Goal: Task Accomplishment & Management: Manage account settings

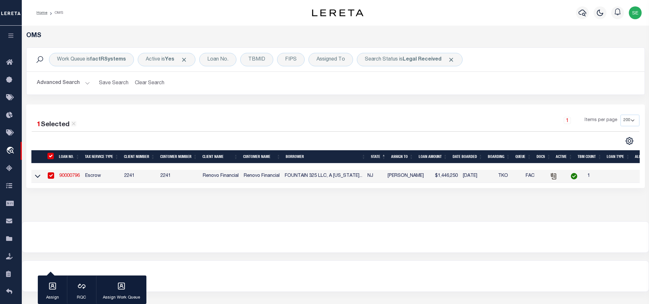
select select "200"
click at [141, 81] on button "Clear Search" at bounding box center [149, 83] width 35 height 12
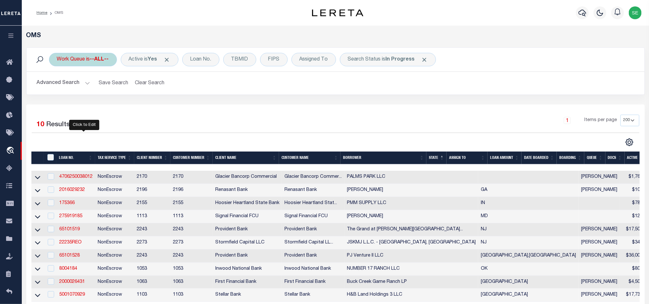
click at [74, 61] on div "Work Queue is --ALL--" at bounding box center [83, 59] width 68 height 13
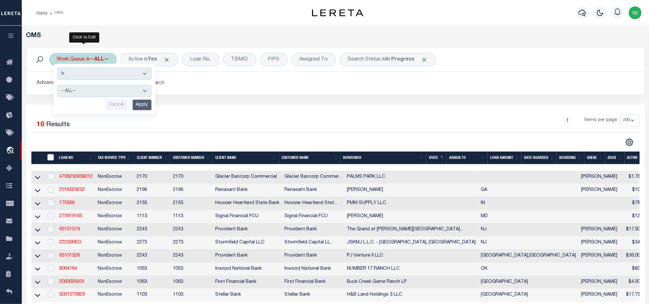
click at [108, 90] on select "--ALL-- factRSystems General ThoughtFocus" at bounding box center [104, 91] width 94 height 12
select select "FAC"
click at [57, 86] on select "--ALL-- factRSystems General ThoughtFocus" at bounding box center [104, 91] width 94 height 12
click at [147, 107] on input "Apply" at bounding box center [142, 105] width 19 height 11
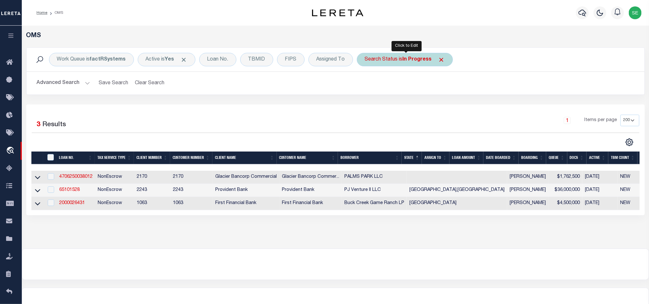
click at [372, 61] on div "Search Status is In Progress" at bounding box center [405, 59] width 96 height 13
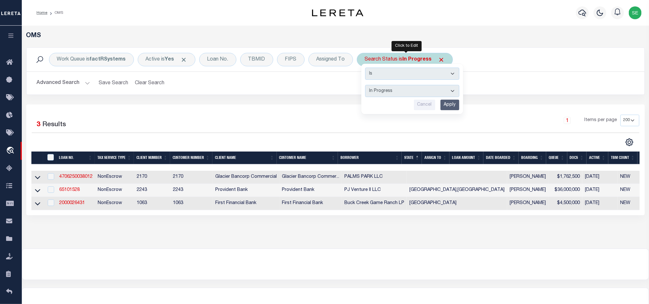
click at [412, 87] on select "Automated Search Bad Parcel Complete Duplicate Parcel High Dollar Reporting In …" at bounding box center [412, 91] width 94 height 12
select select "RD"
click at [367, 86] on select "Automated Search Bad Parcel Complete Duplicate Parcel High Dollar Reporting In …" at bounding box center [412, 91] width 94 height 12
click at [450, 107] on input "Apply" at bounding box center [450, 105] width 19 height 11
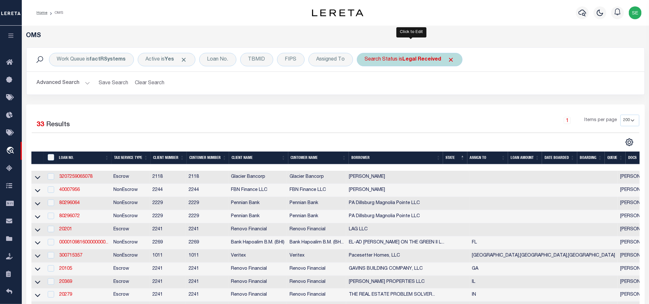
click at [393, 62] on div "Search Status is Legal Received" at bounding box center [410, 59] width 106 height 13
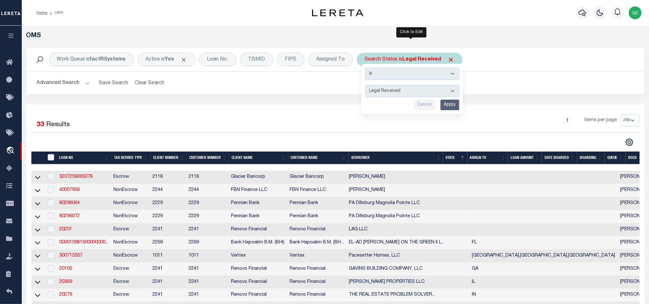
click at [412, 87] on select "Automated Search Bad Parcel Complete Duplicate Parcel High Dollar Reporting In …" at bounding box center [412, 91] width 94 height 12
select select "QC"
click at [367, 86] on select "Automated Search Bad Parcel Complete Duplicate Parcel High Dollar Reporting In …" at bounding box center [412, 91] width 94 height 12
click at [454, 104] on input "Apply" at bounding box center [450, 105] width 19 height 11
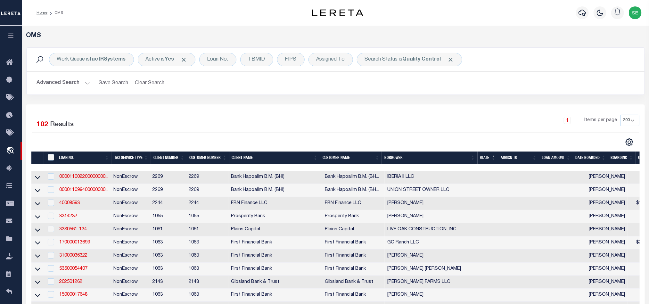
click at [430, 115] on div "1 Items per page 10 25 50 100 200" at bounding box center [412, 123] width 453 height 17
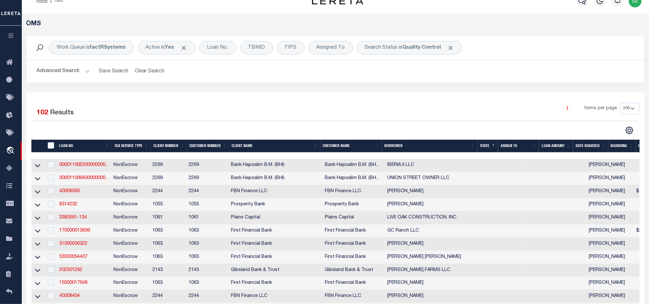
scroll to position [9, 0]
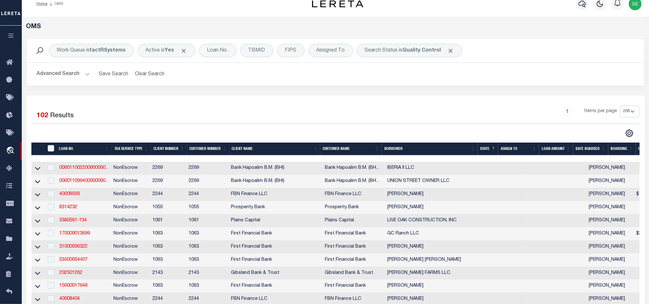
click at [648, 35] on div "OMS" at bounding box center [335, 30] width 628 height 15
click at [73, 72] on button "Advanced Search" at bounding box center [63, 74] width 53 height 12
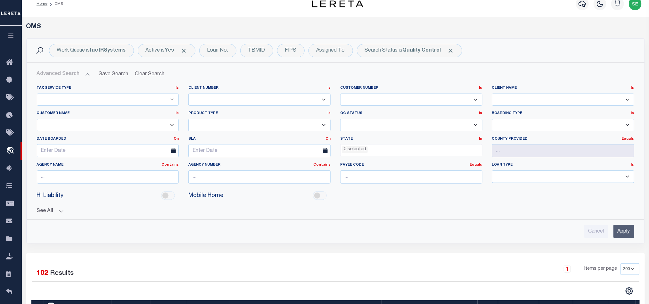
click at [349, 149] on li "0 selected" at bounding box center [355, 149] width 26 height 7
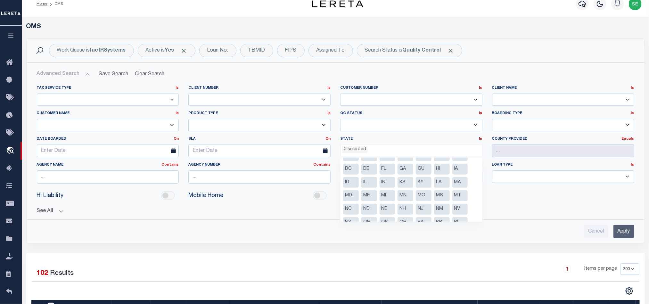
scroll to position [0, 0]
click at [355, 177] on li "DC" at bounding box center [351, 179] width 16 height 11
select select "DC"
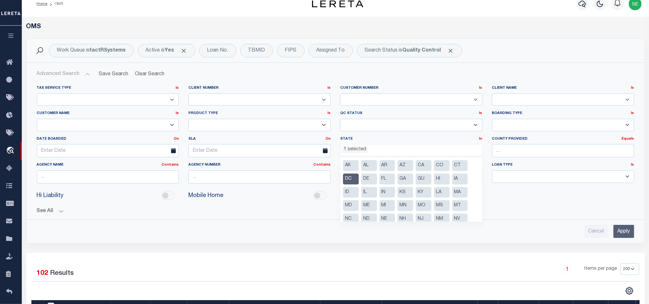
click at [619, 233] on input "Apply" at bounding box center [624, 231] width 21 height 13
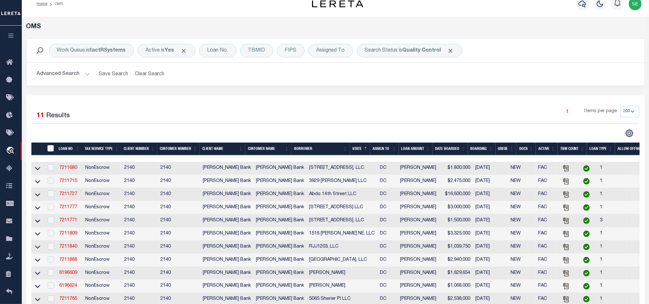
click at [428, 97] on div "1 Selected 11 Results 1 Items per page 10 25 50 100 200" at bounding box center [335, 203] width 619 height 216
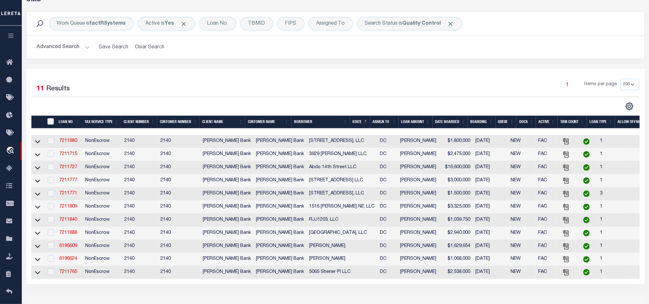
scroll to position [57, 0]
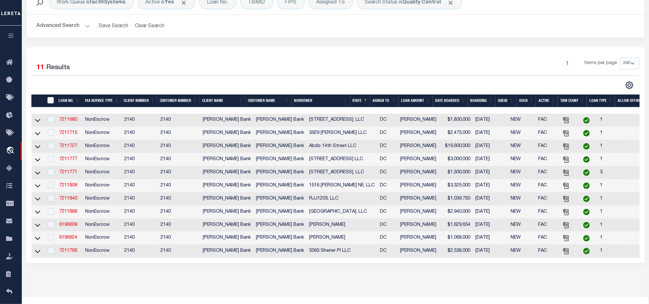
click at [370, 59] on div "1 Items per page 10 25 50 100 200" at bounding box center [412, 66] width 453 height 17
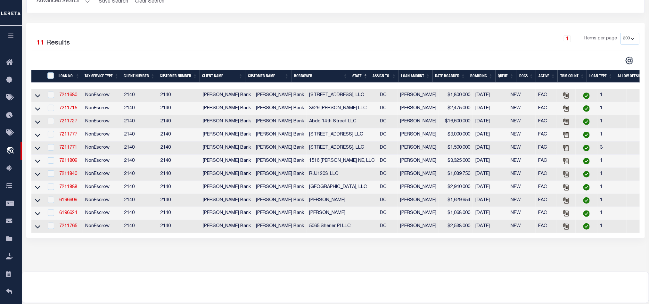
scroll to position [77, 0]
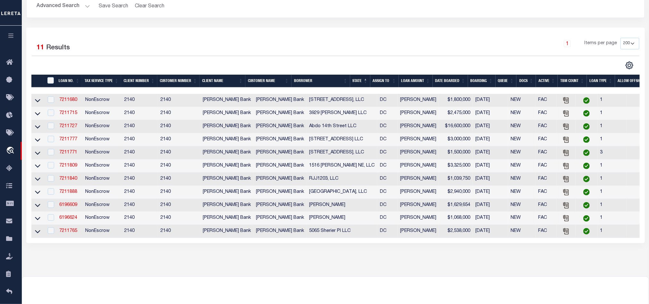
click at [405, 39] on div "1 Items per page 10 25 50 100 200" at bounding box center [412, 46] width 453 height 17
click at [70, 102] on link "7211680" at bounding box center [68, 100] width 18 height 4
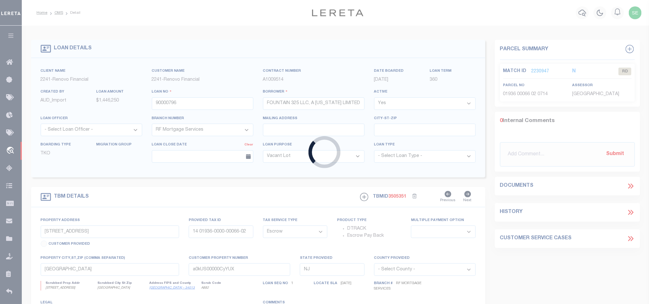
type input "7211680"
type input "[STREET_ADDRESS], LLC"
select select
select select "10"
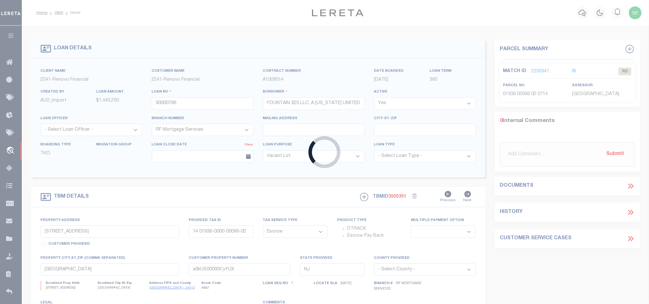
select select "NonEscrow"
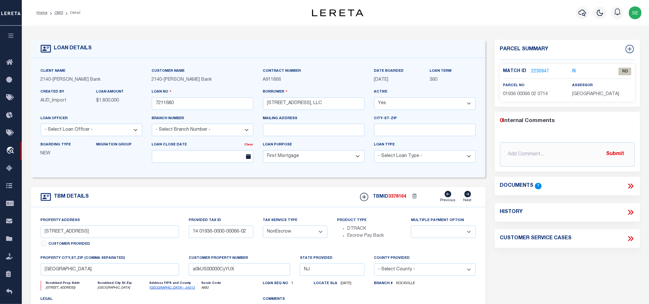
select select "51790"
select select "3200"
type input "[STREET_ADDRESS]"
select select
type input "[US_STATE][GEOGRAPHIC_DATA] 20003"
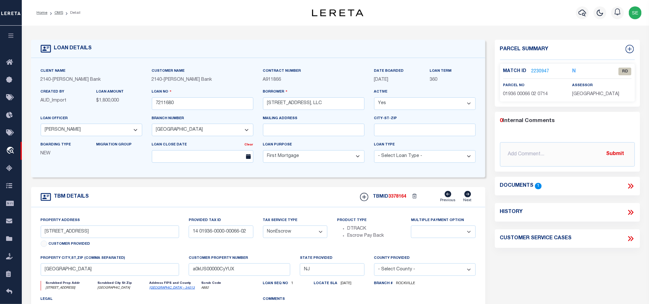
type input "13635"
type input "DC"
select select
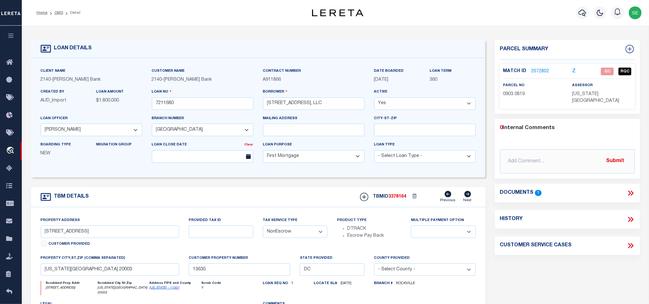
click at [413, 40] on div "LOAN DETAILS" at bounding box center [258, 49] width 454 height 18
drag, startPoint x: 44, startPoint y: 235, endPoint x: 66, endPoint y: 236, distance: 22.1
click at [66, 236] on input "[STREET_ADDRESS]" at bounding box center [110, 232] width 139 height 12
click at [629, 189] on icon at bounding box center [631, 193] width 8 height 8
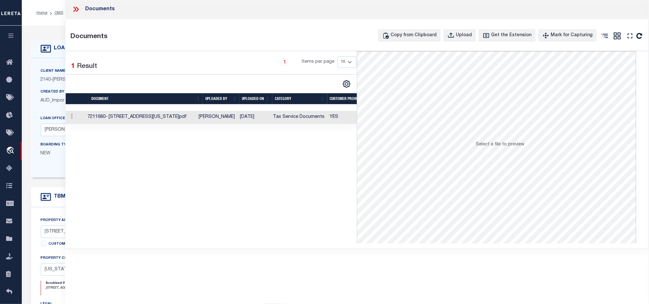
click at [493, 146] on span "Select a file to preview" at bounding box center [500, 144] width 49 height 4
click at [271, 120] on td "[DATE]" at bounding box center [254, 117] width 33 height 13
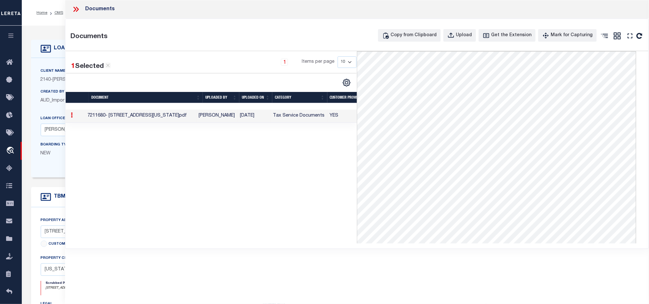
drag, startPoint x: 76, startPoint y: 10, endPoint x: 83, endPoint y: 13, distance: 8.0
click at [76, 10] on icon at bounding box center [74, 9] width 3 height 5
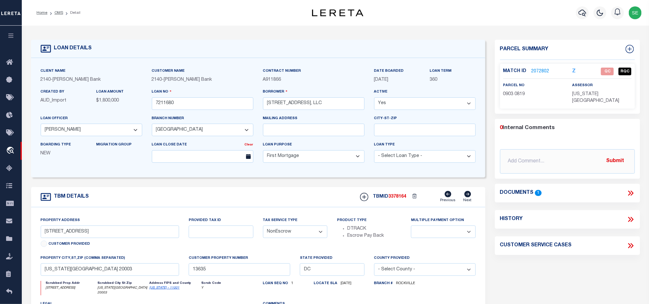
click at [302, 200] on div "TBM DETAILS TBMID 3378164 Previous Next" at bounding box center [258, 197] width 454 height 20
click at [540, 69] on link "2072802" at bounding box center [541, 71] width 18 height 7
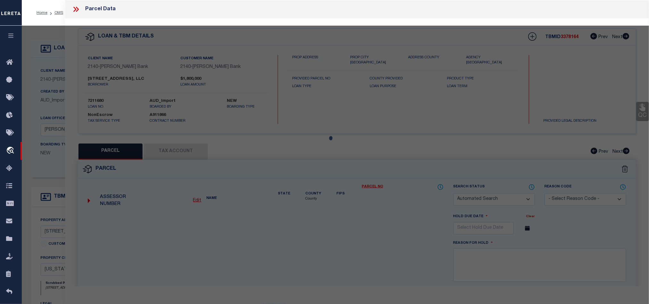
checkbox input "false"
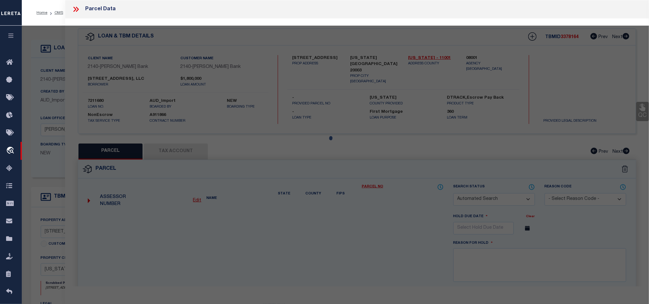
select select "QC"
select select "AGF"
select select "ADD"
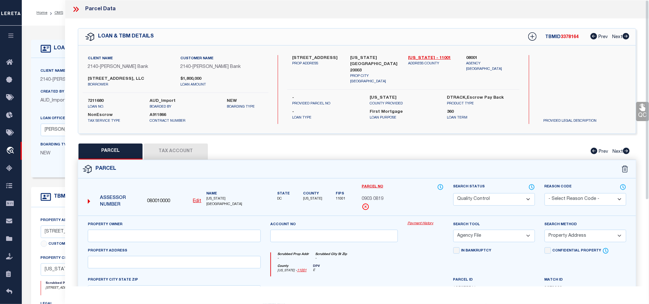
click at [368, 161] on div "Parcel" at bounding box center [357, 169] width 558 height 18
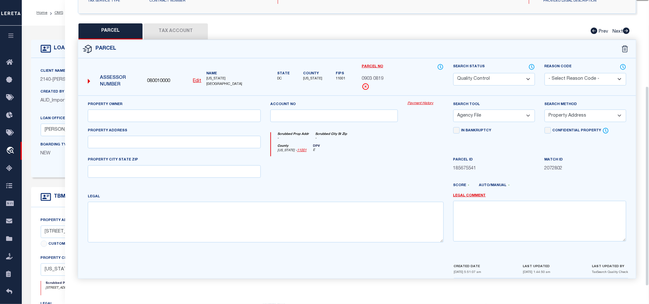
scroll to position [124, 0]
click at [533, 66] on icon at bounding box center [532, 66] width 6 height 7
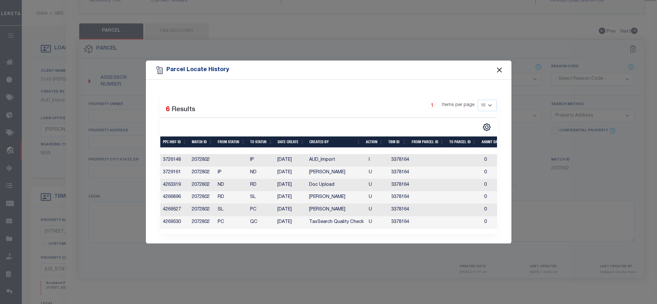
click at [500, 66] on button "Close" at bounding box center [499, 70] width 8 height 8
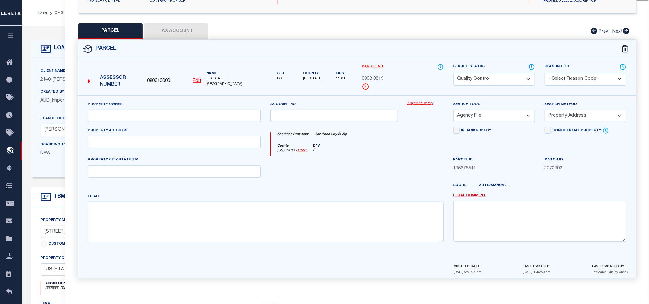
click at [189, 32] on button "Tax Account" at bounding box center [176, 31] width 64 height 16
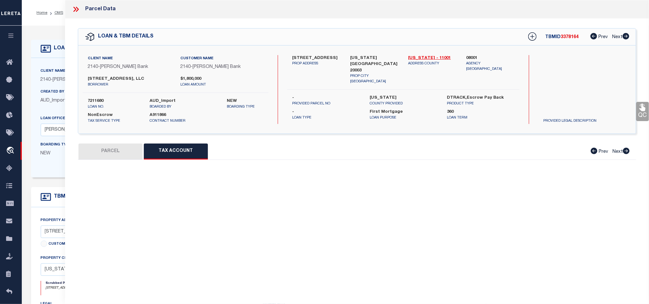
scroll to position [0, 0]
select select "100"
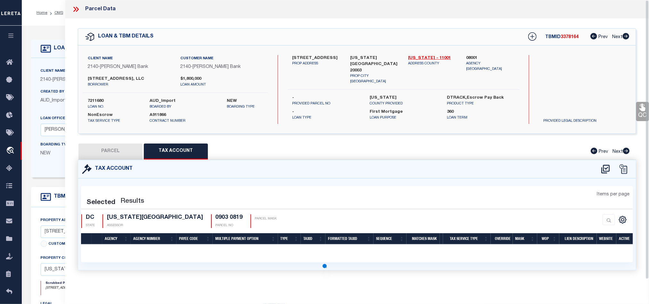
select select "100"
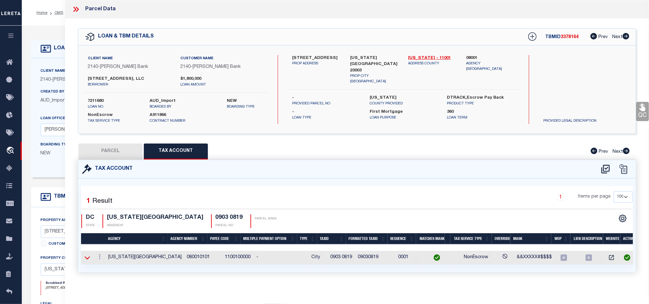
click at [87, 260] on icon at bounding box center [87, 257] width 5 height 3
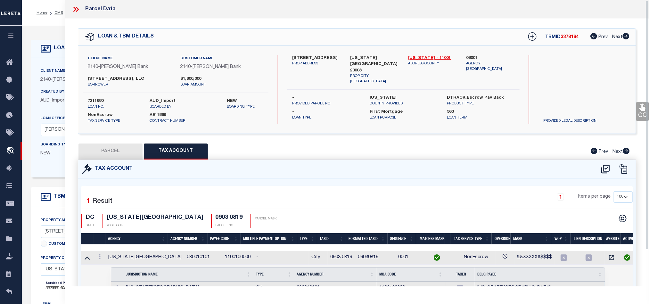
scroll to position [43, 0]
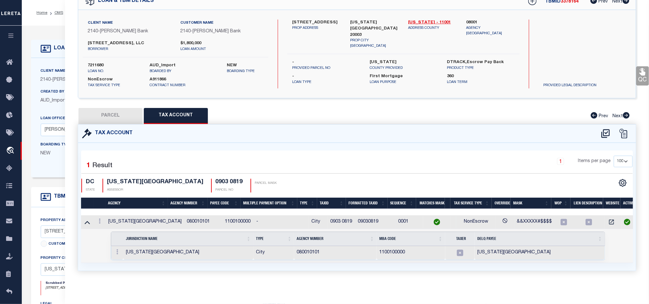
click at [124, 115] on button "PARCEL" at bounding box center [111, 116] width 64 height 16
select select "AS"
select select
checkbox input "false"
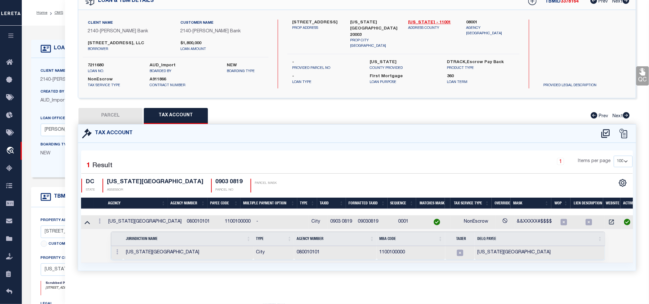
checkbox input "false"
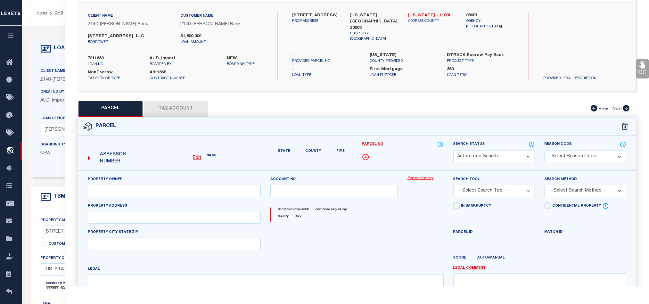
select select "QC"
select select "AGF"
select select "ADD"
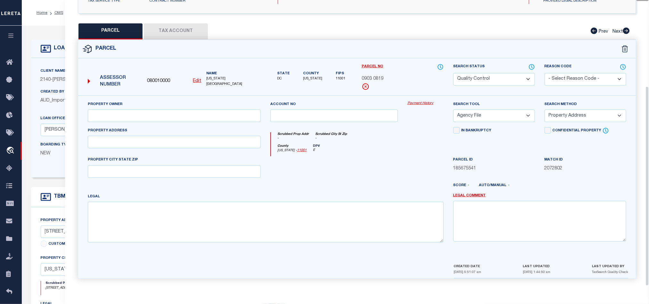
scroll to position [124, 0]
click at [384, 190] on div at bounding box center [379, 188] width 137 height 10
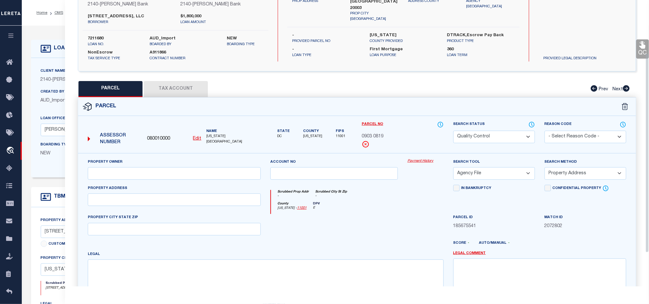
scroll to position [76, 0]
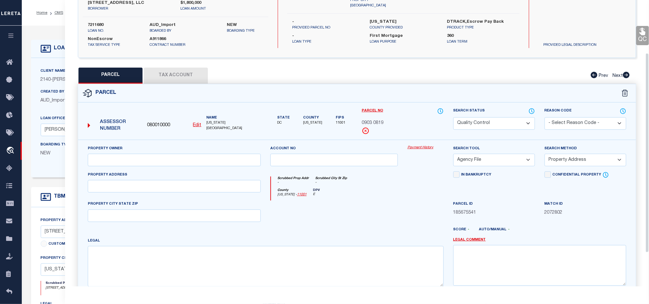
click at [368, 188] on div "Scrubbed Prop Addr - Scrubbed City St Zip -" at bounding box center [357, 183] width 172 height 12
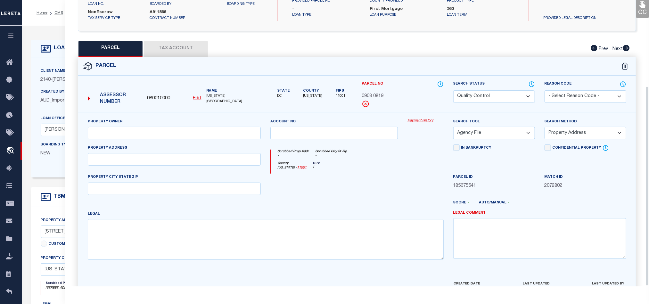
scroll to position [124, 0]
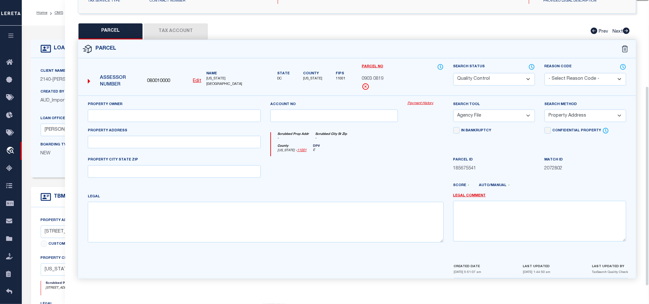
click at [369, 175] on div at bounding box center [334, 169] width 137 height 26
click at [380, 189] on div at bounding box center [379, 188] width 137 height 10
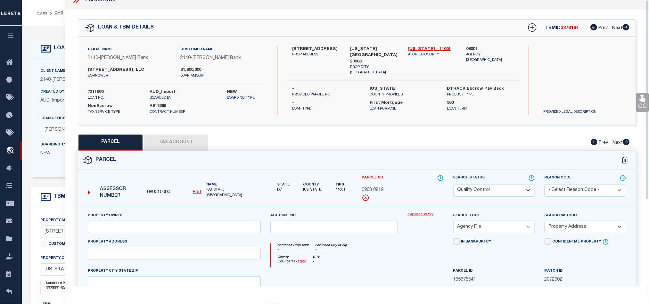
scroll to position [0, 0]
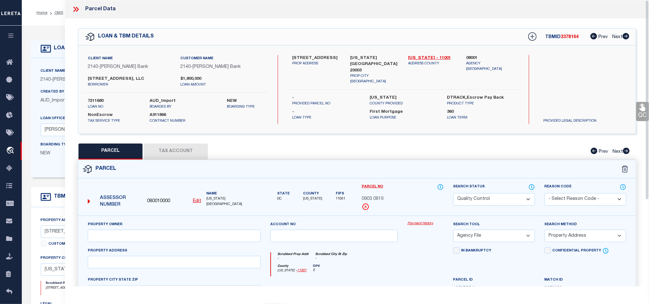
click at [75, 7] on icon at bounding box center [76, 9] width 8 height 8
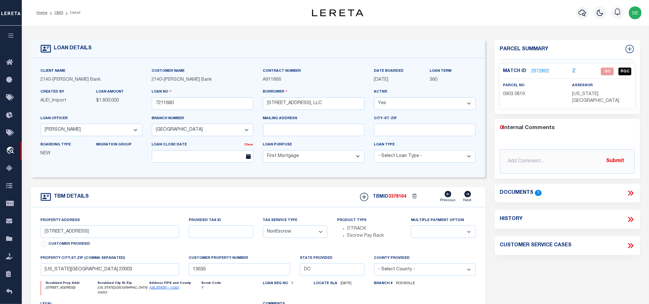
click at [174, 290] on link "[US_STATE] - 11001" at bounding box center [165, 287] width 30 height 3
click at [571, 277] on div "Parcel Summary Match ID 2072802 Z parcel no 0903 0819 assessor 0" at bounding box center [567, 217] width 155 height 355
drag, startPoint x: 44, startPoint y: 231, endPoint x: 67, endPoint y: 235, distance: 23.3
click at [67, 235] on input "527 8th St SE" at bounding box center [110, 232] width 139 height 12
click at [226, 195] on div "TBM DETAILS TBMID 3378164 Previous Next" at bounding box center [258, 197] width 454 height 20
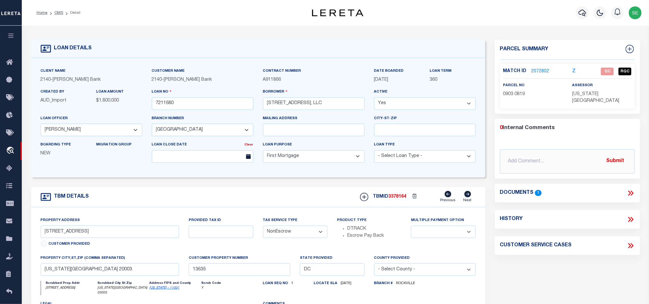
scroll to position [48, 0]
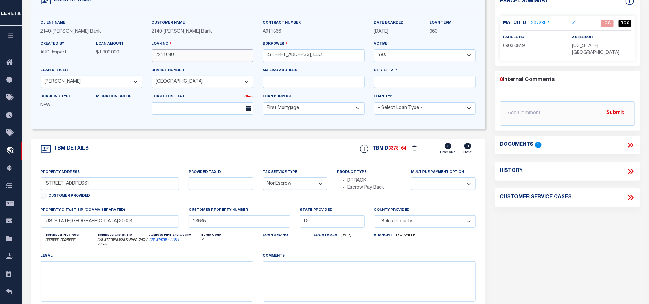
click at [190, 57] on input "7211680" at bounding box center [203, 55] width 102 height 12
click at [569, 238] on div "Parcel Summary Match ID 2072802 Z parcel no 0903 0819 assessor 0" at bounding box center [567, 169] width 155 height 355
click at [542, 22] on link "2072802" at bounding box center [541, 23] width 18 height 7
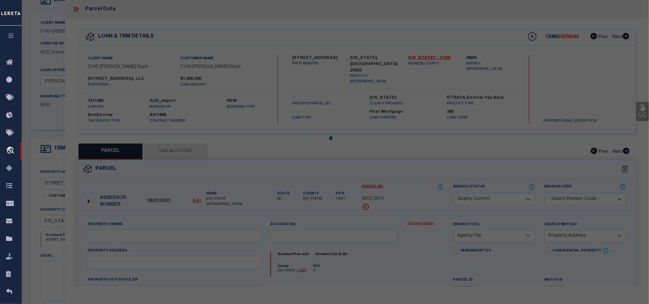
select select "AS"
select select
checkbox input "false"
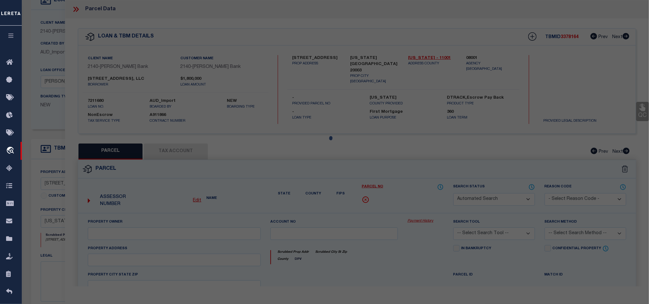
select select "QC"
select select "AGF"
select select "ADD"
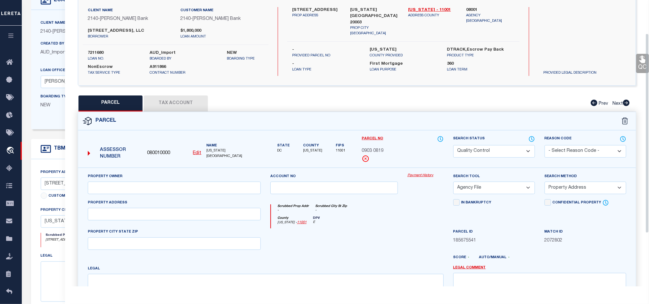
click at [183, 104] on button "Tax Account" at bounding box center [176, 103] width 64 height 16
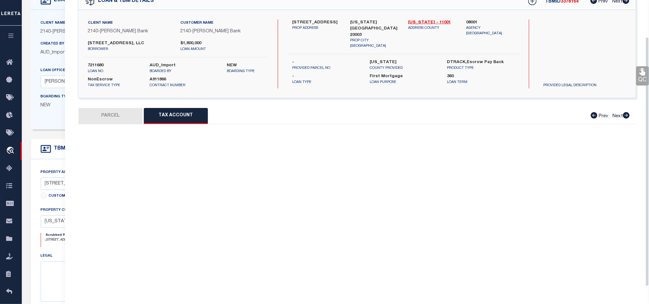
scroll to position [43, 0]
select select "100"
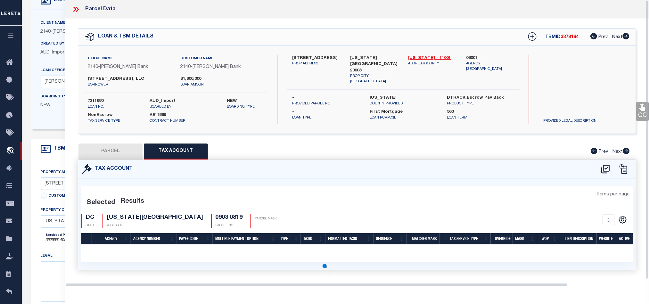
scroll to position [0, 0]
select select "100"
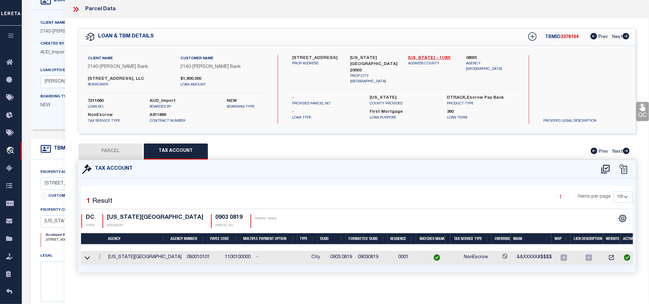
click at [121, 150] on button "PARCEL" at bounding box center [111, 152] width 64 height 16
select select "AS"
select select
checkbox input "false"
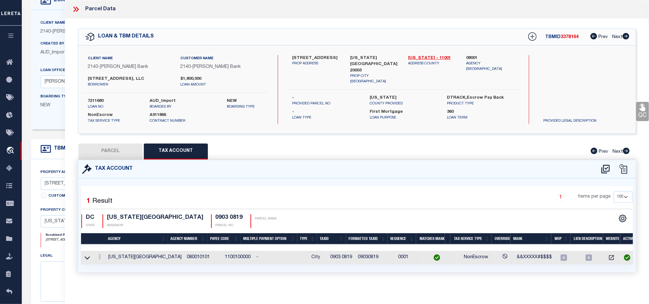
checkbox input "false"
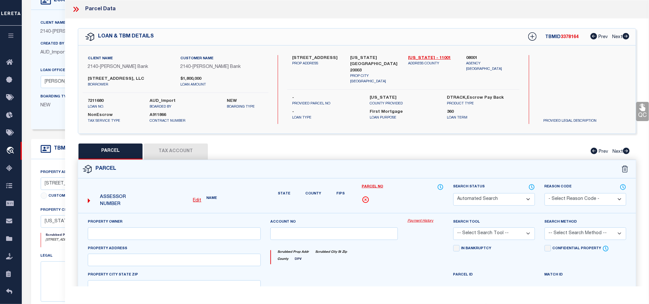
select select "QC"
select select "AGF"
select select "ADD"
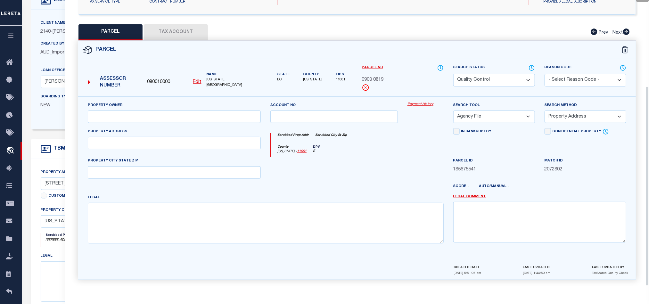
scroll to position [124, 0]
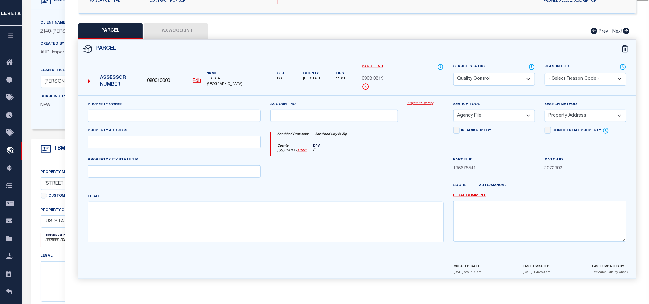
click at [390, 164] on div at bounding box center [334, 169] width 137 height 26
click at [228, 115] on input "text" at bounding box center [174, 116] width 173 height 12
paste input "527-29 8TH STREET SE LLC"
type input "527-29 8TH STREET SE LLC"
click at [319, 163] on div at bounding box center [334, 169] width 137 height 26
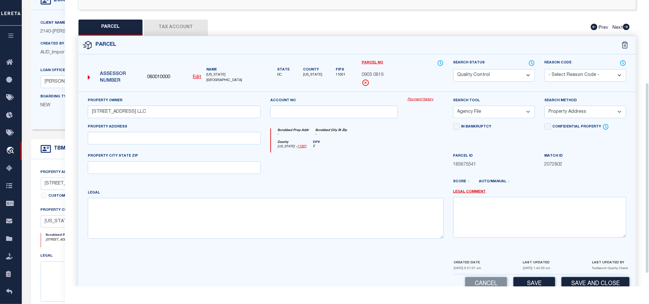
click at [213, 151] on div "Property Address" at bounding box center [174, 137] width 183 height 29
click at [210, 138] on input "text" at bounding box center [174, 138] width 173 height 12
paste input "527 8TH ST SE WASHINGTON DC 20003"
drag, startPoint x: 125, startPoint y: 140, endPoint x: 256, endPoint y: 145, distance: 130.8
click at [241, 140] on input "527 8TH ST SE WASHINGTON DC 20003" at bounding box center [174, 138] width 173 height 12
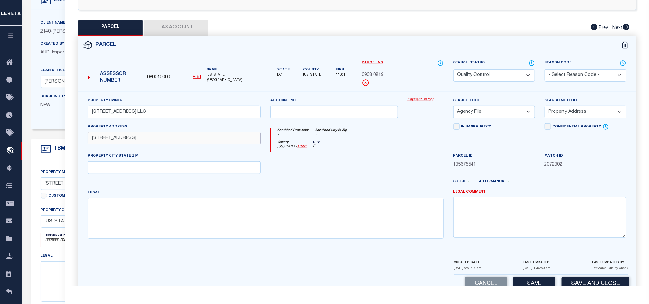
type input "527 8TH ST SE"
click at [195, 171] on input "text" at bounding box center [174, 167] width 173 height 12
paste input "[US_STATE][GEOGRAPHIC_DATA] 20003"
type input "[US_STATE][GEOGRAPHIC_DATA] 20003"
click at [330, 174] on div at bounding box center [334, 166] width 137 height 26
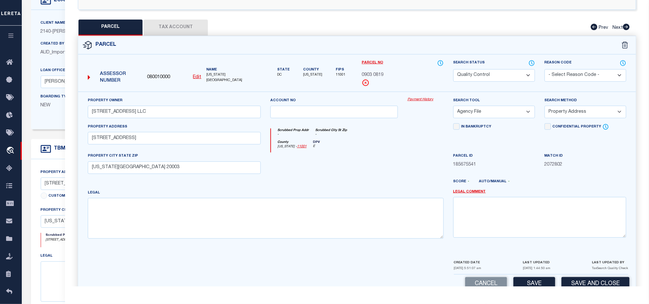
click at [489, 115] on select "-- Select Search Tool -- 3rd Party Website Agency File Agency Website ATLS CNV-…" at bounding box center [494, 112] width 82 height 12
select select "AGW"
click at [453, 108] on select "-- Select Search Tool -- 3rd Party Website Agency File Agency Website ATLS CNV-…" at bounding box center [494, 112] width 82 height 12
click at [391, 171] on div at bounding box center [334, 166] width 137 height 26
drag, startPoint x: 574, startPoint y: 114, endPoint x: 574, endPoint y: 120, distance: 5.8
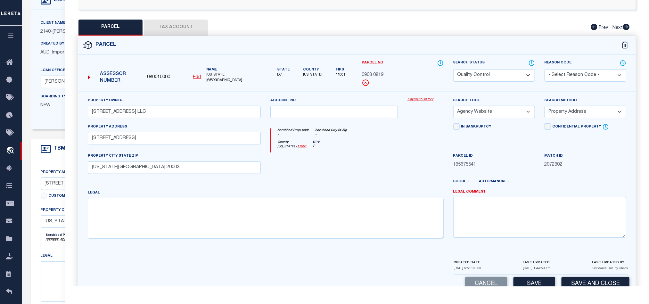
click at [574, 114] on select "-- Select Search Method -- Property Address Legal Liability Info Provided" at bounding box center [586, 112] width 82 height 12
select select "LEG"
click at [545, 108] on select "-- Select Search Method -- Property Address Legal Liability Info Provided" at bounding box center [586, 112] width 82 height 12
click at [377, 155] on div at bounding box center [334, 166] width 137 height 26
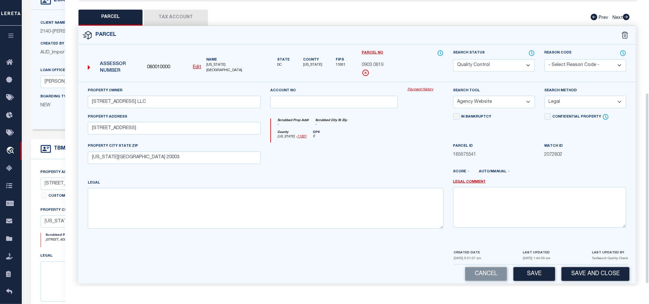
scroll to position [143, 0]
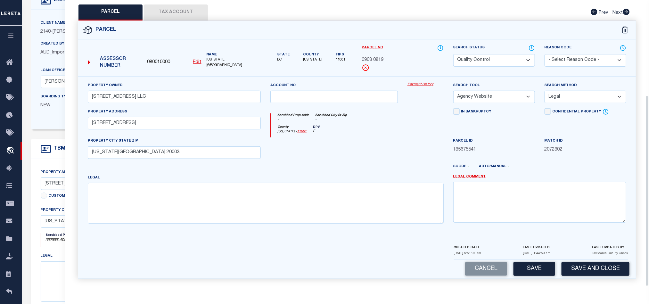
click at [531, 276] on div "Cancel Save Save and Close" at bounding box center [357, 269] width 558 height 19
click at [534, 277] on div "Cancel Save Save and Close" at bounding box center [357, 269] width 558 height 19
click at [535, 271] on button "Save" at bounding box center [535, 269] width 42 height 14
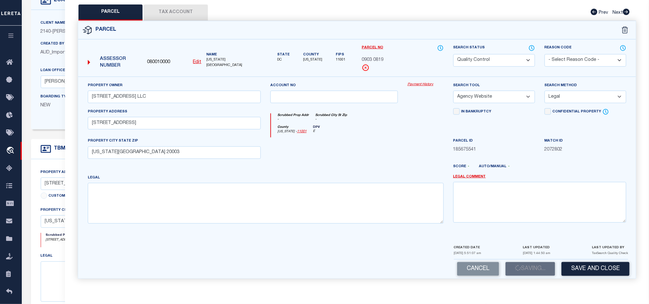
click at [370, 134] on div "County District of Columbia - 11001 DPV E" at bounding box center [357, 131] width 172 height 12
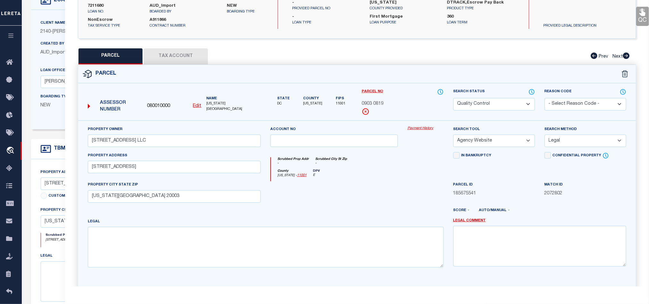
click at [412, 165] on div "Scrubbed Prop Addr - Scrubbed City St Zip -" at bounding box center [357, 163] width 172 height 12
select select "AS"
select select
checkbox input "false"
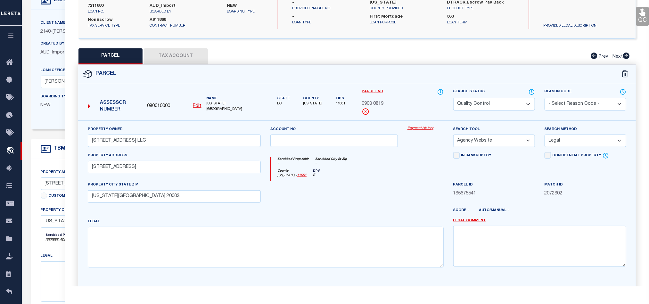
checkbox input "false"
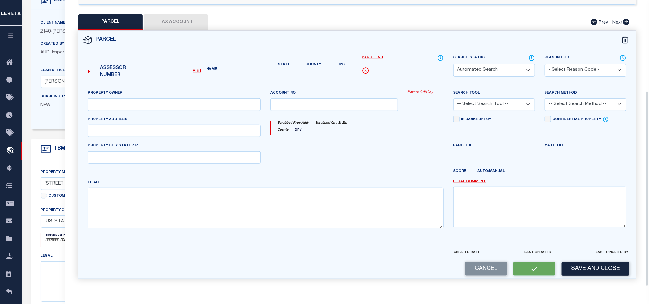
select select "QC"
type input "527-29 8TH STREET SE LLC"
select select "AGW"
select select "LEG"
type input "527 8TH ST SE"
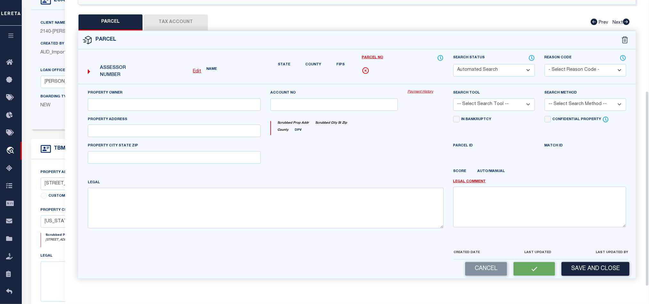
type input "WASHINGTON DC 20003"
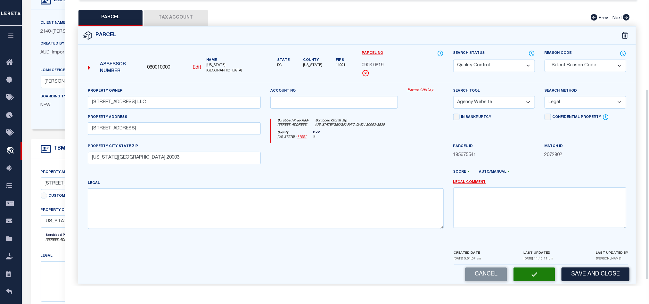
scroll to position [124, 0]
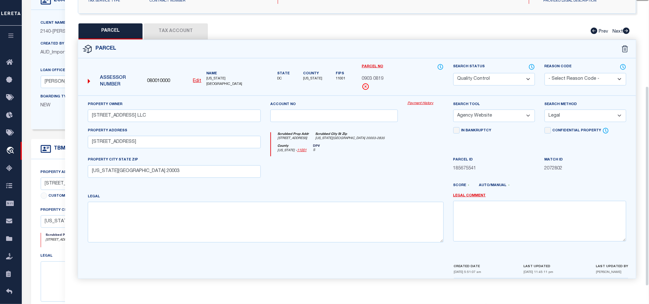
click at [512, 73] on select "Automated Search Bad Parcel Complete Duplicate Parcel High Dollar Reporting In …" at bounding box center [494, 79] width 82 height 12
select select "CP"
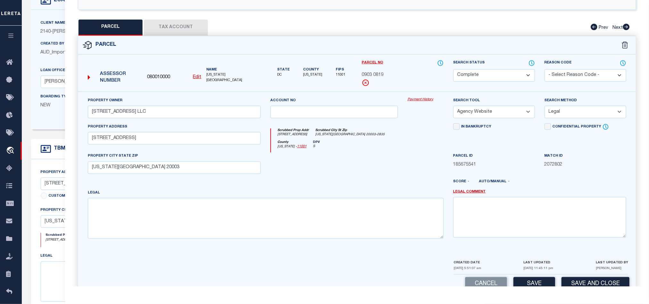
click at [361, 158] on div at bounding box center [334, 166] width 137 height 26
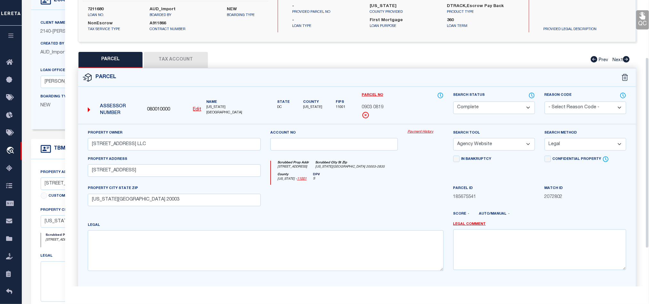
scroll to position [76, 0]
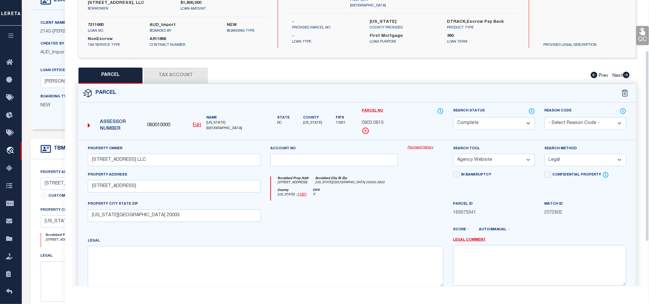
click at [643, 34] on icon at bounding box center [643, 31] width 6 height 7
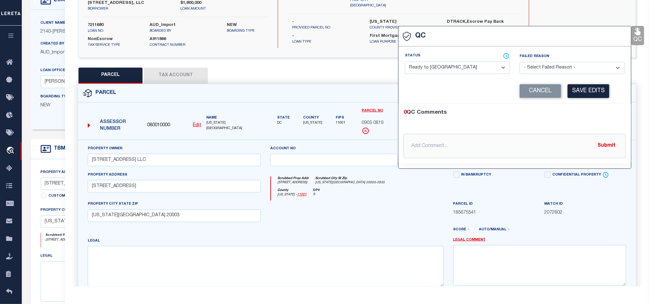
drag, startPoint x: 461, startPoint y: 70, endPoint x: 475, endPoint y: 72, distance: 13.8
click at [461, 70] on select "- Select Status - Ready to QC Correct Incorrect" at bounding box center [457, 68] width 105 height 12
select select "COR"
drag, startPoint x: 593, startPoint y: 115, endPoint x: 593, endPoint y: 101, distance: 14.1
click at [593, 115] on div "0 QC Comments" at bounding box center [514, 113] width 220 height 8
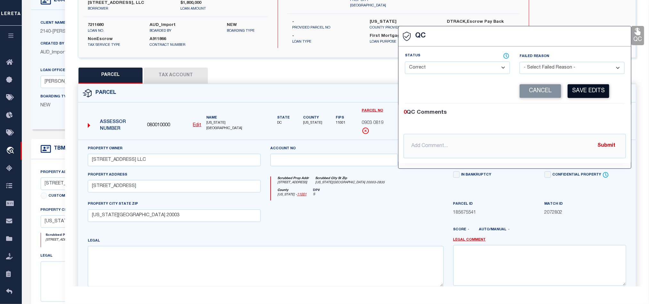
click at [592, 89] on button "Save Edits" at bounding box center [589, 91] width 42 height 14
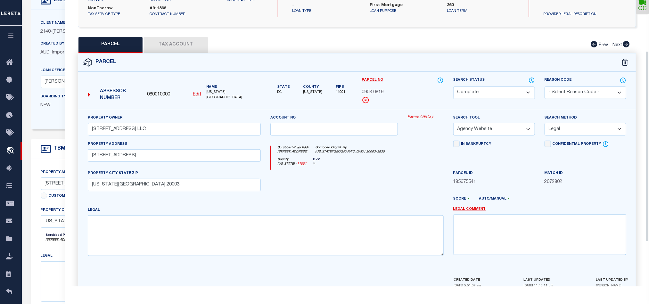
scroll to position [143, 0]
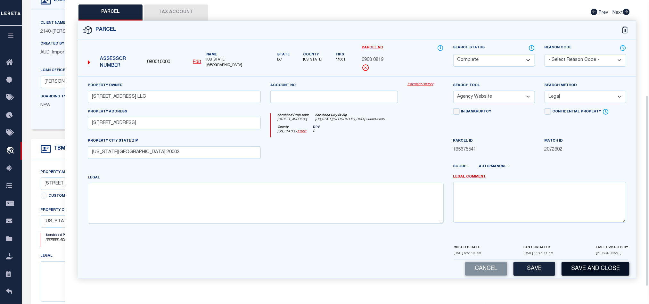
click at [605, 272] on button "Save and Close" at bounding box center [596, 269] width 68 height 14
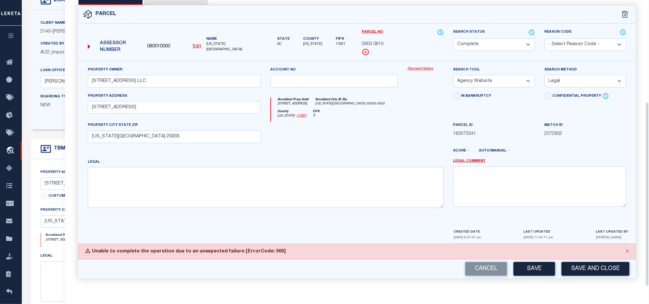
scroll to position [159, 0]
click at [482, 268] on button "Cancel" at bounding box center [486, 269] width 42 height 14
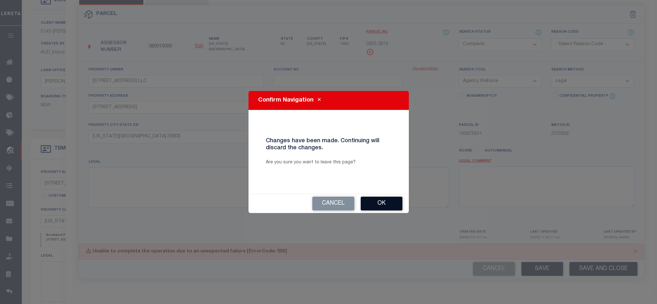
click at [395, 204] on button "Ok" at bounding box center [381, 204] width 42 height 14
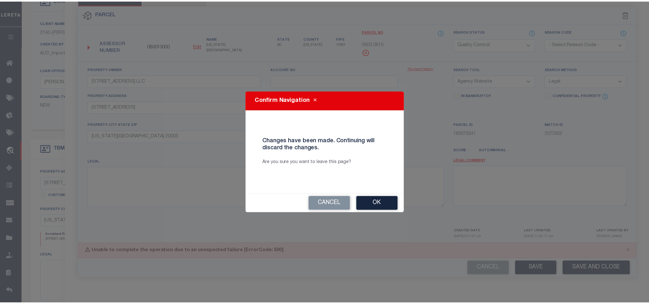
scroll to position [143, 0]
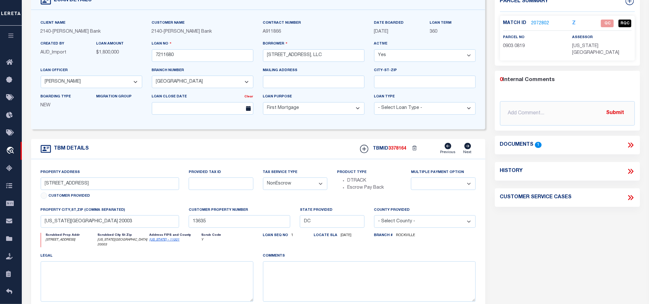
click at [533, 25] on link "2072802" at bounding box center [541, 23] width 18 height 7
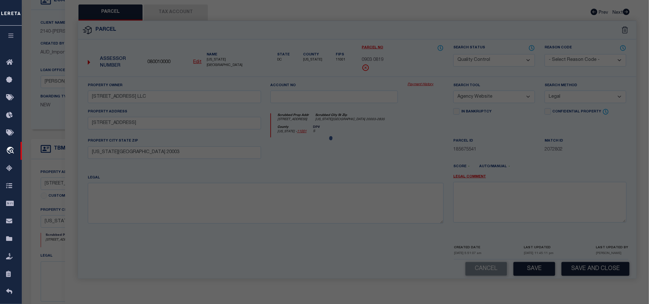
select select "AS"
select select
checkbox input "false"
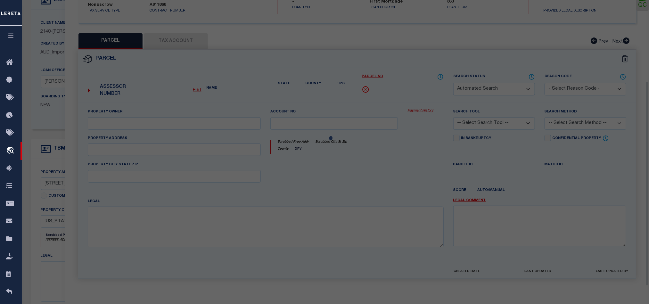
select select "CP"
type input "527-29 8TH STREET SE LLC"
select select "AGW"
select select "LEG"
type input "527 8TH ST SE"
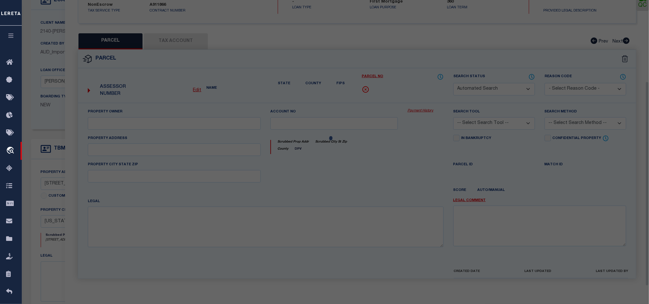
type input "WASHINGTON DC 20003"
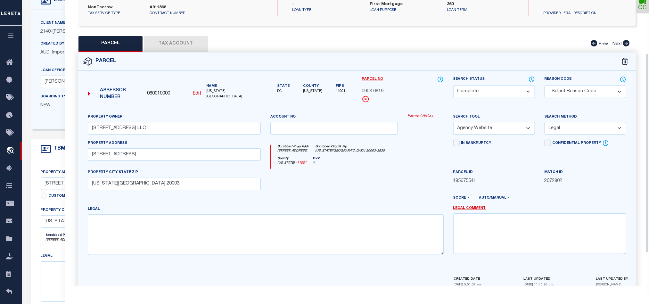
scroll to position [124, 0]
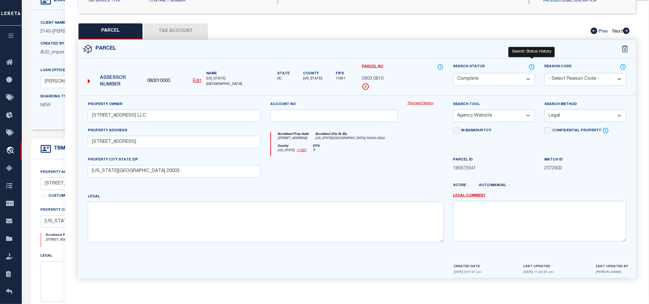
click at [532, 63] on icon at bounding box center [532, 66] width 6 height 7
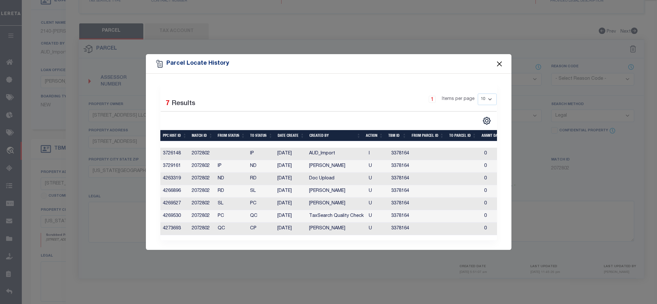
click at [502, 62] on button "Close" at bounding box center [499, 64] width 8 height 8
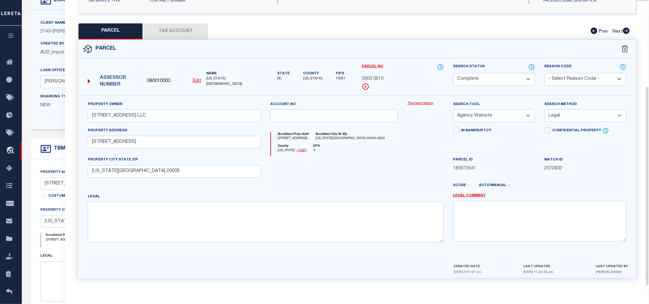
click at [376, 174] on div at bounding box center [334, 169] width 137 height 26
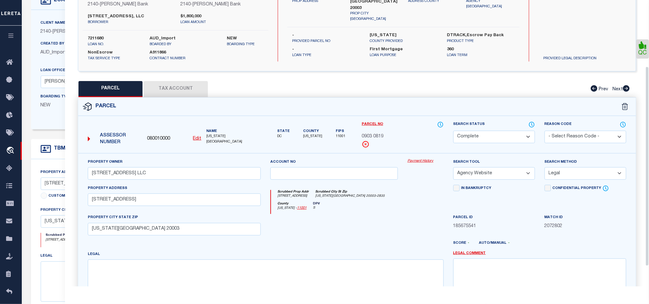
scroll to position [0, 0]
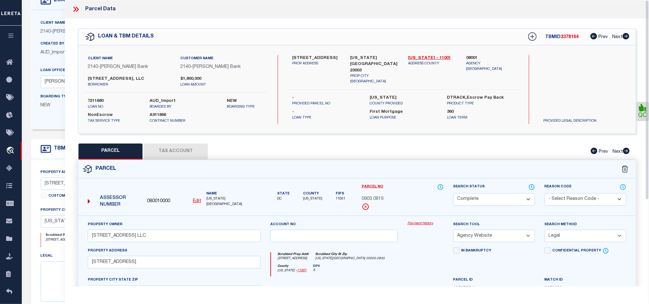
click at [76, 8] on icon at bounding box center [76, 9] width 8 height 8
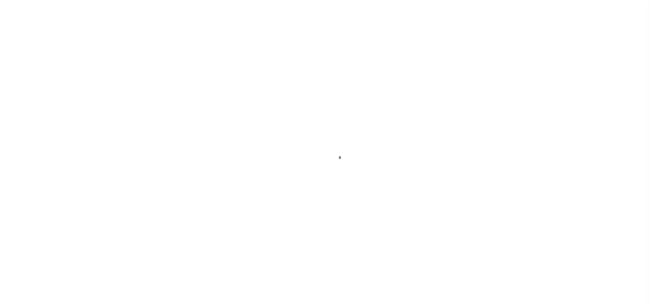
scroll to position [36, 0]
type input "7211680"
type input "[STREET_ADDRESS], LLC"
select select
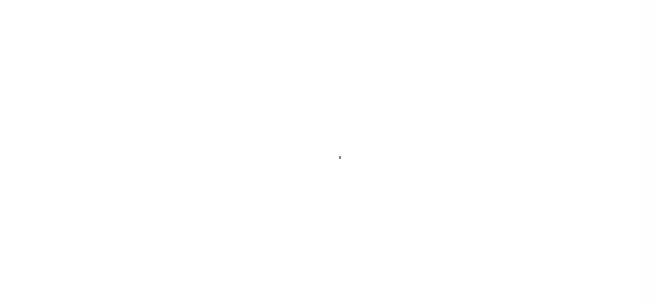
select select "10"
select select "NonEscrow"
select select "51790"
select select "3200"
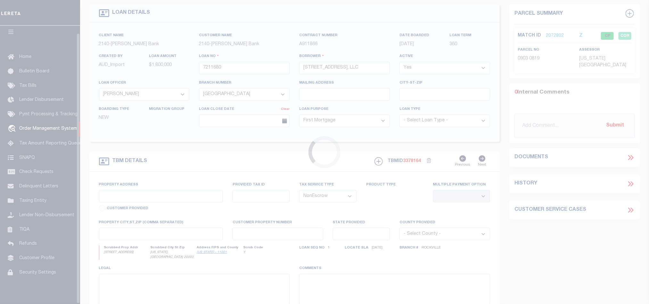
scroll to position [8, 0]
type input "[STREET_ADDRESS]"
select select
type input "[US_STATE][GEOGRAPHIC_DATA] 20003"
type input "13635"
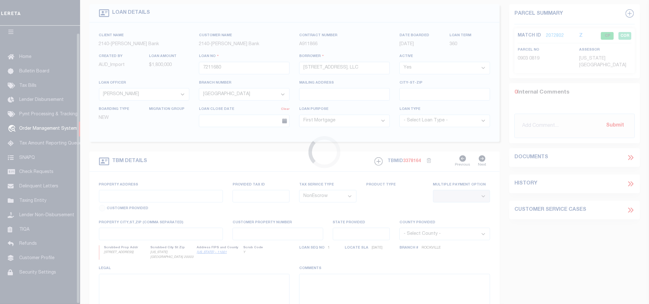
type input "DC"
select select
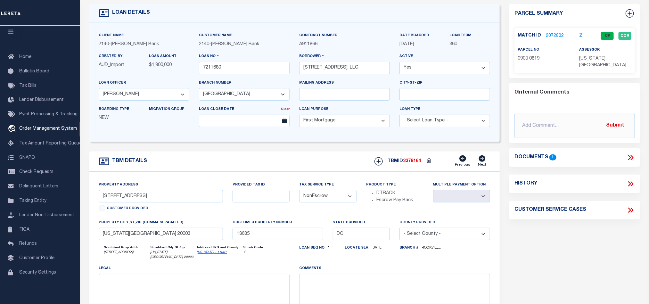
drag, startPoint x: 307, startPoint y: 163, endPoint x: 293, endPoint y: 135, distance: 31.8
click at [307, 163] on div "TBM DETAILS TBMID 3378164 Previous Next" at bounding box center [294, 162] width 411 height 20
click at [244, 69] on input "7211680" at bounding box center [244, 68] width 91 height 12
click at [242, 70] on input "7211680" at bounding box center [244, 68] width 91 height 12
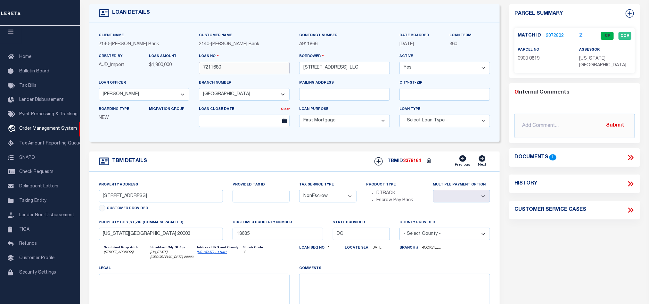
click at [242, 70] on input "7211680" at bounding box center [244, 68] width 91 height 12
click at [289, 28] on div "Client Name 2140 - John Marshall Bank Customer Name 2140 - John Marshall Bank" at bounding box center [294, 82] width 411 height 120
click at [263, 68] on input "7211680" at bounding box center [244, 68] width 91 height 12
click at [410, 163] on span "3378164" at bounding box center [412, 161] width 18 height 4
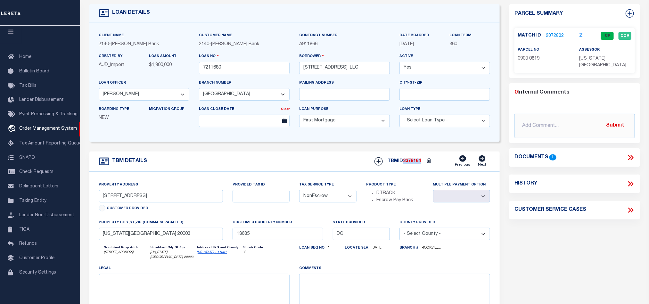
click at [410, 163] on span "3378164" at bounding box center [412, 161] width 18 height 4
copy span "3378164"
click at [590, 61] on span "[US_STATE][GEOGRAPHIC_DATA]" at bounding box center [603, 62] width 47 height 12
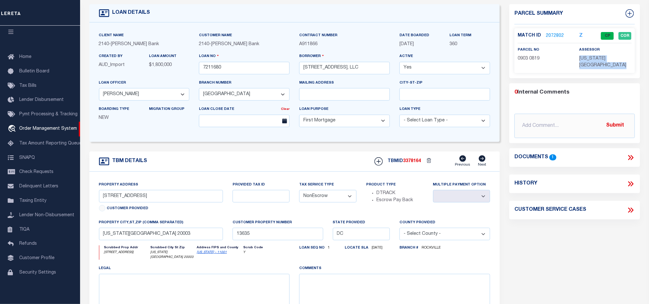
copy div "[US_STATE][GEOGRAPHIC_DATA]"
click at [529, 55] on p "0903 0819" at bounding box center [544, 58] width 52 height 7
click at [531, 60] on span "0903 0819" at bounding box center [529, 58] width 22 height 4
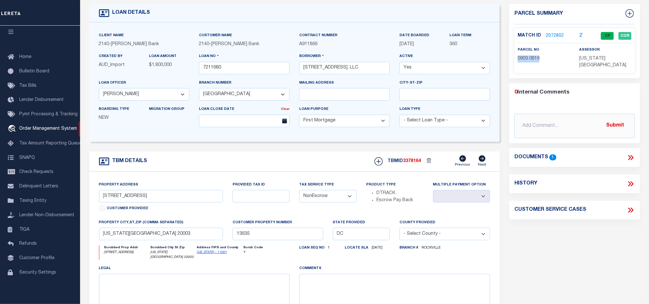
copy div "0903 0819"
click at [287, 172] on div "TBM DETAILS TBMID 3378164 Previous Next" at bounding box center [294, 162] width 411 height 20
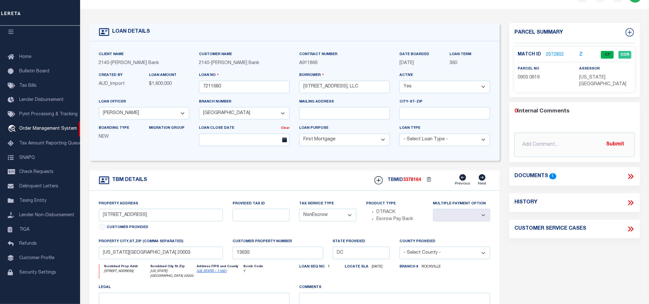
scroll to position [0, 0]
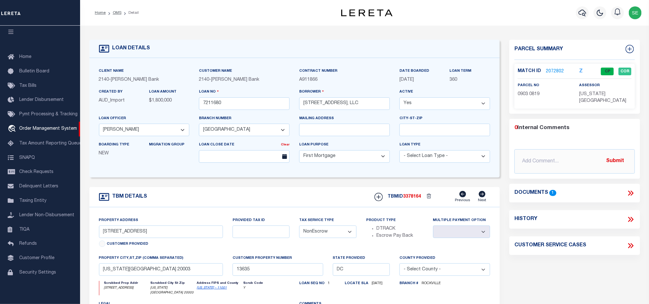
drag, startPoint x: 117, startPoint y: 14, endPoint x: 308, endPoint y: 43, distance: 192.6
click at [117, 14] on link "OMS" at bounding box center [117, 13] width 9 height 4
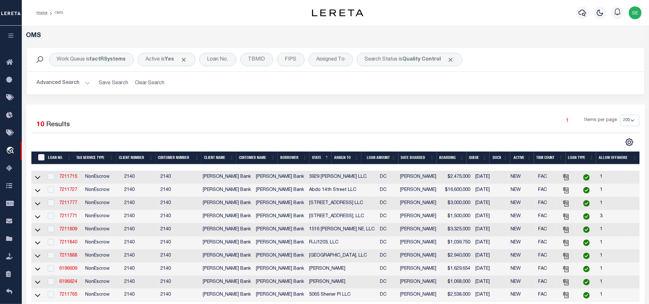
scroll to position [48, 0]
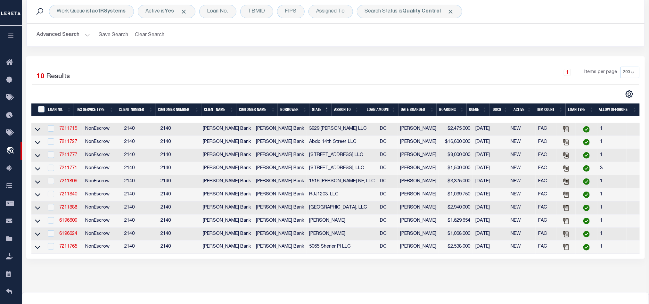
click at [70, 131] on link "7211715" at bounding box center [68, 129] width 18 height 4
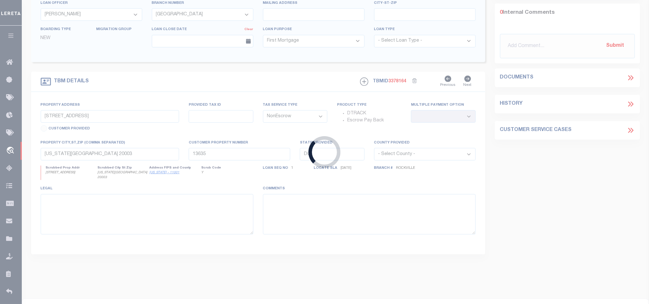
type input "7211715"
type input "3929 [PERSON_NAME] LLC"
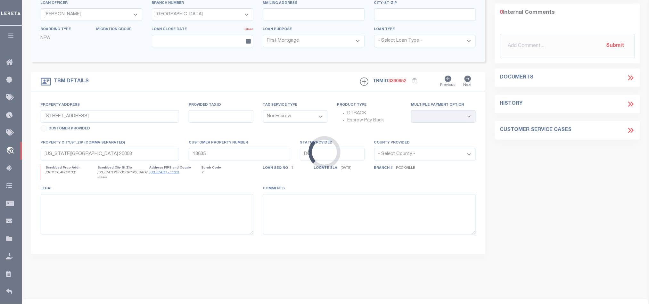
scroll to position [112, 0]
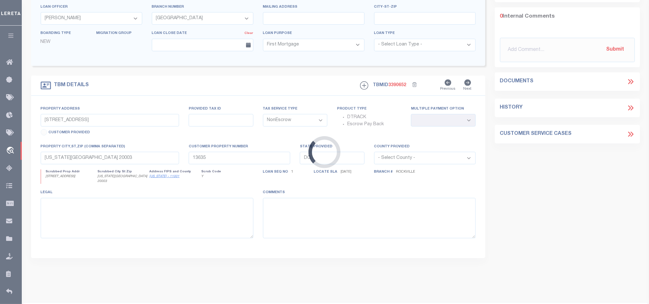
type input "3929 Fulton St NW Unit 1&2"
select select
type input "Washington DC 20007"
type input "13813"
select select
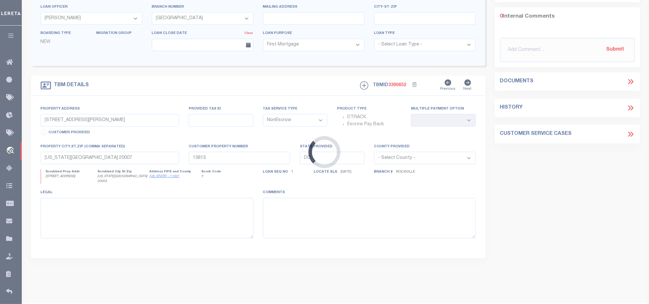
select select "51790"
select select "3200"
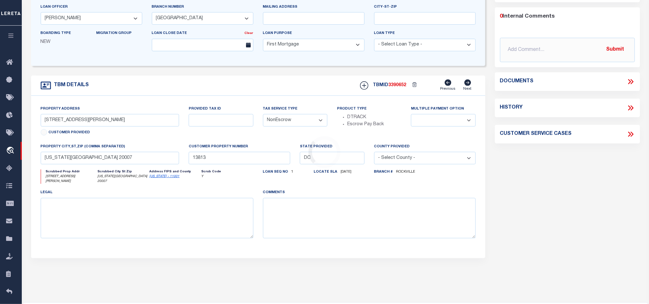
scroll to position [0, 0]
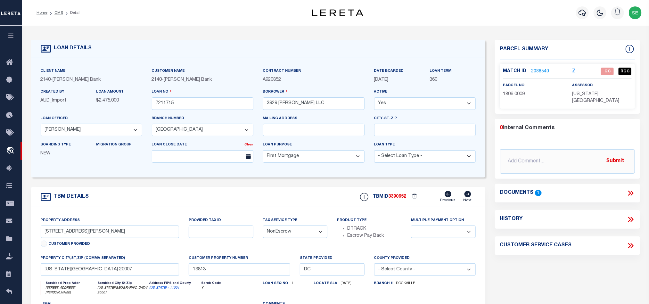
click at [291, 204] on div "TBM DETAILS TBMID 3390652 Previous Next" at bounding box center [258, 197] width 454 height 20
click at [543, 71] on link "2088540" at bounding box center [541, 71] width 18 height 7
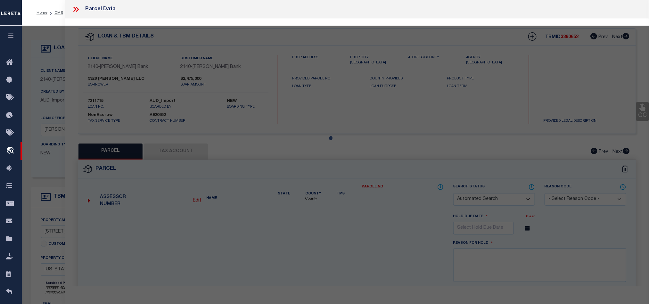
checkbox input "false"
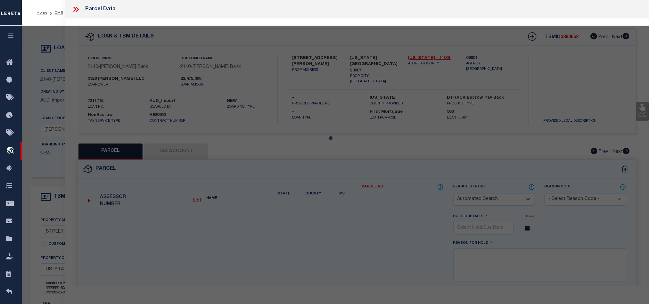
select select "QC"
select select "AGF"
select select "ADD"
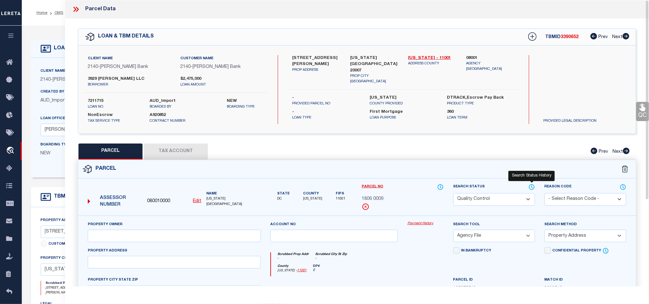
click at [531, 189] on icon at bounding box center [532, 187] width 6 height 7
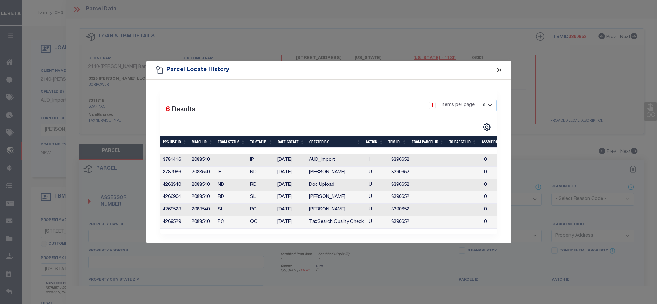
click at [496, 66] on button "Close" at bounding box center [499, 70] width 8 height 8
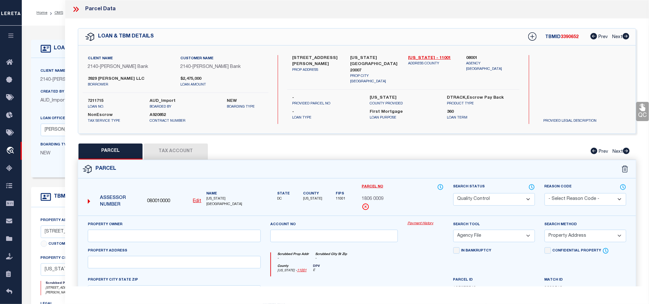
click at [75, 8] on icon at bounding box center [74, 9] width 3 height 5
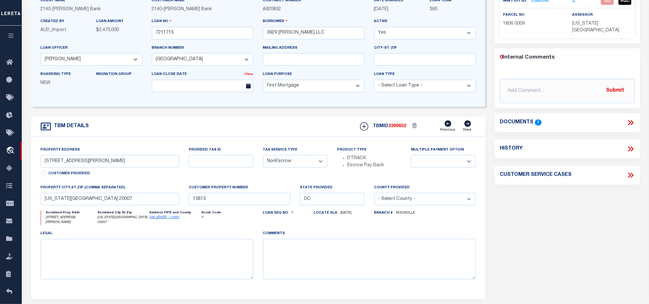
scroll to position [96, 0]
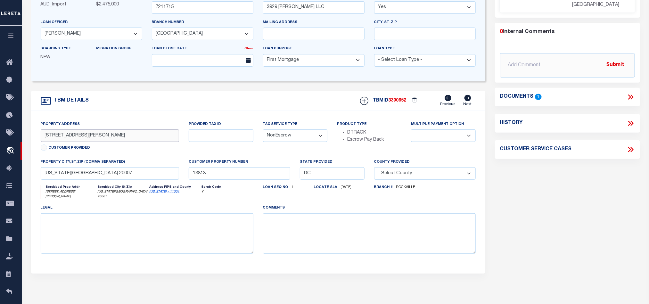
click at [63, 137] on input "3929 Fulton St NW Unit 1&2" at bounding box center [110, 135] width 139 height 12
click at [213, 104] on div "TBM DETAILS TBMID 3390652 Previous Next" at bounding box center [258, 101] width 454 height 20
click at [540, 178] on div "Parcel Summary Match ID 2088540 Z parcel no 1806 0009 assessor 0" at bounding box center [567, 121] width 155 height 355
click at [629, 93] on icon at bounding box center [631, 97] width 8 height 8
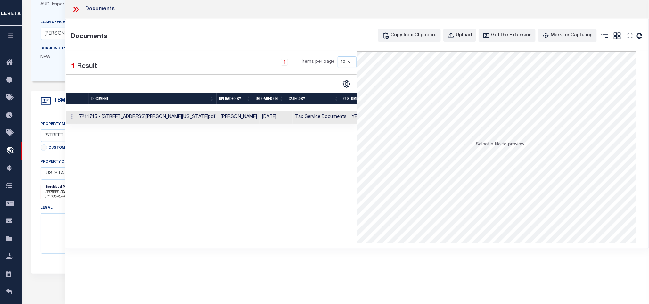
click at [497, 152] on div "Select a file to preview" at bounding box center [500, 147] width 49 height 12
click at [498, 143] on span "Select a file to preview" at bounding box center [500, 144] width 49 height 4
click at [263, 115] on td "[DATE]" at bounding box center [276, 117] width 33 height 13
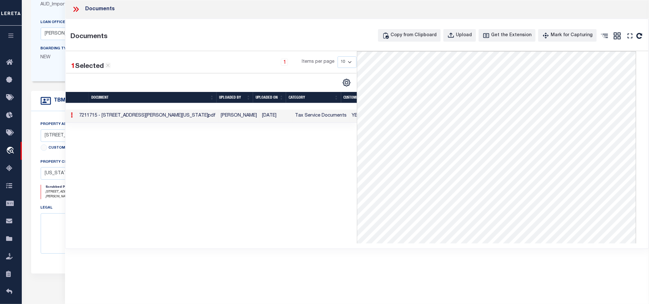
click at [73, 9] on icon at bounding box center [76, 9] width 8 height 8
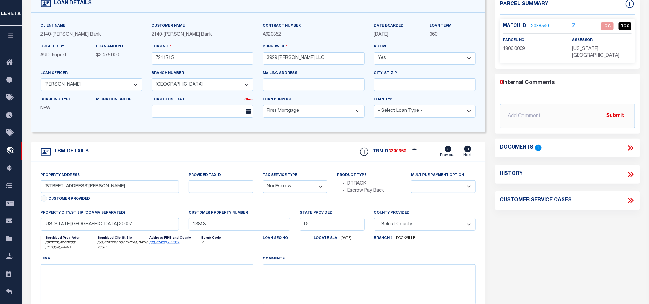
scroll to position [0, 0]
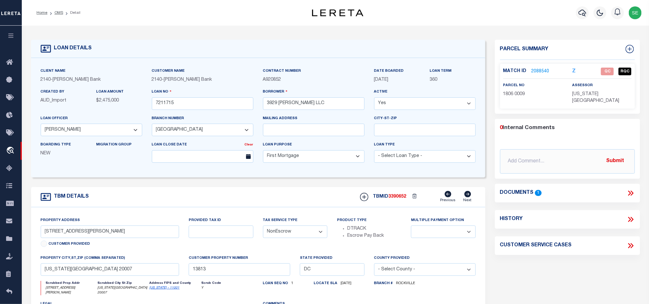
click at [542, 70] on link "2088540" at bounding box center [541, 71] width 18 height 7
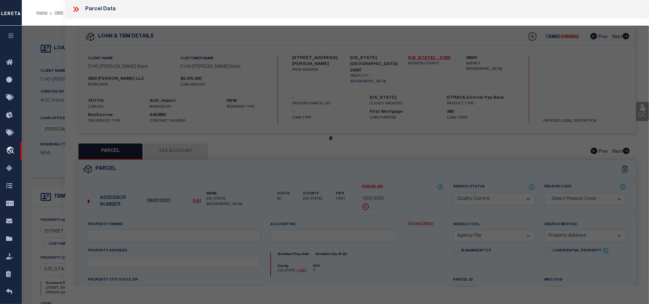
select select "AS"
select select
checkbox input "false"
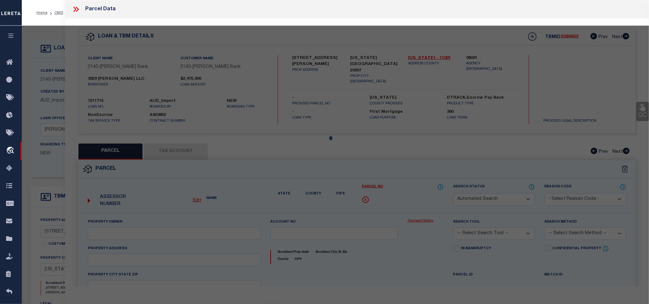
select select "QC"
select select "AGF"
select select "ADD"
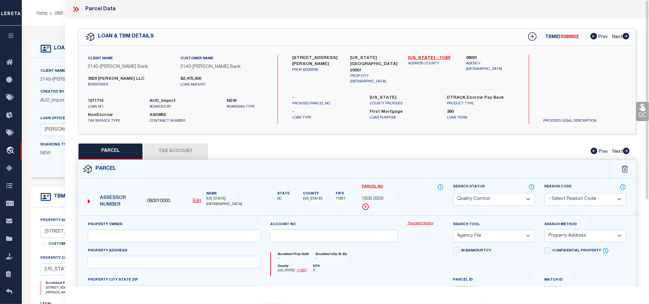
click at [408, 173] on div "Parcel" at bounding box center [357, 169] width 558 height 18
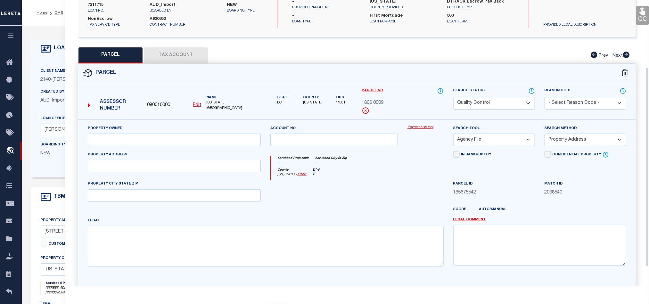
click at [349, 207] on div at bounding box center [334, 193] width 137 height 26
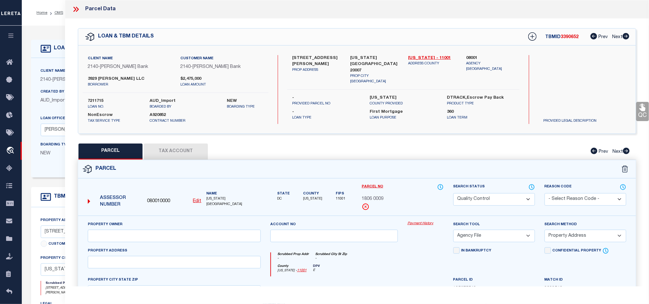
click at [414, 169] on div "Parcel" at bounding box center [357, 169] width 558 height 18
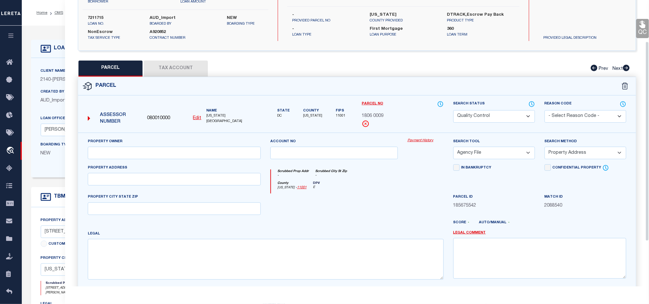
scroll to position [96, 0]
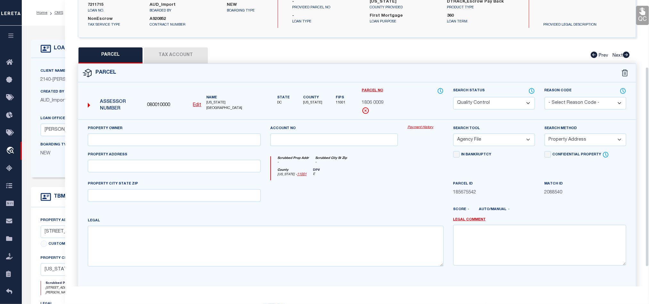
click at [389, 194] on div at bounding box center [334, 193] width 137 height 26
click at [191, 140] on input "text" at bounding box center [174, 140] width 173 height 12
click at [213, 140] on input "text" at bounding box center [174, 140] width 173 height 12
paste input "3929 FULTON LLC"
type input "3929 FULTON LLC"
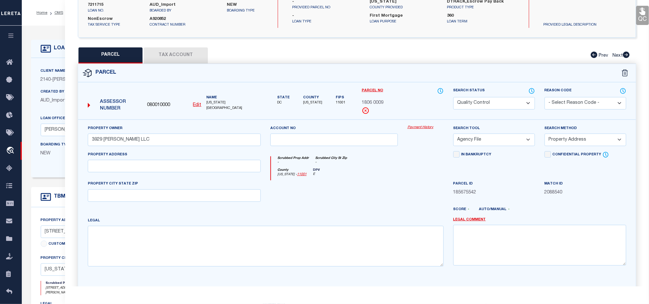
click at [393, 197] on div at bounding box center [334, 193] width 137 height 26
click at [193, 169] on input "text" at bounding box center [174, 166] width 173 height 12
paste input "3929 FULTON ST NW WASHINGTON DC 20007"
drag, startPoint x: 141, startPoint y: 169, endPoint x: 322, endPoint y: 169, distance: 181.4
click at [322, 169] on div "Property Owner 3929 FULTON LLC Account no Payment History Search Tool -- Select…" at bounding box center [357, 198] width 548 height 147
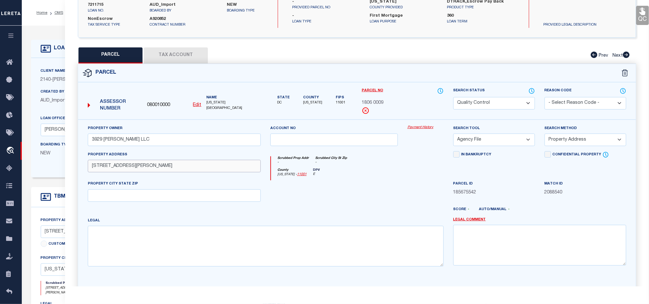
type input "3929 FULTON ST NW"
click at [215, 195] on input "text" at bounding box center [174, 195] width 173 height 12
paste input "WASHINGTON DC 20007"
type input "WASHINGTON DC 20007"
click at [345, 199] on div at bounding box center [334, 193] width 137 height 26
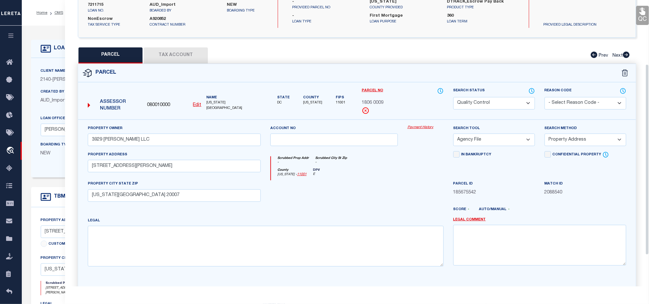
click at [334, 176] on div "County [US_STATE] - 11001 DPV E" at bounding box center [357, 174] width 172 height 12
click at [564, 143] on select "-- Select Search Method -- Property Address Legal Liability Info Provided" at bounding box center [586, 140] width 82 height 12
select select "LEG"
click at [545, 136] on select "-- Select Search Method -- Property Address Legal Liability Info Provided" at bounding box center [586, 140] width 82 height 12
drag, startPoint x: 511, startPoint y: 137, endPoint x: 507, endPoint y: 145, distance: 9.7
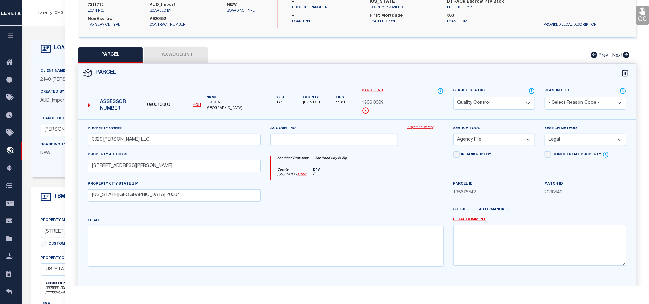
click at [511, 137] on select "-- Select Search Tool -- 3rd Party Website Agency File Agency Website ATLS CNV-…" at bounding box center [494, 140] width 82 height 12
select select "AGW"
click at [453, 136] on select "-- Select Search Tool -- 3rd Party Website Agency File Agency Website ATLS CNV-…" at bounding box center [494, 140] width 82 height 12
click at [380, 192] on div at bounding box center [334, 193] width 137 height 26
click at [176, 60] on button "Tax Account" at bounding box center [176, 55] width 64 height 16
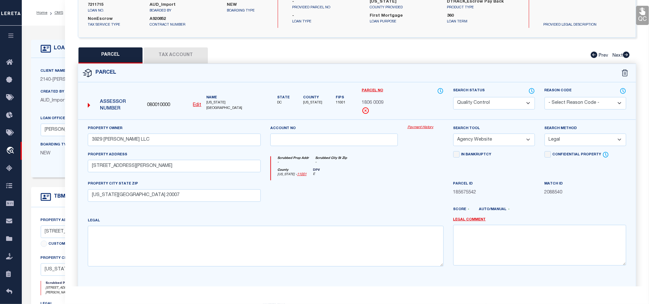
scroll to position [0, 0]
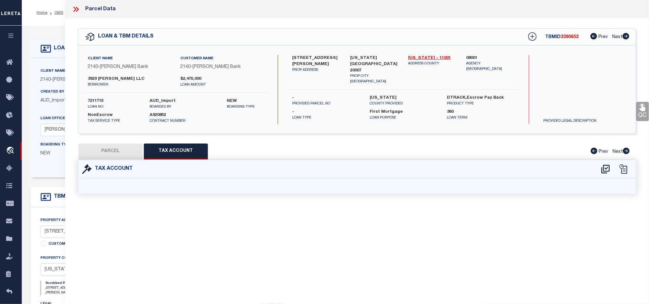
select select "100"
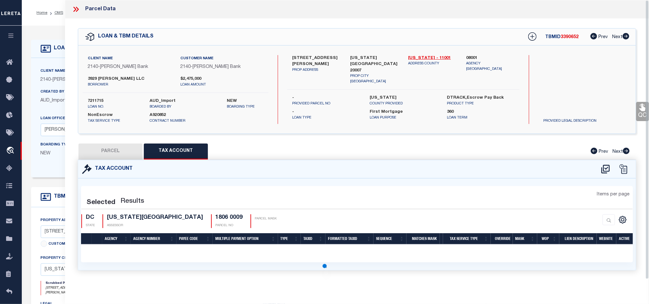
select select "100"
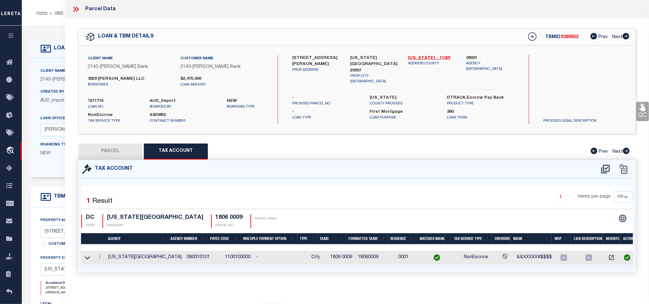
click at [120, 148] on button "PARCEL" at bounding box center [111, 152] width 64 height 16
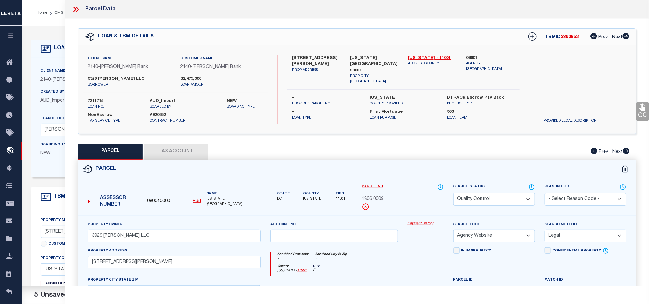
click at [485, 200] on select "Automated Search Bad Parcel Complete Duplicate Parcel High Dollar Reporting In …" at bounding box center [494, 199] width 82 height 12
select select "CP"
click at [397, 172] on div "Parcel" at bounding box center [357, 169] width 558 height 18
click at [635, 113] on div "Client Name 2140 - John Marshall Bank Customer Name 2140 - John Marshall Bank N…" at bounding box center [357, 89] width 558 height 69
click at [644, 109] on icon at bounding box center [643, 107] width 6 height 7
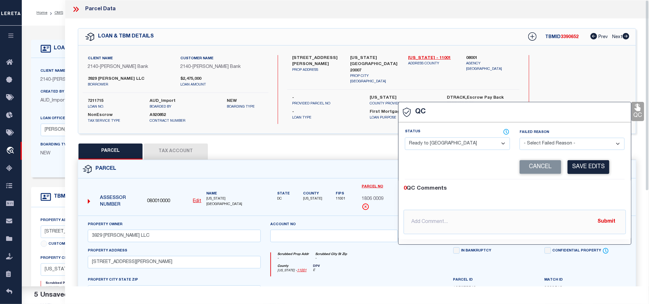
click at [473, 141] on select "- Select Status - Ready to QC Correct Incorrect" at bounding box center [457, 143] width 105 height 12
select select "COR"
click at [405, 138] on select "- Select Status - Ready to QC Correct Incorrect" at bounding box center [457, 143] width 105 height 12
click at [592, 187] on div "0 QC Comments" at bounding box center [514, 189] width 220 height 8
click at [587, 171] on button "Save Edits" at bounding box center [589, 167] width 42 height 14
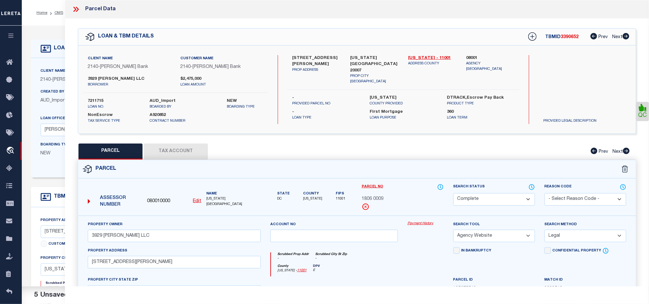
click at [425, 264] on div "Scrubbed Prop Addr - Scrubbed City St Zip -" at bounding box center [357, 259] width 172 height 12
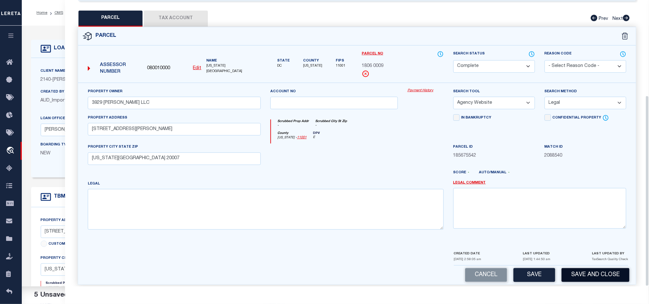
scroll to position [143, 0]
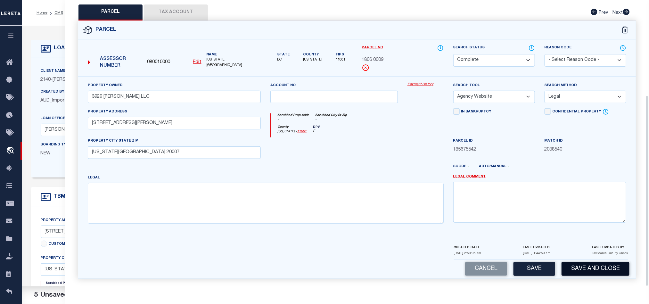
click at [602, 268] on button "Save and Close" at bounding box center [596, 269] width 68 height 14
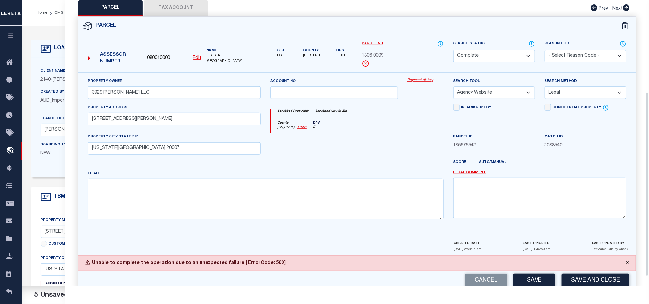
click at [628, 267] on button "Close" at bounding box center [628, 263] width 16 height 14
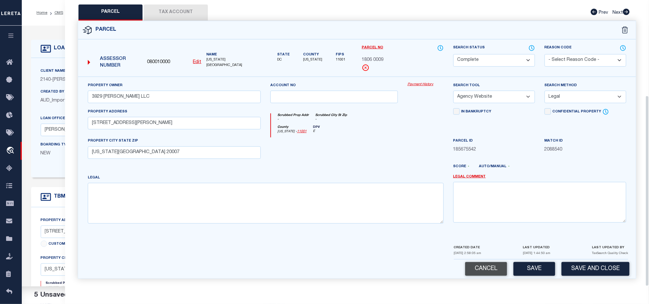
click at [484, 269] on button "Cancel" at bounding box center [486, 269] width 42 height 14
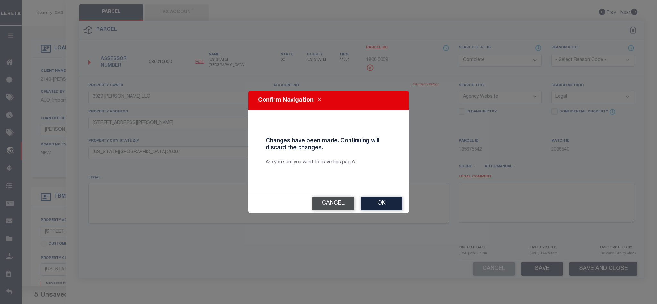
click at [327, 202] on button "Cancel" at bounding box center [333, 204] width 42 height 14
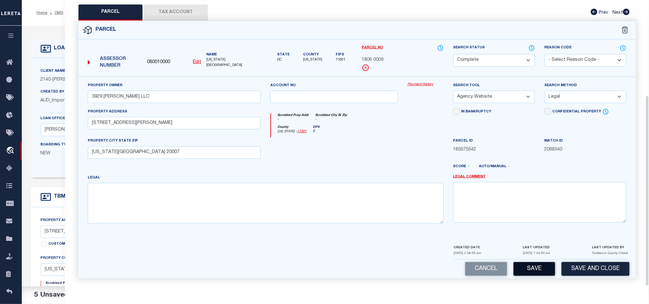
click at [536, 273] on button "Save" at bounding box center [535, 269] width 42 height 14
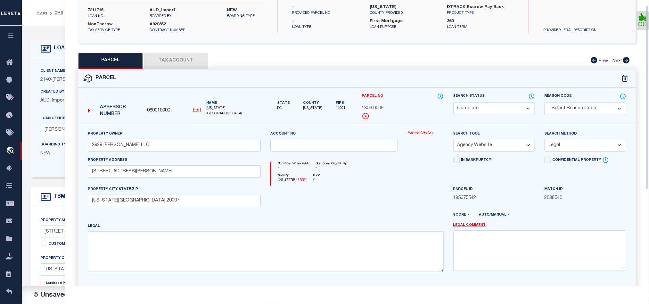
scroll to position [0, 0]
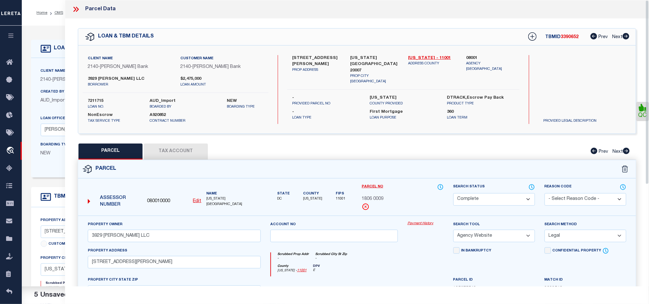
click at [72, 10] on icon at bounding box center [76, 9] width 8 height 8
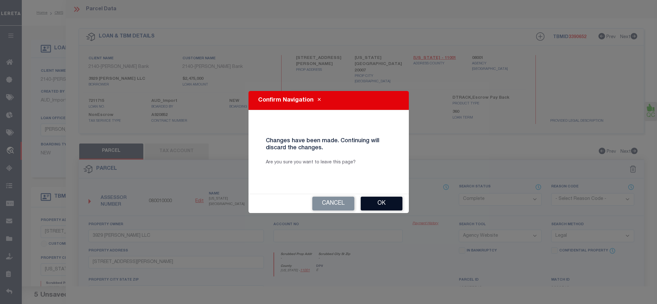
click at [390, 197] on button "Ok" at bounding box center [381, 204] width 42 height 14
select select "QC"
select select "AGF"
select select "ADD"
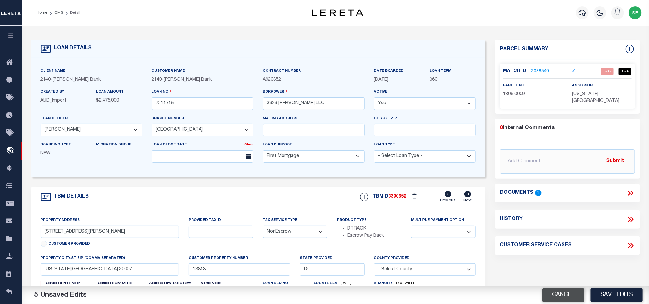
click at [567, 294] on button "Cancel" at bounding box center [563, 295] width 42 height 14
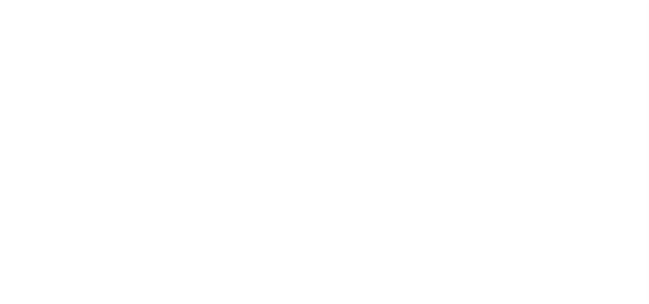
select select "10"
select select "NonEscrow"
select select "51790"
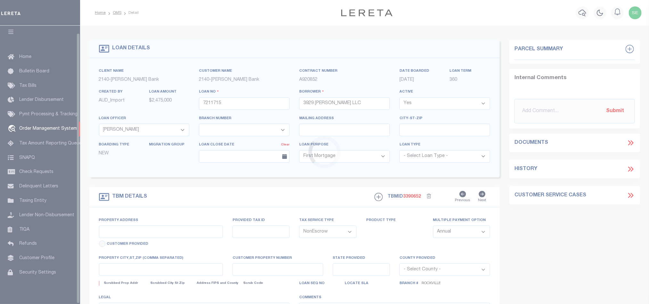
select select "3200"
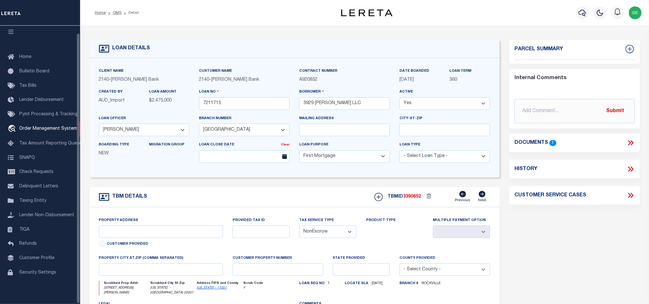
type input "3929 Fulton St NW Unit 1&2"
select select
type input "Washington DC 20007"
type input "13813"
type input "DC"
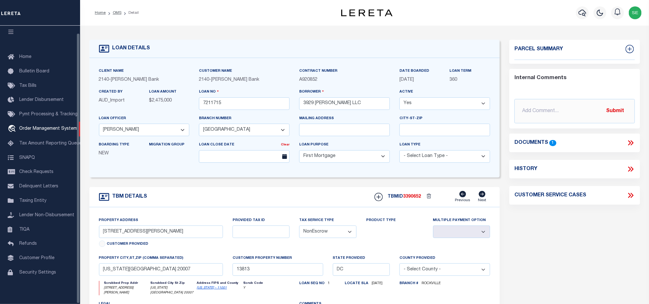
select select
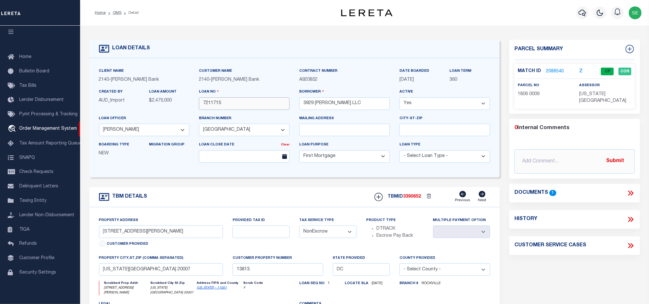
click at [238, 105] on input "7211715" at bounding box center [244, 103] width 91 height 12
click at [415, 197] on span "3390652" at bounding box center [412, 197] width 18 height 4
copy span "3390652"
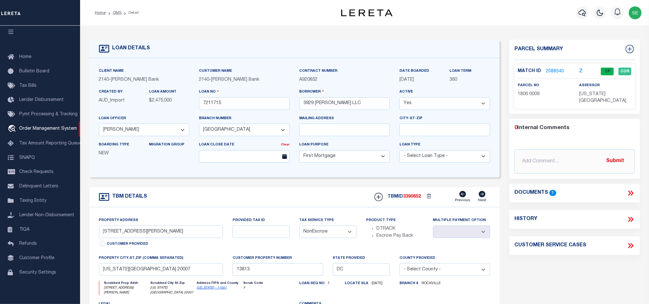
click at [597, 93] on span "[US_STATE][GEOGRAPHIC_DATA]" at bounding box center [603, 98] width 47 height 12
copy div "[US_STATE][GEOGRAPHIC_DATA]"
click at [527, 94] on span "1806 0009" at bounding box center [529, 94] width 22 height 4
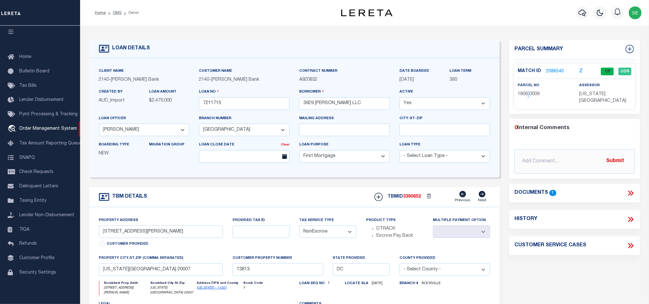
click at [527, 94] on span "1806 0009" at bounding box center [529, 94] width 22 height 4
copy div "1806 0009"
click at [312, 197] on div "TBM DETAILS TBMID 3390652 Previous Next" at bounding box center [294, 197] width 411 height 20
drag, startPoint x: 114, startPoint y: 11, endPoint x: 145, endPoint y: 22, distance: 33.6
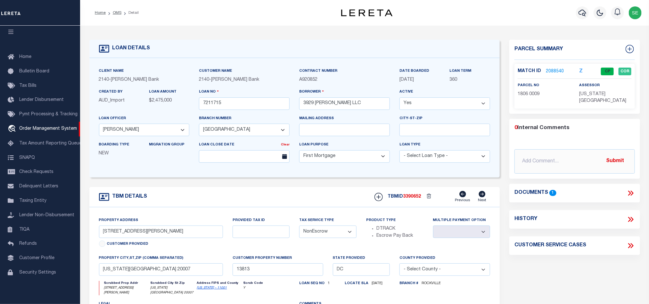
click at [114, 11] on link "OMS" at bounding box center [117, 13] width 9 height 4
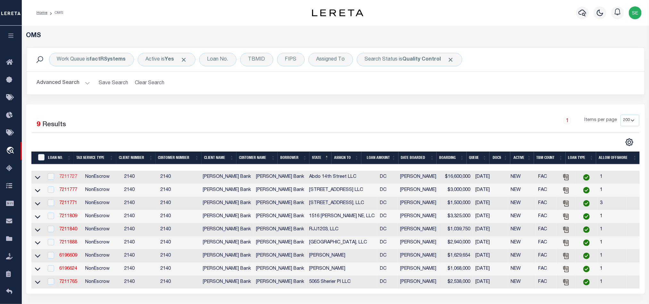
click at [72, 177] on link "7211727" at bounding box center [68, 177] width 18 height 4
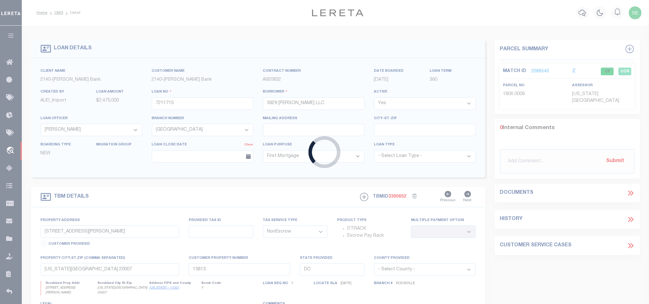
type input "7211727"
type input "Abdo 14th Street LLC"
select select "49795"
select select "3201"
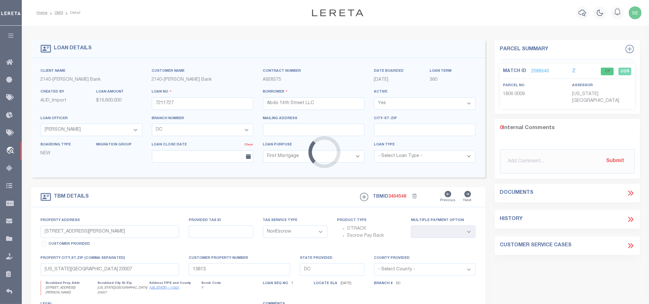
type input "1400 4th Street NW"
select select
type input "Washington DC 20005"
type input "13860"
select select
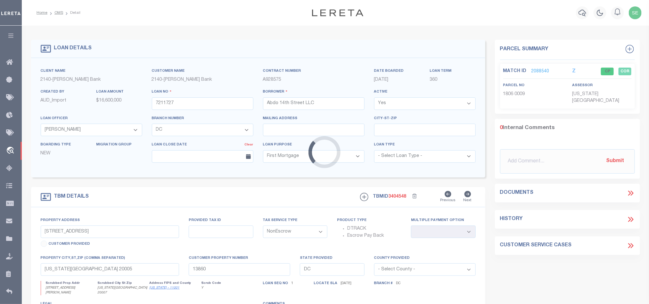
select select "49795"
select select "3201"
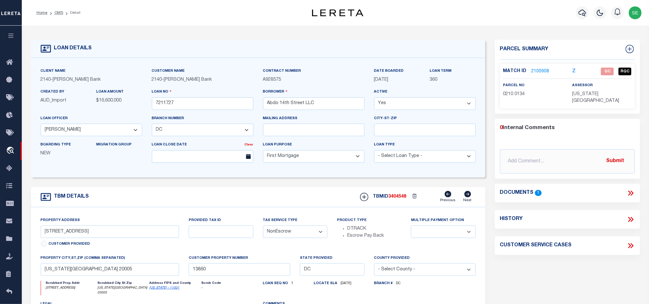
click at [543, 266] on div "Parcel Summary Match ID 2100908 Z parcel no 0210 0134 assessor 0" at bounding box center [567, 217] width 155 height 355
click at [318, 189] on form "LOAN DETAILS Client Name 2140 - Customer Name" at bounding box center [258, 217] width 454 height 355
click at [302, 198] on div "TBM DETAILS TBMID 3404548 Previous Next" at bounding box center [258, 197] width 454 height 20
click at [280, 195] on div "TBM DETAILS TBMID 3404548 Previous Next" at bounding box center [258, 197] width 454 height 20
click at [629, 189] on icon at bounding box center [631, 193] width 8 height 8
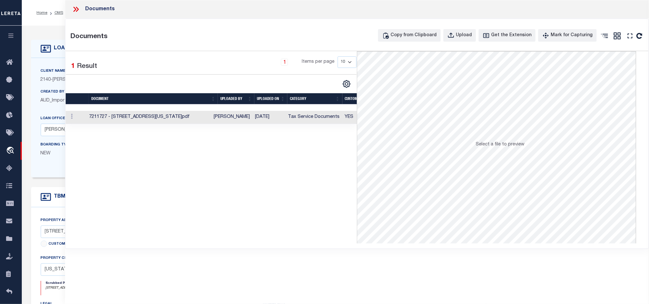
click at [317, 118] on td "Tax Service Documents" at bounding box center [314, 117] width 57 height 13
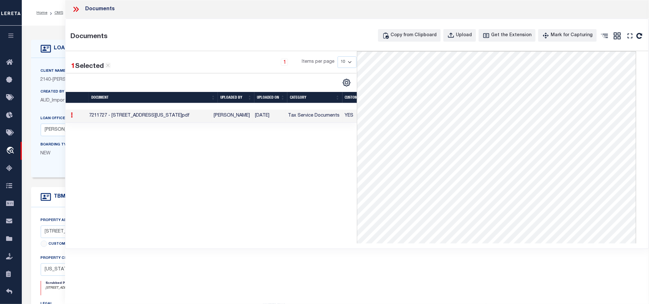
click at [78, 10] on icon at bounding box center [77, 9] width 3 height 5
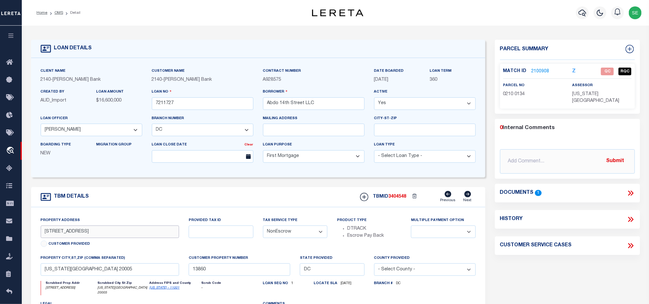
click at [142, 229] on input "1400 4th Street NW" at bounding box center [110, 232] width 139 height 12
click at [115, 276] on input "Washington DC 20005" at bounding box center [110, 269] width 139 height 12
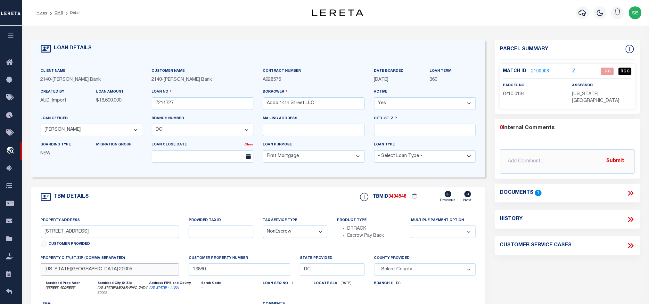
click at [115, 276] on input "Washington DC 20005" at bounding box center [110, 269] width 139 height 12
drag, startPoint x: 504, startPoint y: 94, endPoint x: 525, endPoint y: 95, distance: 21.2
click at [525, 95] on span "0210 0134" at bounding box center [514, 94] width 22 height 4
copy span "0210 0134"
click at [523, 95] on span "0210 0134" at bounding box center [514, 94] width 22 height 4
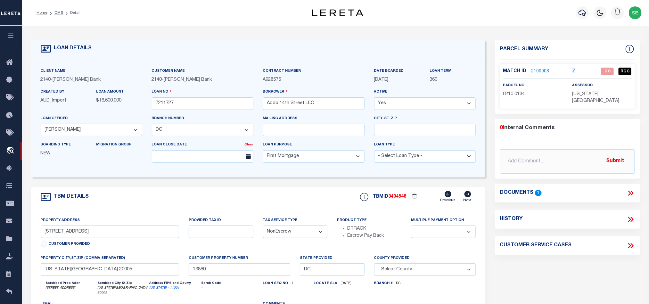
click at [542, 68] on link "2100908" at bounding box center [541, 71] width 18 height 7
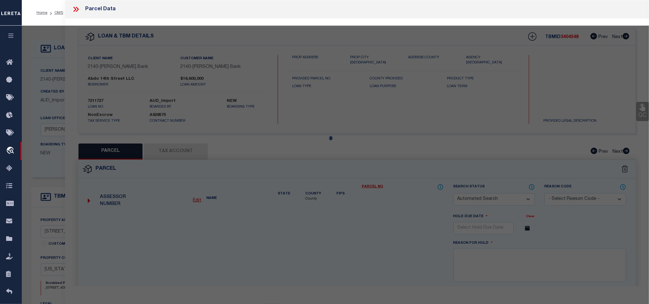
checkbox input "false"
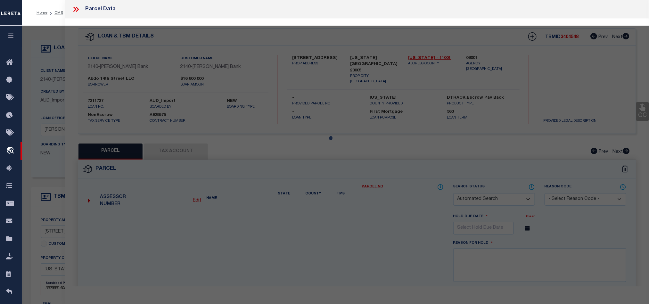
select select "QC"
select select "AGF"
select select "ADD"
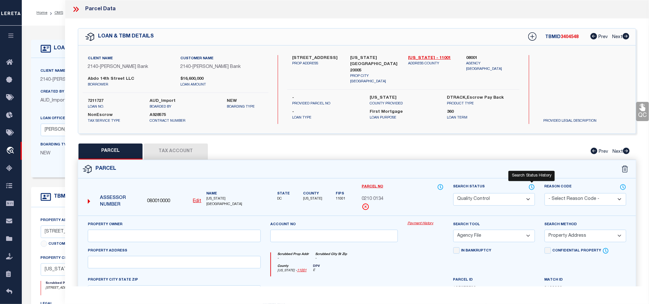
click at [532, 189] on icon at bounding box center [532, 187] width 6 height 7
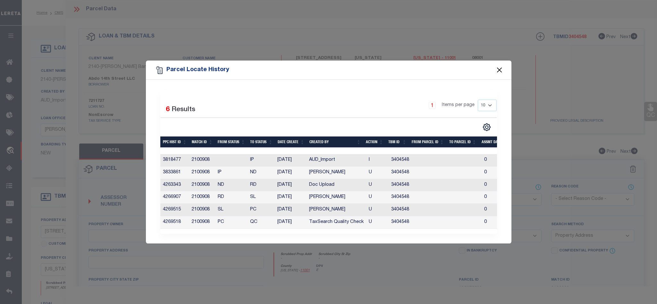
click at [499, 67] on button "Close" at bounding box center [499, 70] width 8 height 8
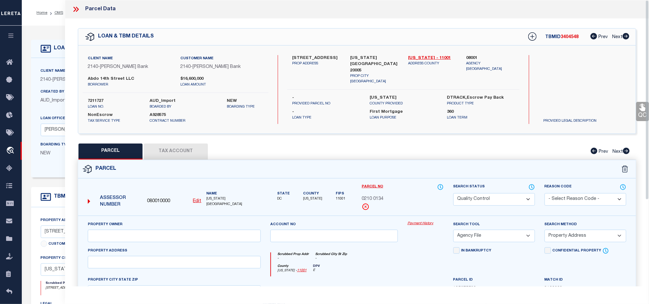
click at [183, 152] on button "Tax Account" at bounding box center [176, 152] width 64 height 16
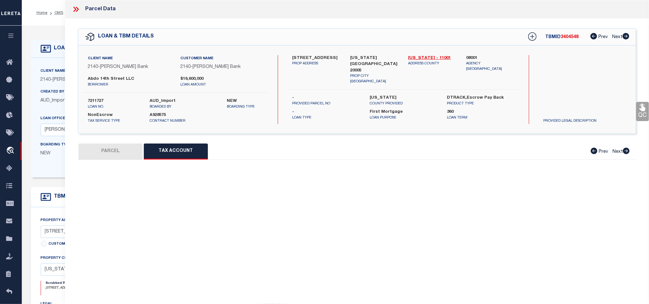
select select "100"
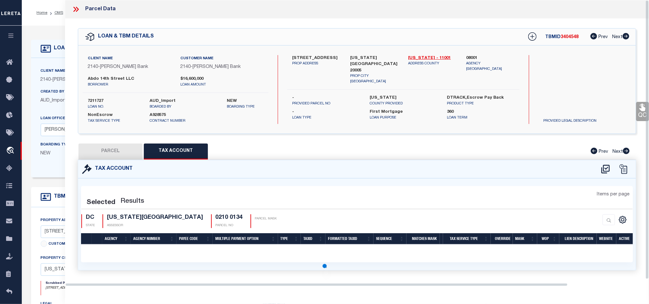
select select "100"
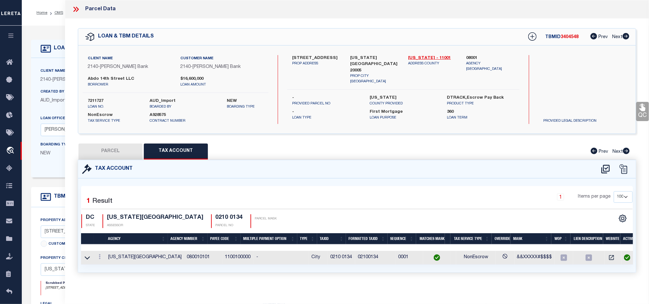
click at [112, 154] on button "PARCEL" at bounding box center [111, 152] width 64 height 16
select select "AS"
select select
checkbox input "false"
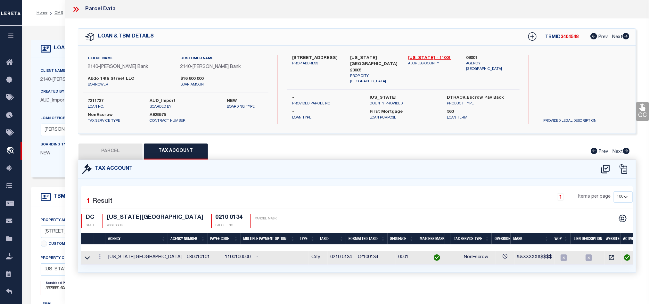
checkbox input "false"
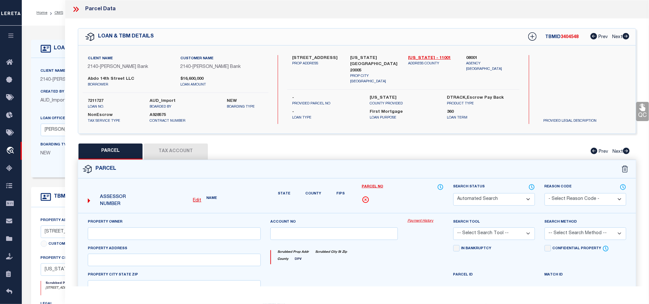
select select "QC"
select select "AGF"
select select "ADD"
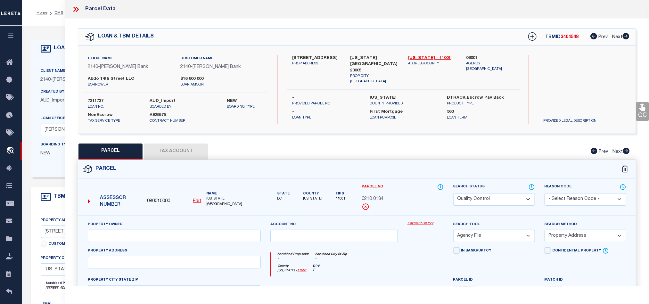
click at [416, 163] on div "Parcel" at bounding box center [357, 169] width 558 height 18
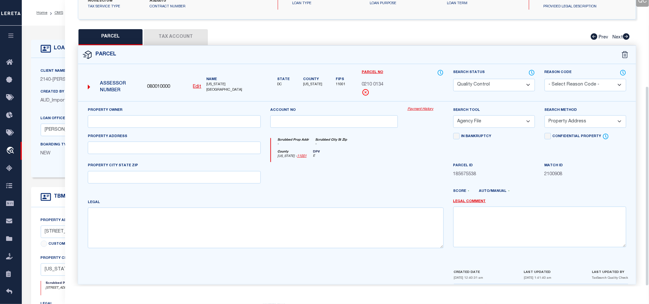
scroll to position [124, 0]
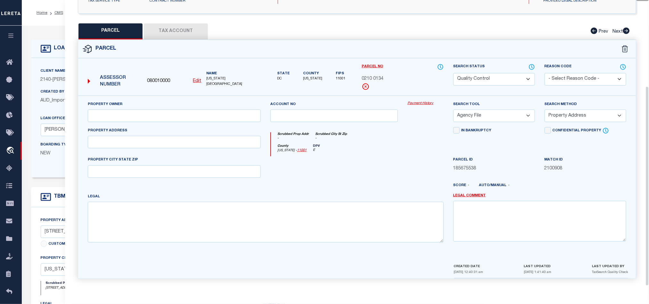
click at [374, 161] on div at bounding box center [334, 169] width 137 height 26
click at [172, 146] on input "text" at bounding box center [174, 142] width 173 height 12
paste input "1400 14TH ST NW WASHINGTON DC 20005"
drag, startPoint x: 133, startPoint y: 140, endPoint x: 255, endPoint y: 140, distance: 122.1
click at [255, 140] on input "1400 14TH ST NW WASHINGTON DC 20005" at bounding box center [174, 142] width 173 height 12
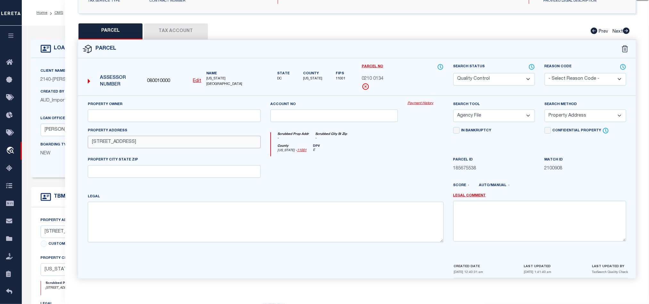
type input "1400 14TH ST NW"
drag, startPoint x: 199, startPoint y: 168, endPoint x: 212, endPoint y: 168, distance: 12.8
click at [199, 168] on input "text" at bounding box center [174, 171] width 173 height 12
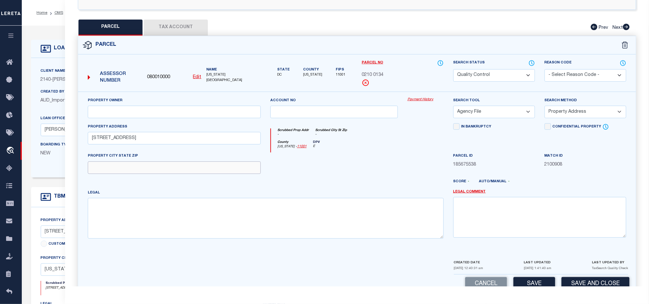
paste input "WASHINGTON DC 20005"
type input "WASHINGTON DC 20005"
click at [337, 174] on div at bounding box center [334, 166] width 137 height 26
click at [346, 165] on div at bounding box center [334, 166] width 137 height 26
drag, startPoint x: 204, startPoint y: 114, endPoint x: 337, endPoint y: 134, distance: 135.1
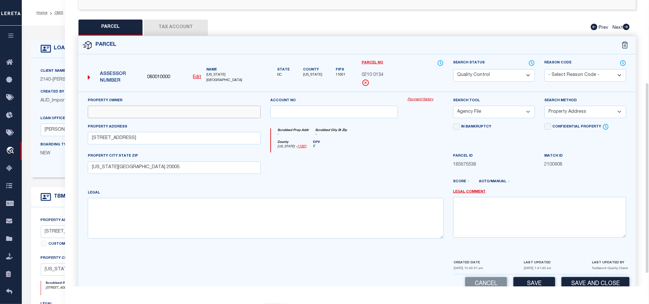
click at [204, 114] on input "text" at bounding box center [174, 112] width 173 height 12
paste input "ABDO 14TH STREET LLC"
type input "ABDO 14TH STREET LLC"
click at [392, 161] on div at bounding box center [334, 166] width 137 height 26
drag, startPoint x: 574, startPoint y: 111, endPoint x: 574, endPoint y: 117, distance: 5.8
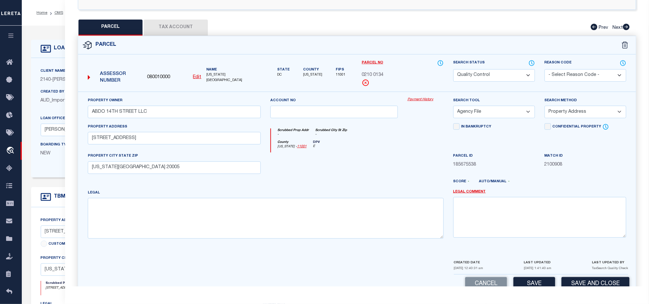
click at [574, 111] on select "-- Select Search Method -- Property Address Legal Liability Info Provided" at bounding box center [586, 112] width 82 height 12
select select "LEG"
click at [545, 108] on select "-- Select Search Method -- Property Address Legal Liability Info Provided" at bounding box center [586, 112] width 82 height 12
click at [501, 115] on select "-- Select Search Tool -- 3rd Party Website Agency File Agency Website ATLS CNV-…" at bounding box center [494, 112] width 82 height 12
select select "AGW"
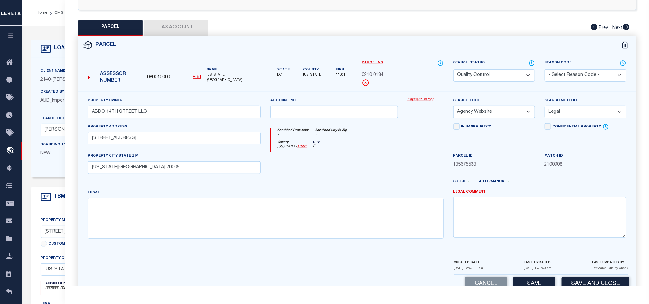
click at [453, 108] on select "-- Select Search Tool -- 3rd Party Website Agency File Agency Website ATLS CNV-…" at bounding box center [494, 112] width 82 height 12
click at [399, 158] on div at bounding box center [334, 166] width 137 height 26
click at [170, 25] on button "Tax Account" at bounding box center [176, 28] width 64 height 16
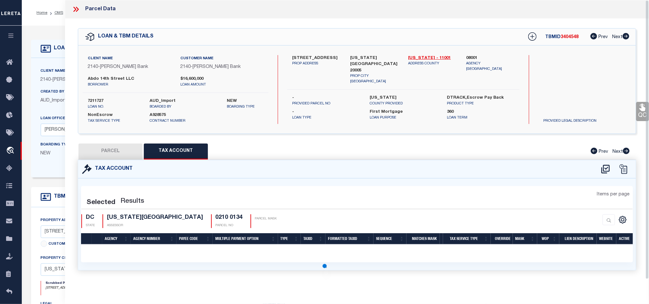
scroll to position [0, 0]
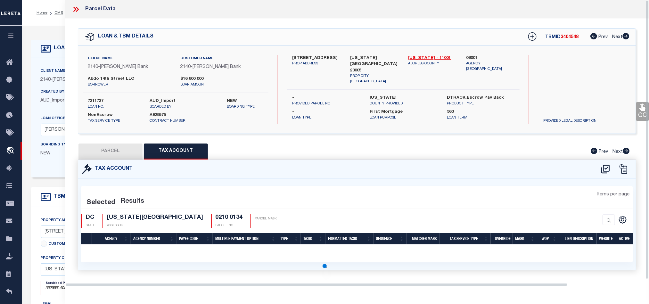
select select "100"
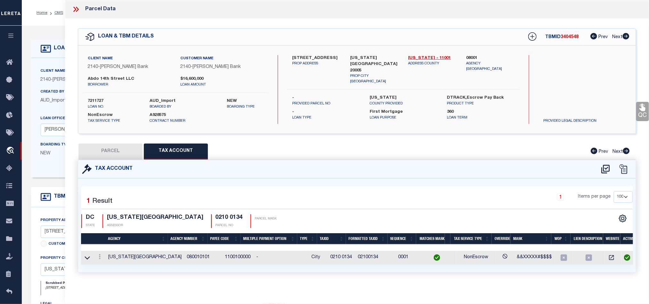
click at [113, 149] on button "PARCEL" at bounding box center [111, 152] width 64 height 16
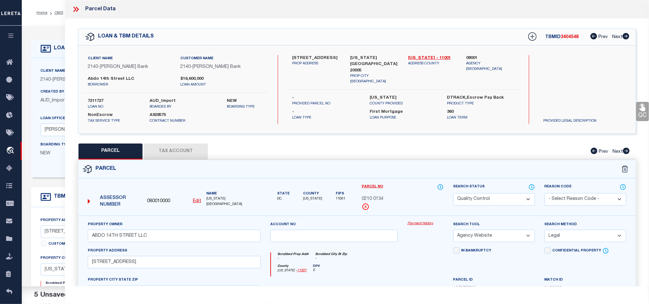
click at [498, 200] on select "Automated Search Bad Parcel Complete Duplicate Parcel High Dollar Reporting In …" at bounding box center [494, 199] width 82 height 12
select select "CP"
click at [401, 162] on div "Parcel" at bounding box center [357, 169] width 558 height 18
click at [638, 112] on link "QC" at bounding box center [642, 111] width 13 height 19
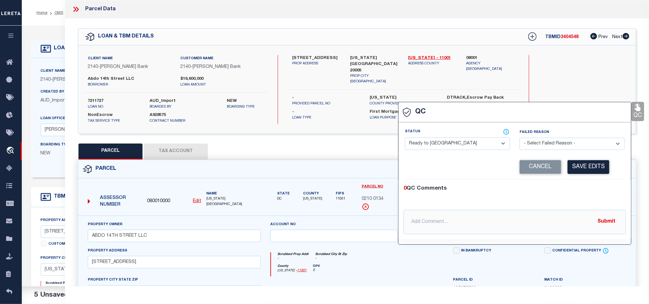
click at [472, 141] on select "- Select Status - Ready to QC Correct Incorrect" at bounding box center [457, 143] width 105 height 12
select select "COR"
drag, startPoint x: 584, startPoint y: 189, endPoint x: 584, endPoint y: 184, distance: 5.5
click at [584, 189] on div "0 QC Comments" at bounding box center [514, 189] width 220 height 8
click at [584, 172] on button "Save Edits" at bounding box center [589, 167] width 42 height 14
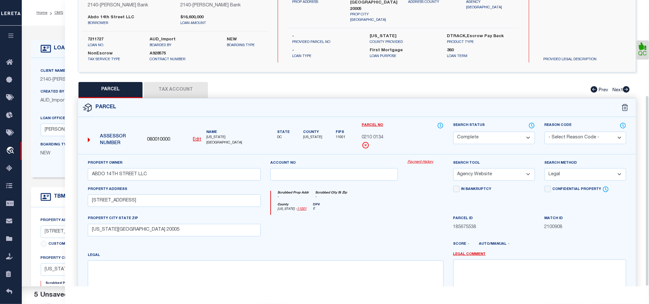
scroll to position [143, 0]
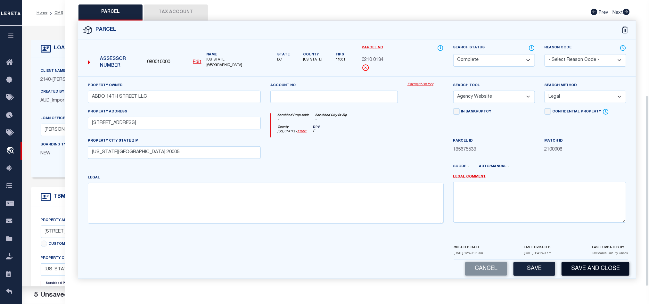
click at [588, 267] on button "Save and Close" at bounding box center [596, 269] width 68 height 14
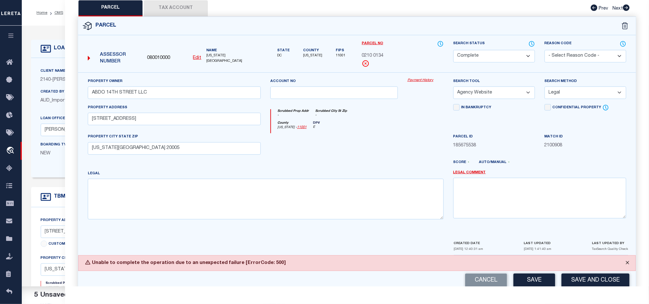
click at [630, 268] on button "Close" at bounding box center [628, 263] width 16 height 14
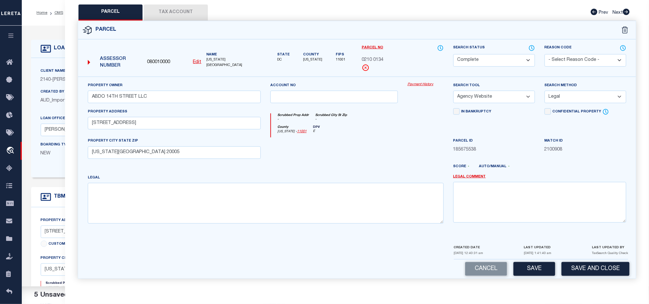
click at [342, 164] on div at bounding box center [379, 169] width 137 height 10
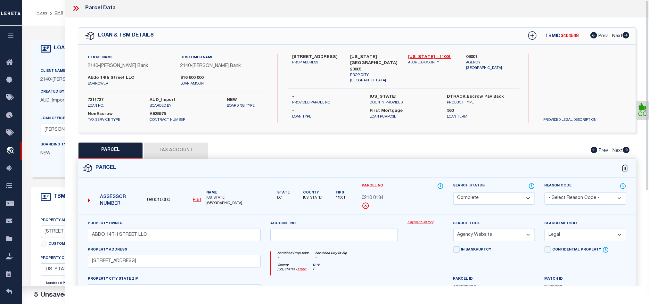
scroll to position [0, 0]
click at [72, 10] on icon at bounding box center [76, 9] width 8 height 8
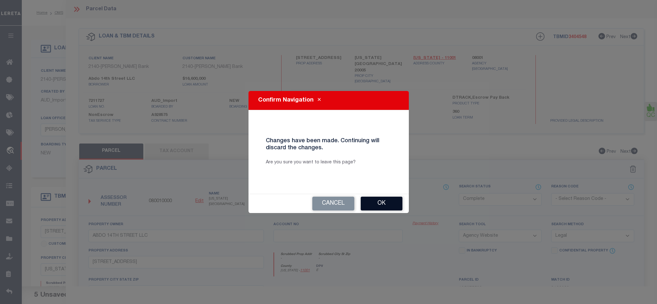
click at [392, 200] on button "Ok" at bounding box center [381, 204] width 42 height 14
select select "QC"
select select "AGF"
select select "ADD"
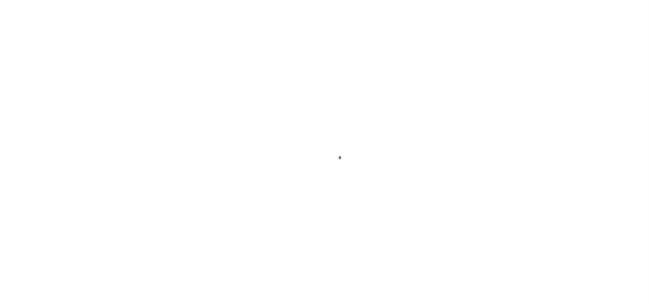
type input "7211727"
type input "Abdo 14th Street LLC"
select select
select select "10"
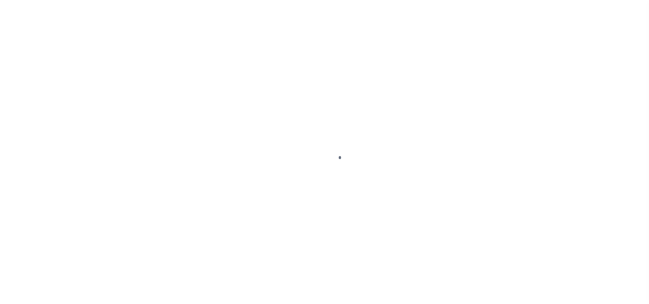
select select "NonEscrow"
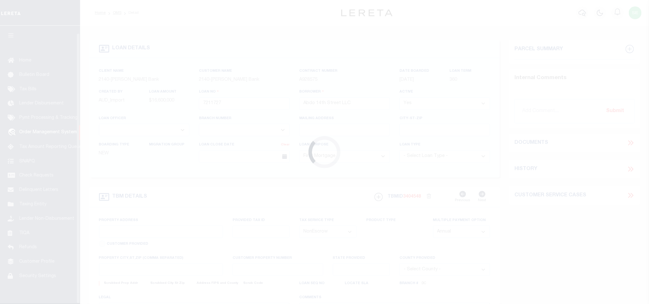
scroll to position [8, 0]
select select "49795"
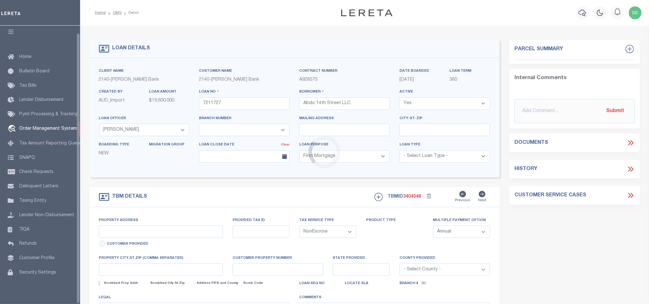
select select "3201"
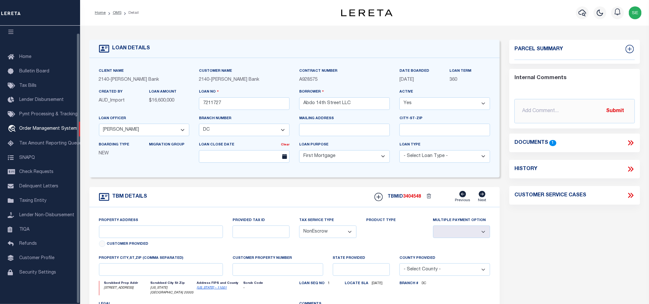
type input "1400 4th Street NW"
select select
type input "Washington DC 20005"
type input "13860"
type input "DC"
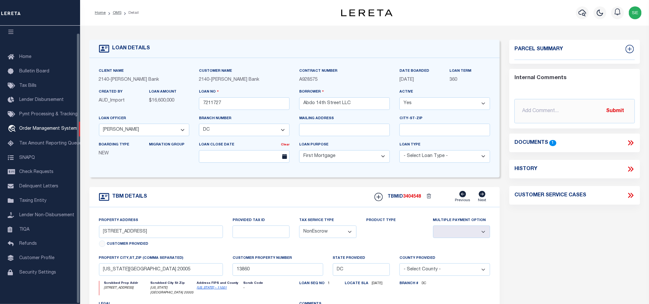
select select
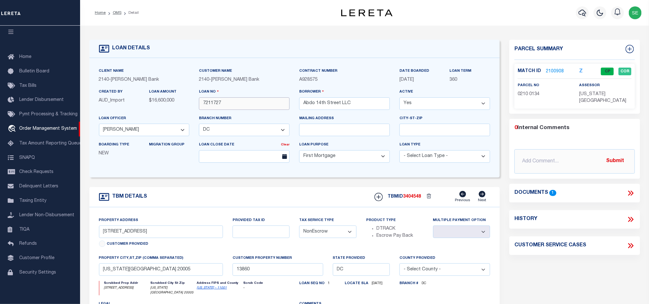
click at [247, 98] on input "7211727" at bounding box center [244, 103] width 91 height 12
click at [411, 198] on span "3404548" at bounding box center [412, 197] width 18 height 4
copy span "3404548"
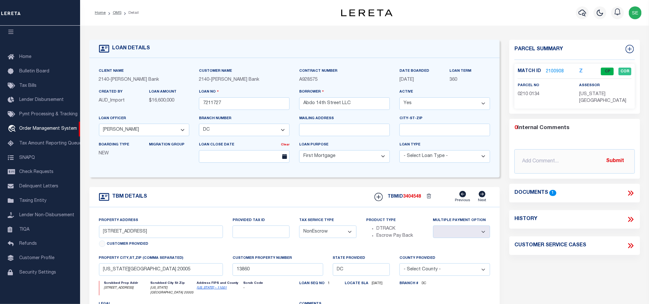
click at [589, 95] on span "[US_STATE][GEOGRAPHIC_DATA]" at bounding box center [603, 98] width 47 height 12
copy div "[US_STATE][GEOGRAPHIC_DATA]"
click at [530, 94] on span "0210 0134" at bounding box center [529, 94] width 22 height 4
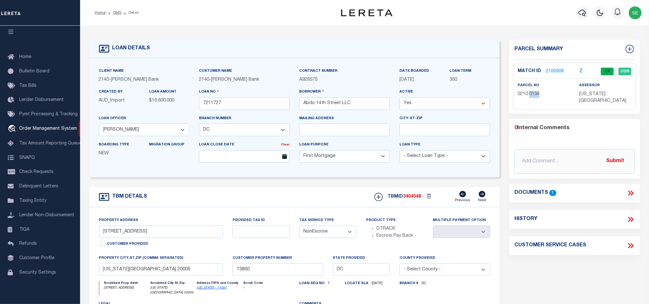
click at [530, 94] on span "0210 0134" at bounding box center [529, 94] width 22 height 4
copy div "0210 0134"
click at [248, 203] on div "TBM DETAILS TBMID 3404548 Previous Next" at bounding box center [294, 197] width 411 height 20
click at [116, 12] on link "OMS" at bounding box center [117, 13] width 9 height 4
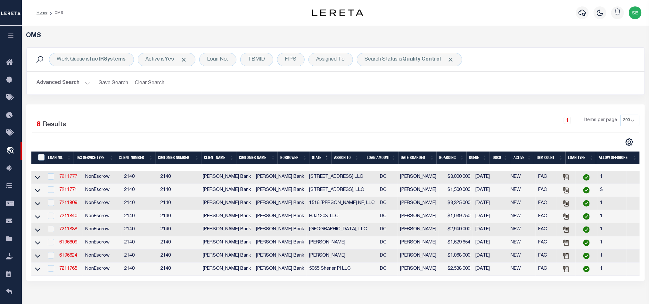
click at [70, 178] on link "7211777" at bounding box center [68, 177] width 18 height 4
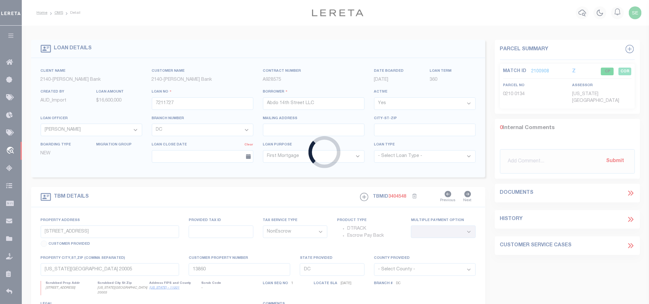
type input "7211777"
type input "[STREET_ADDRESS] LLC"
select select "51790"
select select "3200"
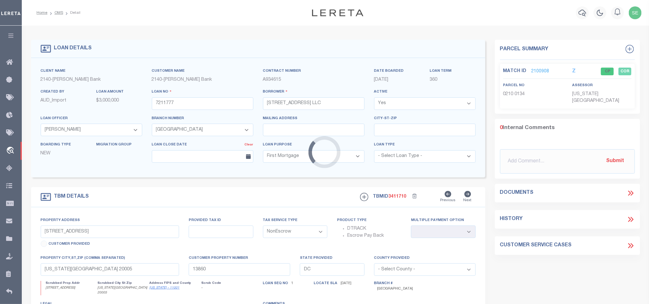
type input "723 16th St NE"
select select
type input "Washington DC 20002"
type input "13906"
select select
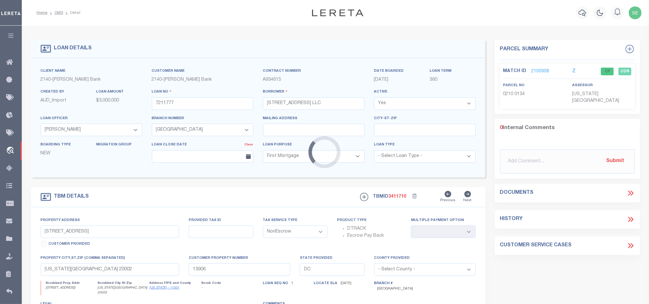
select select "51790"
select select "3200"
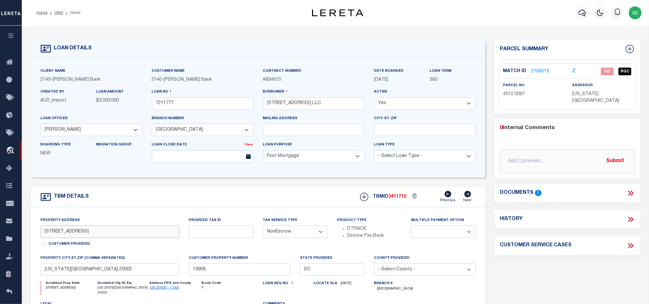
drag, startPoint x: 44, startPoint y: 234, endPoint x: 62, endPoint y: 234, distance: 18.9
click at [62, 234] on input "723 16th St NE" at bounding box center [110, 232] width 139 height 12
click at [311, 199] on div "TBM DETAILS TBMID 3411710 Previous Next" at bounding box center [258, 197] width 454 height 20
click at [634, 189] on icon at bounding box center [631, 193] width 8 height 8
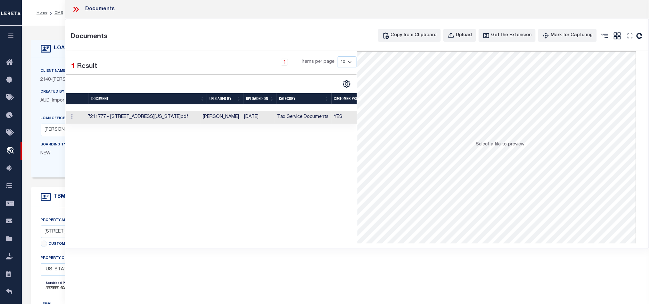
click at [271, 120] on td "[DATE]" at bounding box center [258, 117] width 33 height 13
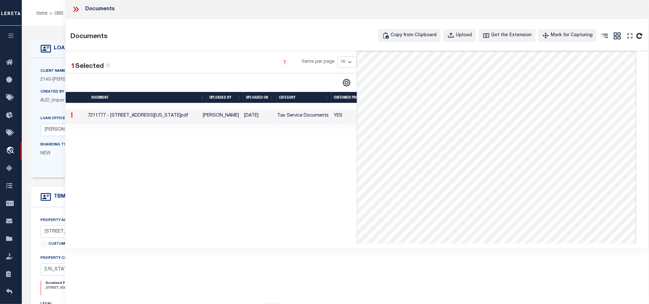
click at [73, 7] on icon at bounding box center [74, 9] width 3 height 5
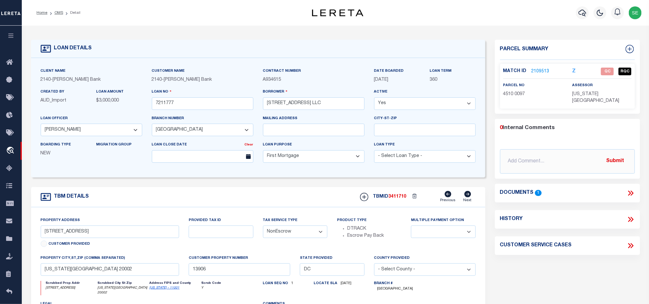
click at [540, 70] on link "2109513" at bounding box center [541, 71] width 18 height 7
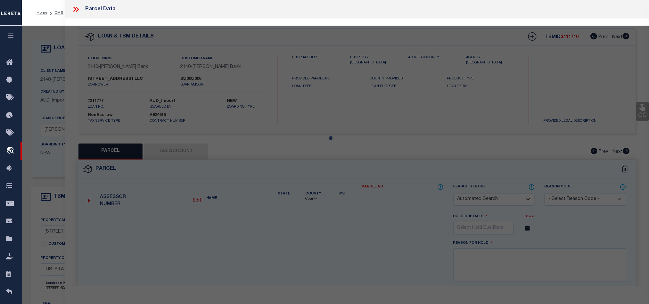
checkbox input "false"
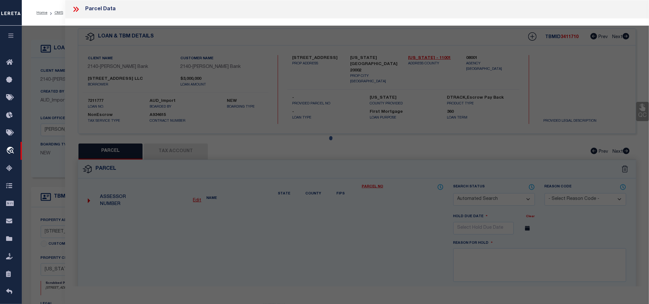
select select "QC"
select select "AGF"
select select "ADD"
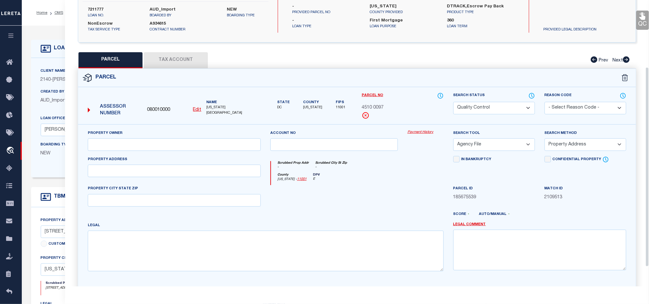
scroll to position [96, 0]
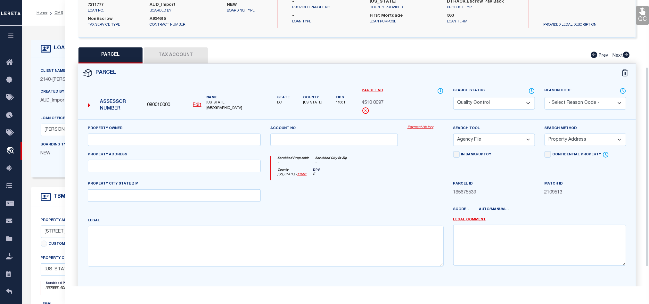
click at [368, 195] on div at bounding box center [334, 193] width 137 height 26
click at [201, 137] on input "text" at bounding box center [174, 140] width 173 height 12
paste input "723 16TH ST LLC"
type input "723 16TH ST LLC"
click at [399, 204] on div at bounding box center [334, 193] width 137 height 26
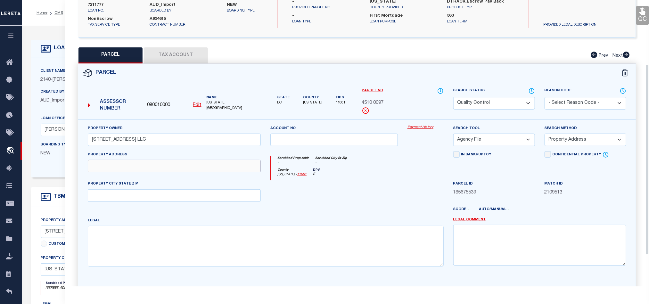
click at [208, 170] on input "text" at bounding box center [174, 166] width 173 height 12
paste input "723 16TH ST NE WASHINGTON DC 20002"
drag, startPoint x: 130, startPoint y: 167, endPoint x: 214, endPoint y: 167, distance: 83.6
click at [214, 167] on input "723 16TH ST NE WASHINGTON DC 20002" at bounding box center [174, 166] width 173 height 12
type input "723 16TH ST NE"
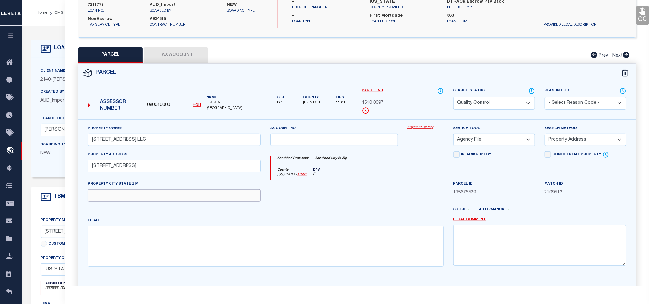
click at [214, 195] on input "text" at bounding box center [174, 195] width 173 height 12
paste input "WASHINGTON DC 20002"
type input "WASHINGTON DC 20002"
click at [368, 202] on div at bounding box center [334, 193] width 137 height 26
click at [568, 140] on select "-- Select Search Method -- Property Address Legal Liability Info Provided" at bounding box center [586, 140] width 82 height 12
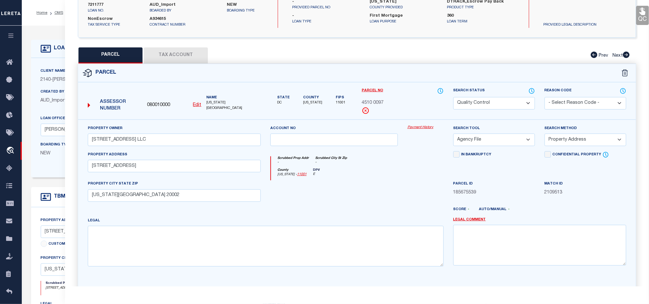
select select "LEG"
click at [545, 136] on select "-- Select Search Method -- Property Address Legal Liability Info Provided" at bounding box center [586, 140] width 82 height 12
click at [509, 132] on div "Search Tool -- Select Search Tool -- 3rd Party Website Agency File Agency Websi…" at bounding box center [494, 135] width 82 height 21
click at [501, 145] on select "-- Select Search Tool -- 3rd Party Website Agency File Agency Website ATLS CNV-…" at bounding box center [494, 140] width 82 height 12
select select "AGW"
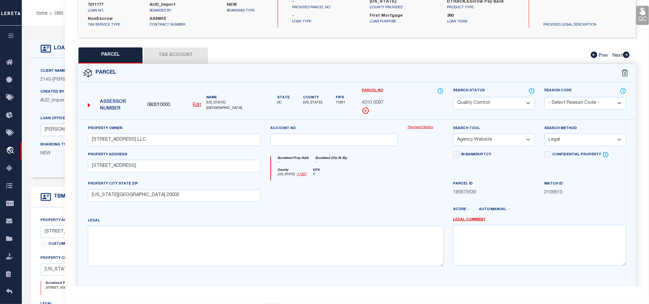
click at [453, 136] on select "-- Select Search Tool -- 3rd Party Website Agency File Agency Website ATLS CNV-…" at bounding box center [494, 140] width 82 height 12
click at [397, 190] on div at bounding box center [334, 193] width 137 height 26
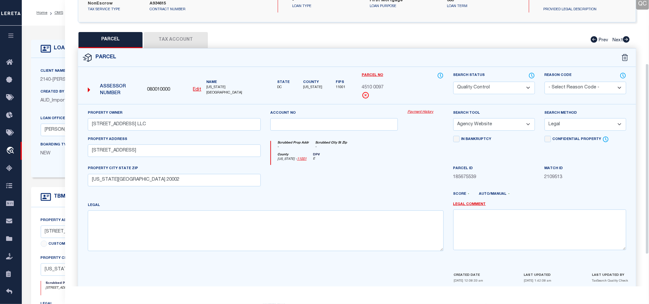
scroll to position [95, 0]
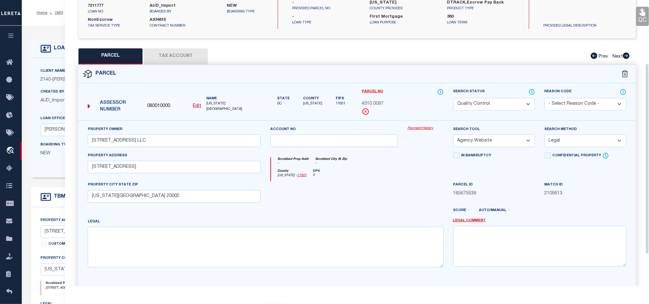
click at [175, 58] on button "Tax Account" at bounding box center [176, 56] width 64 height 16
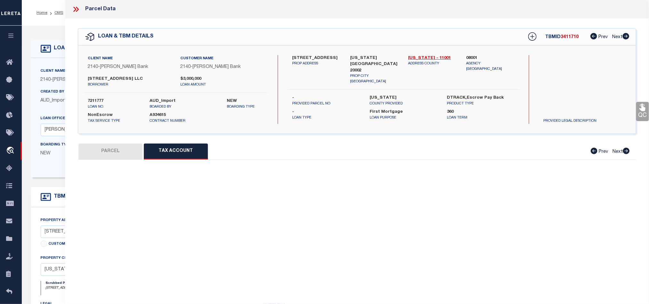
scroll to position [0, 0]
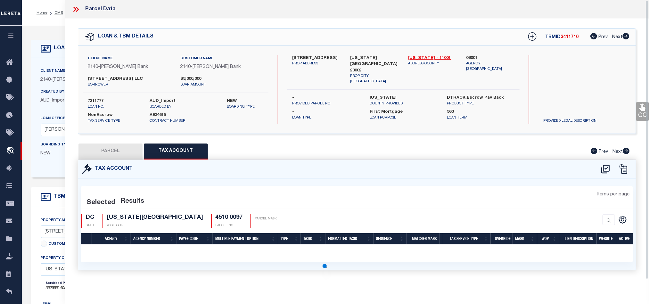
select select "100"
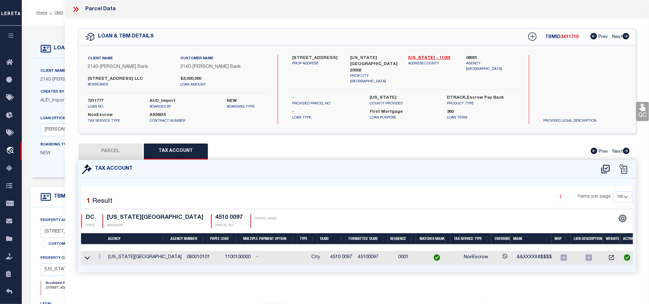
click at [112, 153] on button "PARCEL" at bounding box center [111, 152] width 64 height 16
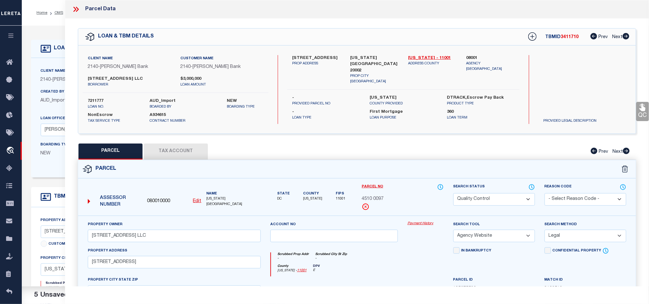
click at [487, 198] on select "Automated Search Bad Parcel Complete Duplicate Parcel High Dollar Reporting In …" at bounding box center [494, 199] width 82 height 12
select select "CP"
click at [414, 168] on div "Parcel" at bounding box center [357, 169] width 558 height 18
drag, startPoint x: 645, startPoint y: 108, endPoint x: 615, endPoint y: 129, distance: 37.0
click at [645, 108] on icon at bounding box center [643, 107] width 8 height 8
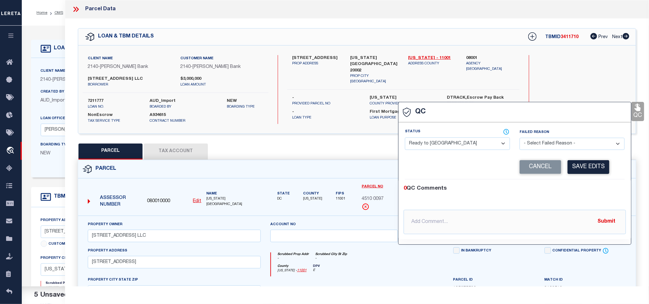
click at [464, 149] on select "- Select Status - Ready to QC Correct Incorrect" at bounding box center [457, 143] width 105 height 12
select select "COR"
drag, startPoint x: 567, startPoint y: 187, endPoint x: 580, endPoint y: 175, distance: 17.0
click at [567, 187] on div "0 QC Comments" at bounding box center [514, 189] width 220 height 8
click at [581, 174] on button "Save Edits" at bounding box center [589, 167] width 42 height 14
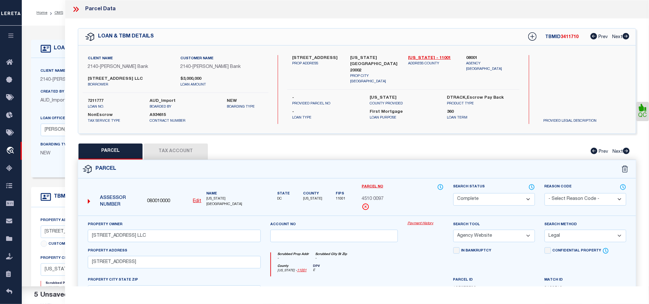
scroll to position [143, 0]
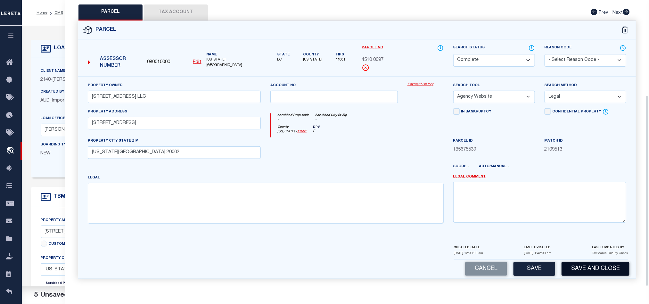
click at [588, 267] on button "Save and Close" at bounding box center [596, 269] width 68 height 14
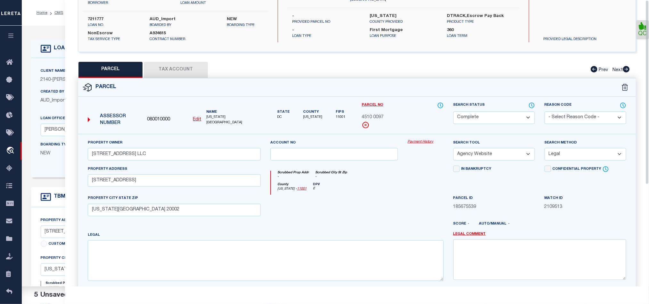
scroll to position [0, 0]
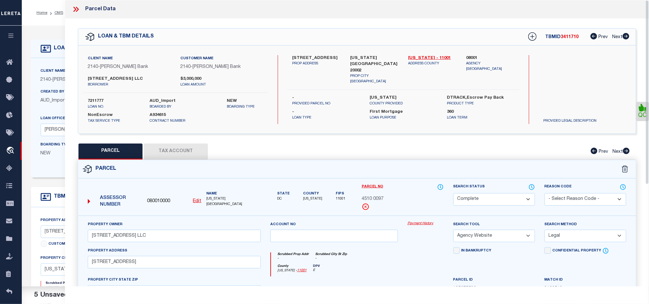
click at [74, 8] on icon at bounding box center [76, 9] width 8 height 8
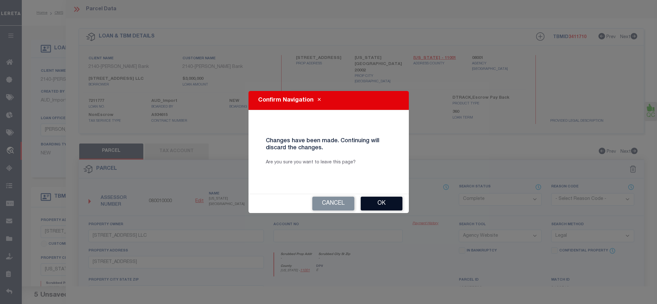
click at [374, 201] on button "Ok" at bounding box center [381, 204] width 42 height 14
select select "QC"
select select "AGF"
select select "ADD"
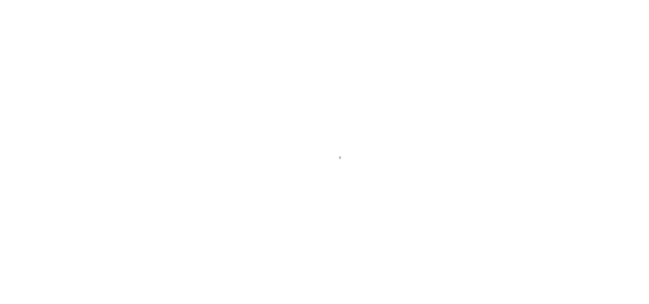
type input "7211777"
type input "[STREET_ADDRESS] LLC"
select select
select select "10"
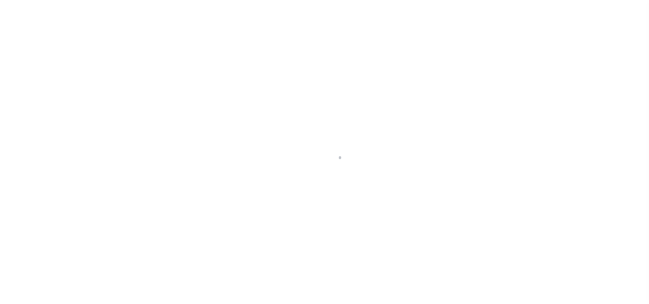
select select "NonEscrow"
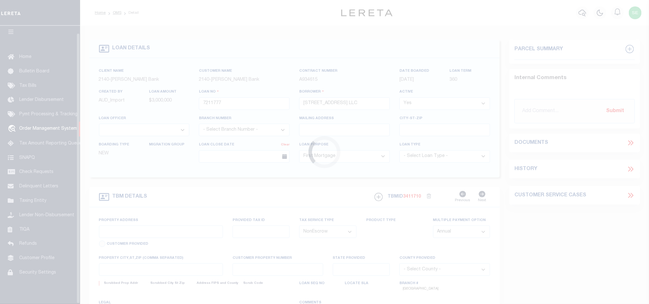
select select "3200"
type input "[STREET_ADDRESS]"
select select
type input "[US_STATE][GEOGRAPHIC_DATA] 20002"
type input "13906"
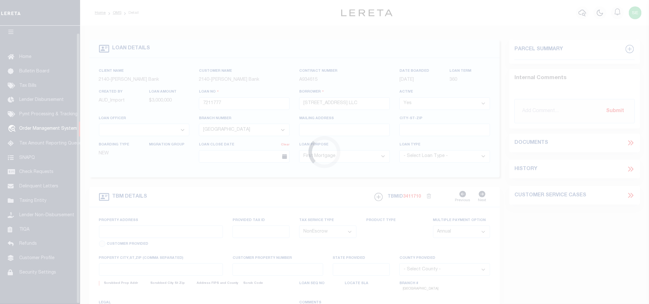
type input "DC"
select select
select select "51790"
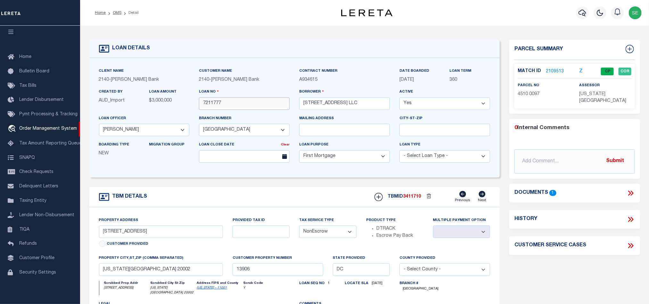
click at [239, 110] on input "7211777" at bounding box center [244, 103] width 91 height 12
click at [416, 197] on span "3411710" at bounding box center [412, 197] width 18 height 4
copy span "3411710"
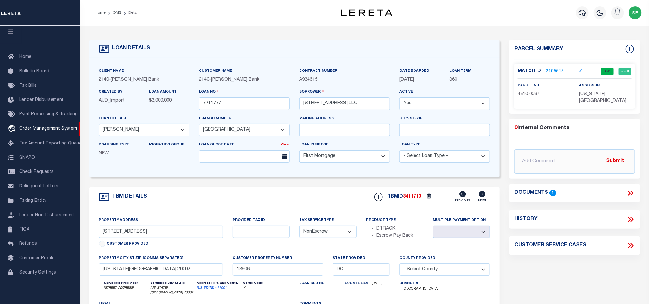
click at [591, 95] on span "[US_STATE][GEOGRAPHIC_DATA]" at bounding box center [603, 98] width 47 height 12
copy div "[US_STATE][GEOGRAPHIC_DATA]"
click at [534, 95] on span "4510 0097" at bounding box center [529, 94] width 22 height 4
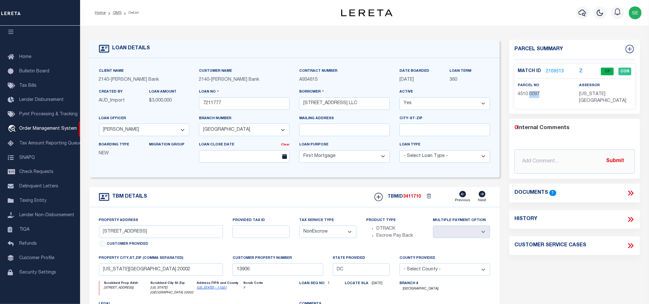
click at [534, 95] on span "4510 0097" at bounding box center [529, 94] width 22 height 4
copy div "4510 0097"
click at [308, 201] on div "TBM DETAILS TBMID 3411710 Previous Next" at bounding box center [294, 197] width 411 height 20
click at [115, 12] on link "OMS" at bounding box center [117, 13] width 9 height 4
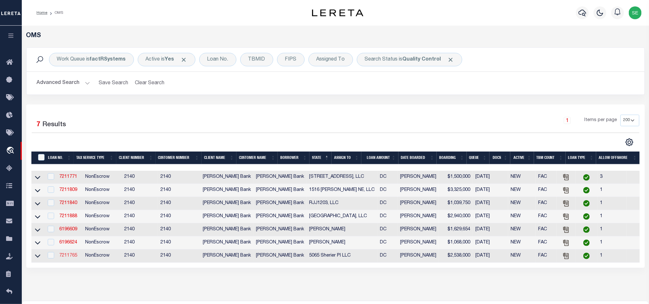
click at [70, 258] on link "7211765" at bounding box center [68, 255] width 18 height 4
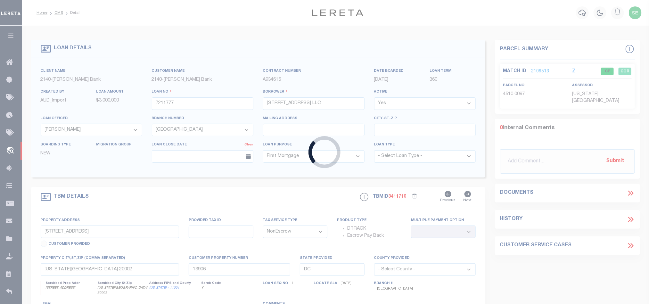
type input "7211765"
type input "5065 Sherier Pl LLC"
select select "7917"
select select "3195"
select select "100"
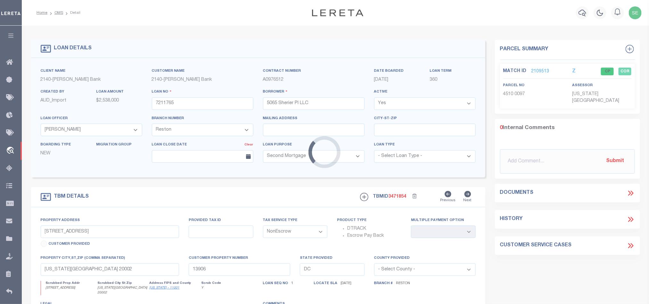
type input "[STREET_ADDRESS]"
select select
type input "[US_STATE][GEOGRAPHIC_DATA] 20016"
type input "13901"
select select
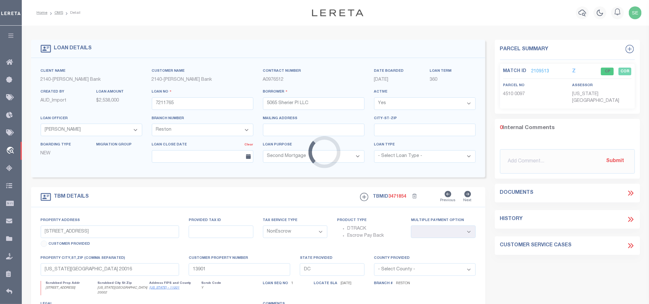
select select "7917"
select select "3195"
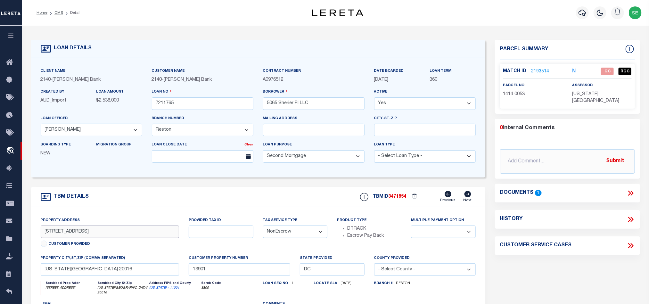
drag, startPoint x: 43, startPoint y: 234, endPoint x: 72, endPoint y: 236, distance: 29.5
click at [72, 236] on input "[STREET_ADDRESS]" at bounding box center [110, 232] width 139 height 12
click at [202, 207] on div "TBM DETAILS TBMID 3471854 Previous Next" at bounding box center [258, 197] width 454 height 20
click at [633, 189] on icon at bounding box center [631, 193] width 8 height 8
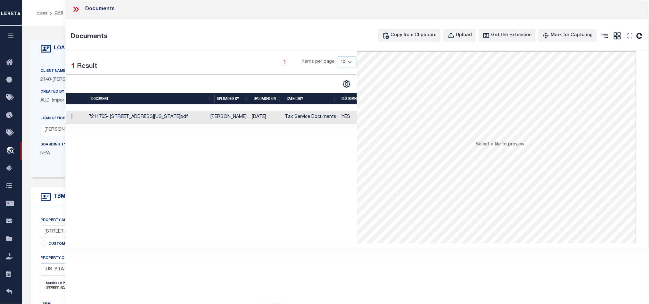
click at [286, 119] on td "Tax Service Documents" at bounding box center [311, 117] width 57 height 13
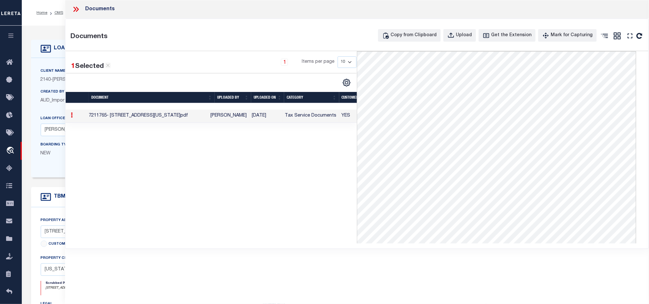
click at [77, 11] on icon at bounding box center [77, 9] width 3 height 5
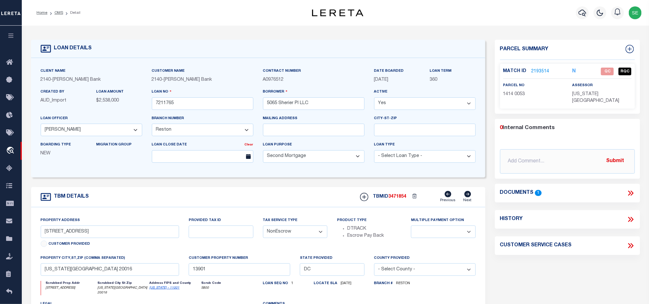
click at [560, 262] on div "Parcel Summary Match ID 2193514 N parcel no 1414 0053 assessor 0" at bounding box center [567, 217] width 155 height 355
click at [536, 70] on link "2193514" at bounding box center [541, 71] width 18 height 7
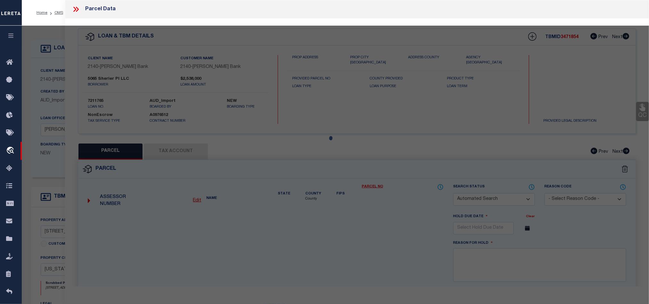
checkbox input "false"
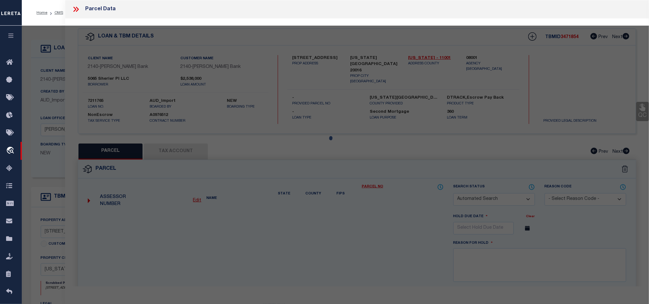
select select "QC"
type input "5065 SHERIER PL LLC"
select select "AGW"
select select "LEG"
type input "5065 SHERIER PL NW"
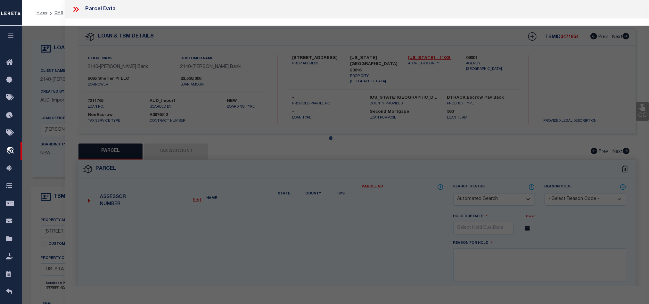
type input "WASHINGTON DC 20016-3327"
type textarea "5,775sf"
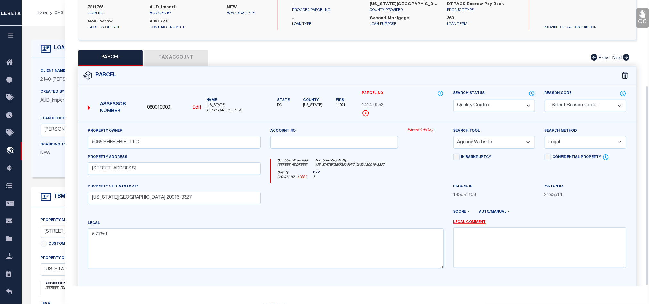
scroll to position [124, 0]
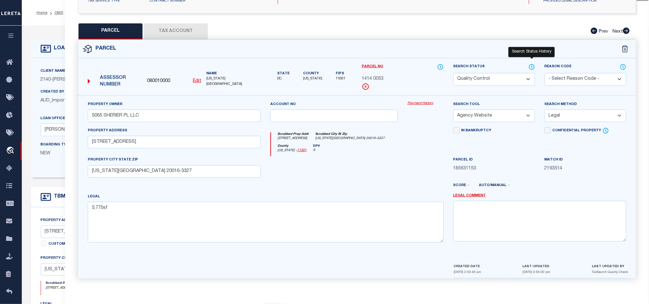
click at [531, 63] on icon at bounding box center [532, 66] width 6 height 7
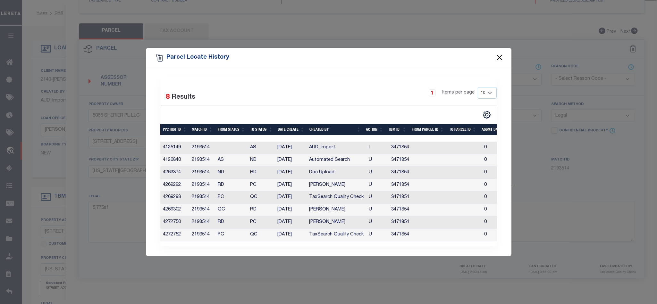
click at [498, 56] on button "Close" at bounding box center [499, 58] width 8 height 8
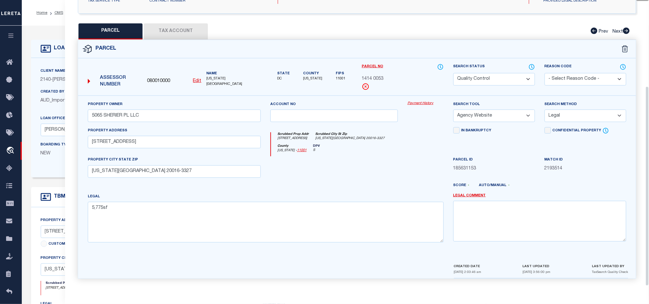
click at [180, 27] on button "Tax Account" at bounding box center [176, 31] width 64 height 16
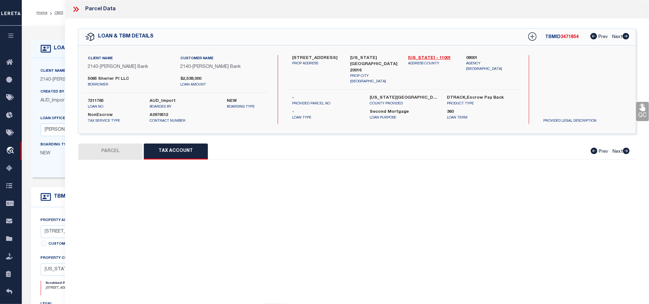
scroll to position [0, 0]
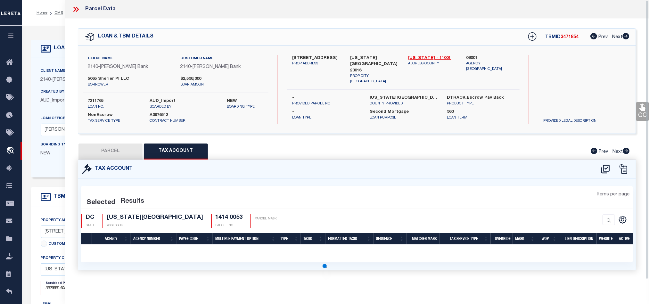
select select "100"
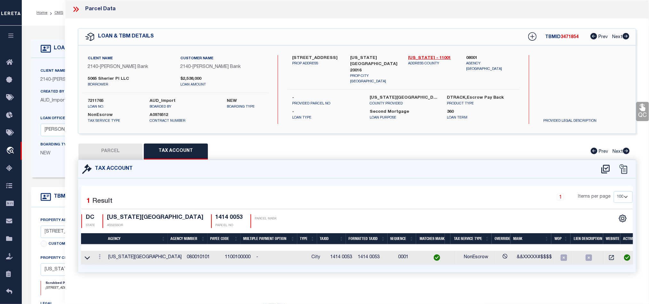
click at [118, 154] on button "PARCEL" at bounding box center [111, 152] width 64 height 16
select select "AS"
select select
checkbox input "false"
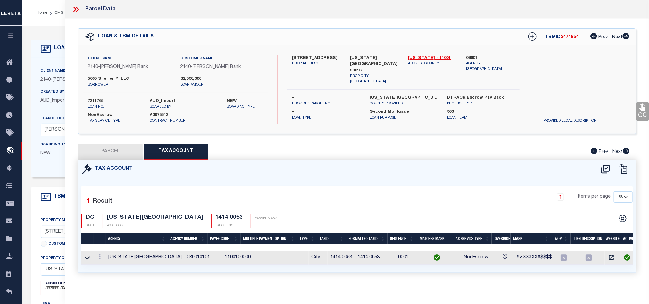
checkbox input "false"
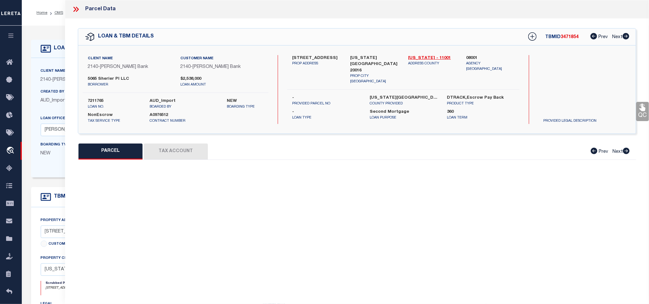
select select "QC"
type input "5065 SHERIER PL LLC"
select select "AGW"
select select "LEG"
type input "5065 SHERIER PL NW"
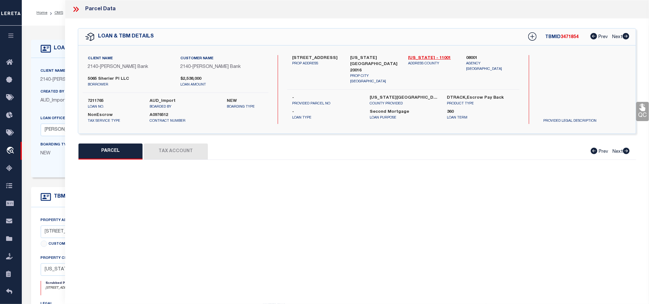
type input "WASHINGTON DC 20016-3327"
type textarea "5,775sf"
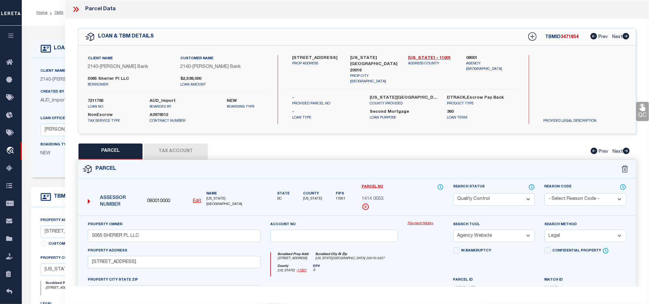
click at [495, 197] on select "Automated Search Bad Parcel Complete Duplicate Parcel High Dollar Reporting In …" at bounding box center [494, 199] width 82 height 12
select select "CP"
drag, startPoint x: 409, startPoint y: 259, endPoint x: 576, endPoint y: 216, distance: 172.5
click at [409, 259] on div "Scrubbed Prop Addr 5065 SHERIER PL NW Scrubbed City St Zip WASHINGTON DC 20016-…" at bounding box center [357, 259] width 172 height 12
click at [643, 108] on icon at bounding box center [643, 107] width 6 height 7
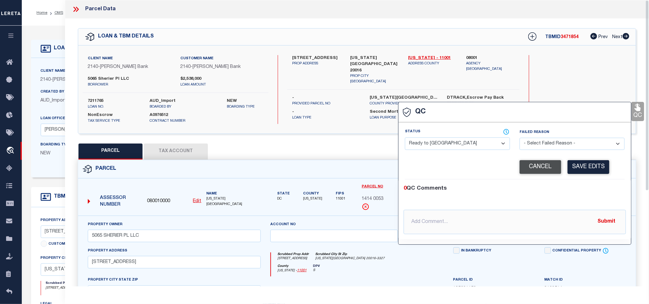
drag, startPoint x: 464, startPoint y: 141, endPoint x: 528, endPoint y: 163, distance: 68.0
click at [464, 141] on select "- Select Status - Ready to QC Correct Incorrect" at bounding box center [457, 143] width 105 height 12
select select "COR"
click at [583, 179] on div "Corrected Search Value Cancel Save Edits" at bounding box center [515, 167] width 220 height 24
drag, startPoint x: 590, startPoint y: 166, endPoint x: 464, endPoint y: 172, distance: 125.4
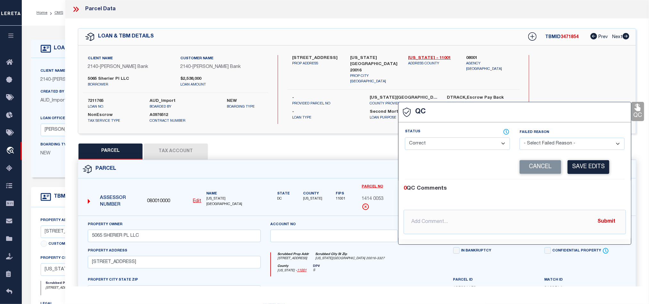
click at [590, 166] on button "Save Edits" at bounding box center [589, 167] width 42 height 14
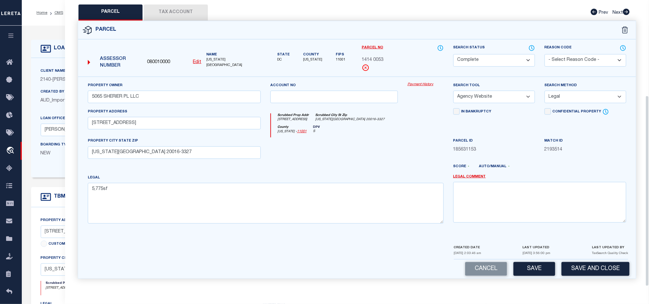
scroll to position [143, 0]
click at [596, 267] on button "Save and Close" at bounding box center [596, 269] width 68 height 14
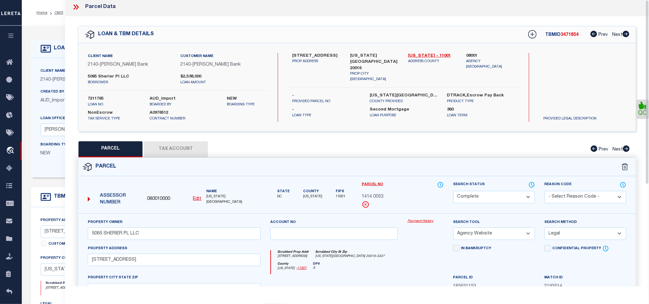
scroll to position [0, 0]
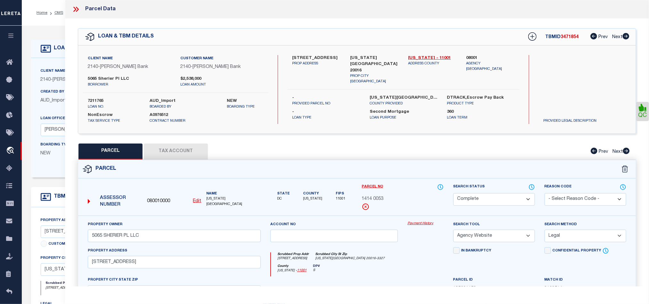
click at [75, 9] on icon at bounding box center [74, 9] width 3 height 5
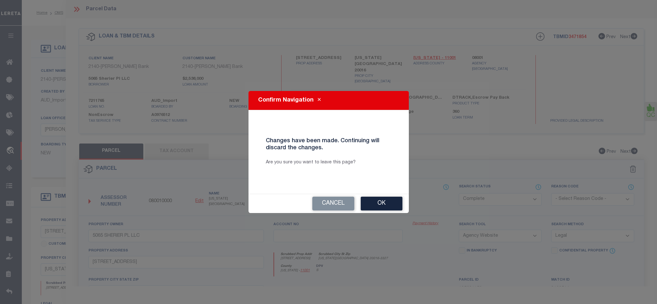
click at [382, 203] on button "Ok" at bounding box center [381, 204] width 42 height 14
select select "QC"
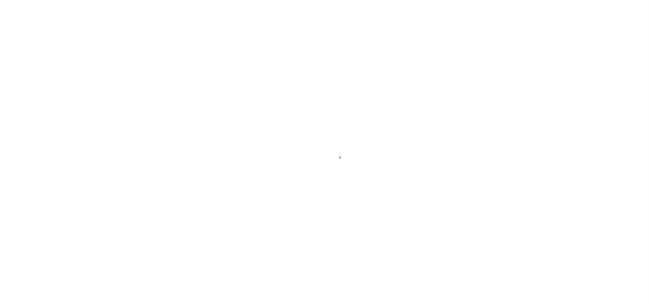
type input "7211765"
type input "5065 Sherier Pl LLC"
select select
select select "100"
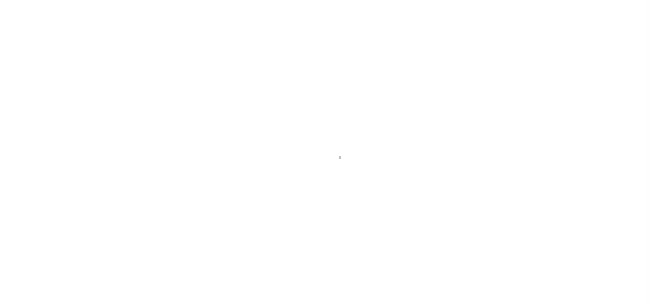
select select "NonEscrow"
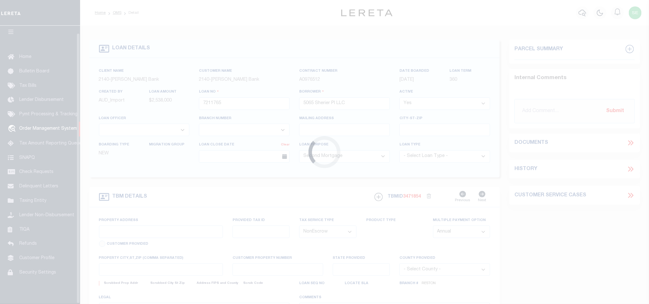
scroll to position [8, 0]
select select "7917"
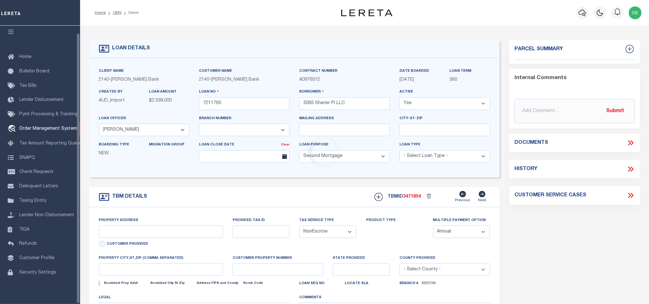
select select "3195"
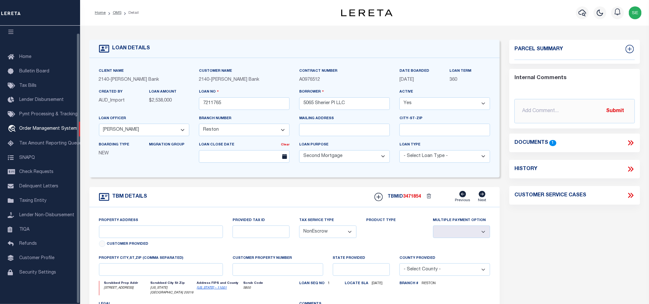
type input "[STREET_ADDRESS]"
select select
type input "[US_STATE][GEOGRAPHIC_DATA] 20016"
type input "13901"
type input "DC"
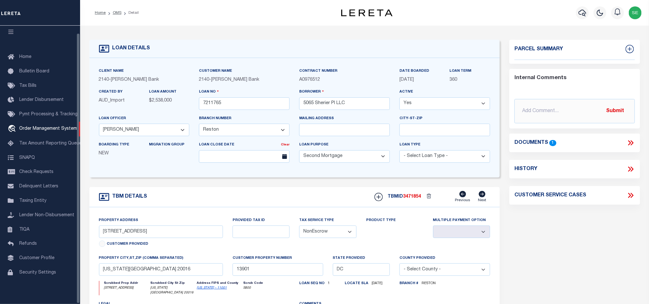
select select
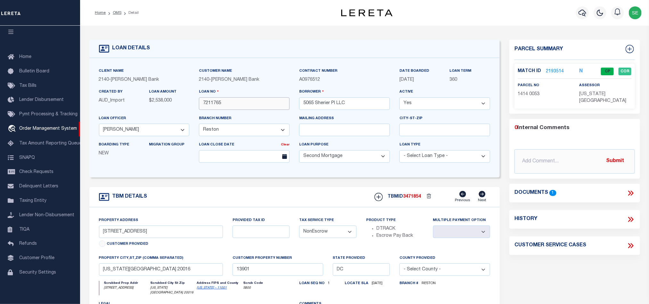
click at [232, 107] on input "7211765" at bounding box center [244, 103] width 91 height 12
click at [415, 198] on span "3471854" at bounding box center [412, 197] width 18 height 4
copy span "3471854"
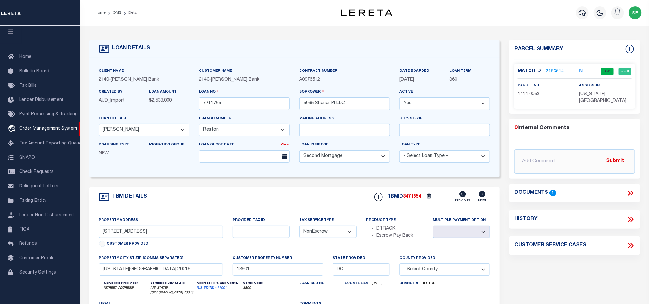
click at [594, 100] on span "[US_STATE][GEOGRAPHIC_DATA]" at bounding box center [603, 98] width 47 height 12
copy div "[US_STATE][GEOGRAPHIC_DATA]"
click at [533, 95] on span "1414 0053" at bounding box center [529, 94] width 22 height 4
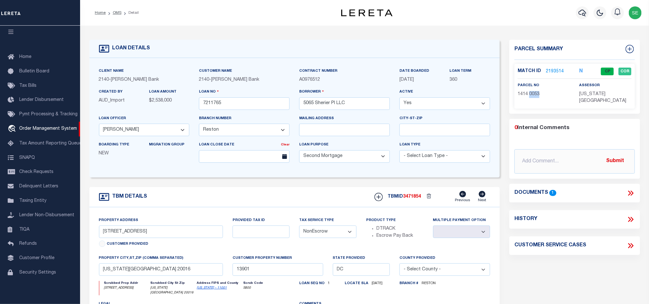
click at [533, 95] on span "1414 0053" at bounding box center [529, 94] width 22 height 4
copy div "1414 0053"
drag, startPoint x: 317, startPoint y: 195, endPoint x: 263, endPoint y: 144, distance: 73.2
click at [317, 195] on div "TBM DETAILS TBMID 3471854 Previous Next" at bounding box center [294, 197] width 411 height 20
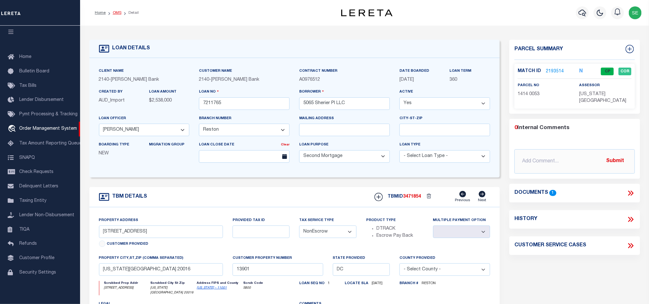
click at [115, 13] on link "OMS" at bounding box center [117, 13] width 9 height 4
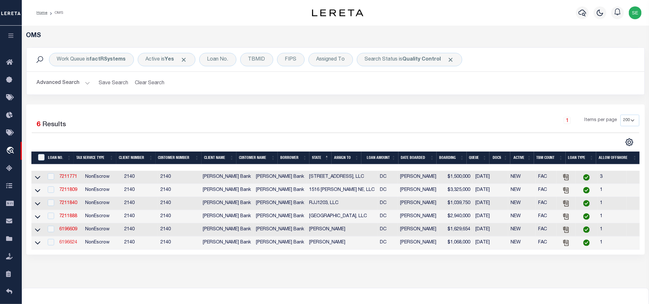
click at [66, 243] on link "6196624" at bounding box center [68, 242] width 18 height 4
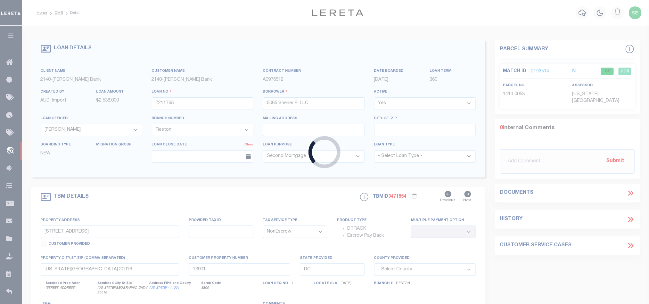
type input "6196624"
type input "[PERSON_NAME]"
select select "7935"
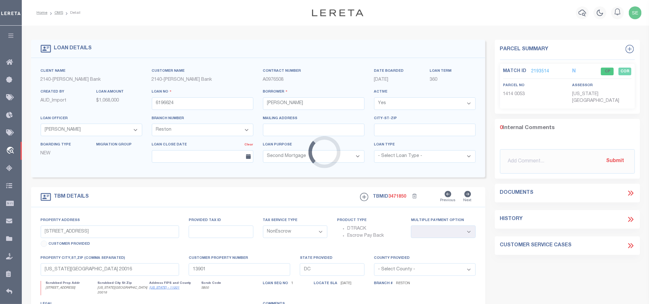
type input "[STREET_ADDRESS][US_STATE]"
select select
type input "[US_STATE][GEOGRAPHIC_DATA] 20015"
type input "14244"
select select
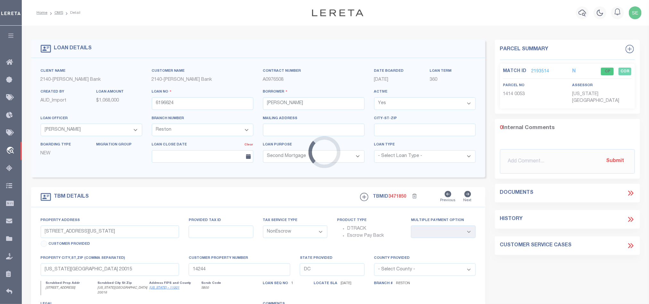
select select "7935"
select select "3195"
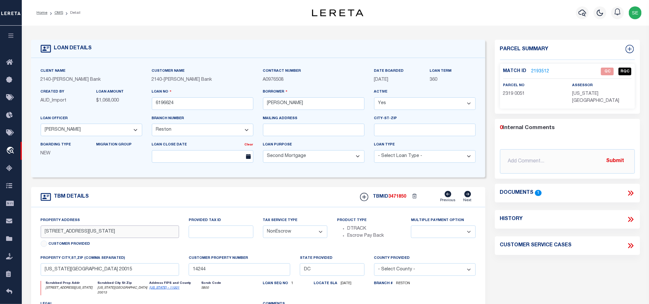
drag, startPoint x: 45, startPoint y: 235, endPoint x: 75, endPoint y: 235, distance: 30.4
click at [75, 235] on input "[STREET_ADDRESS][US_STATE]" at bounding box center [110, 232] width 139 height 12
click at [284, 185] on form "LOAN DETAILS Client Name 2140 - Customer Name" at bounding box center [258, 217] width 454 height 355
click at [633, 189] on icon at bounding box center [631, 193] width 8 height 8
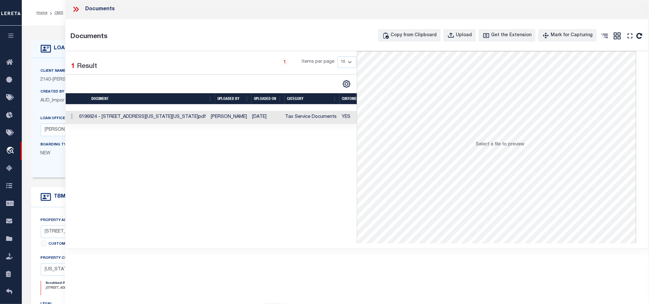
click at [294, 120] on td "Tax Service Documents" at bounding box center [311, 117] width 57 height 13
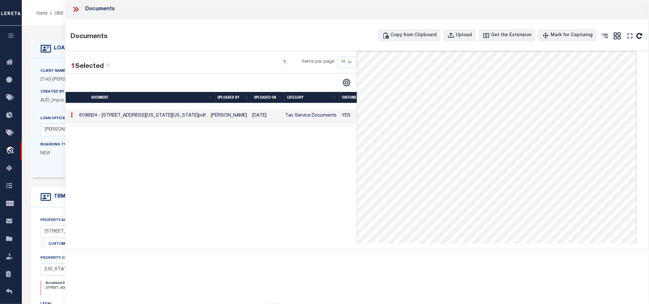
click at [72, 10] on icon at bounding box center [76, 9] width 8 height 8
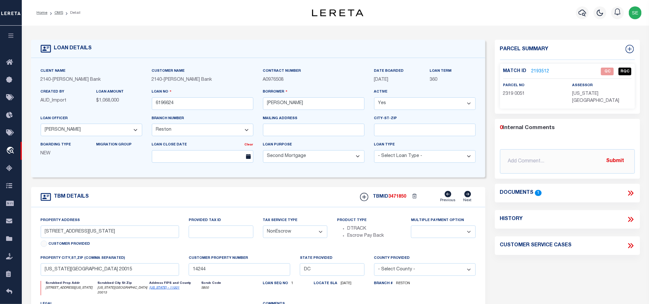
click at [545, 69] on link "2193512" at bounding box center [541, 71] width 18 height 7
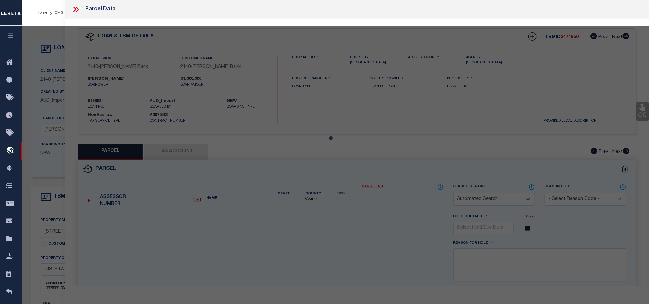
checkbox input "false"
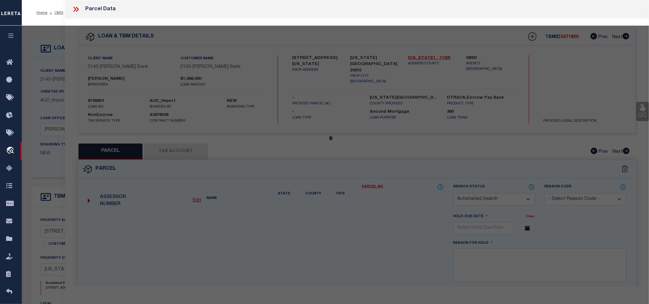
select select "QC"
select select "AGF"
select select "ADD"
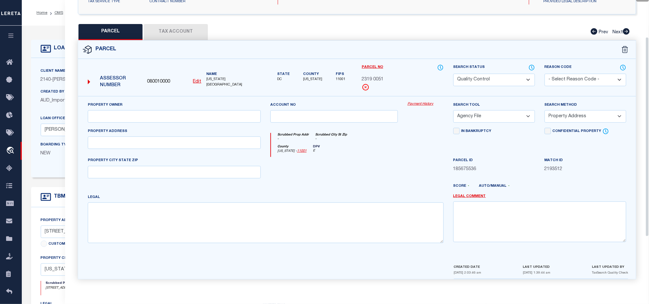
scroll to position [124, 0]
click at [208, 123] on div "Property Owner" at bounding box center [174, 114] width 183 height 26
click at [209, 120] on input "text" at bounding box center [174, 116] width 173 height 12
paste input "SHAFTER, JAIME F - &: SHAFTER, STEVEN V"
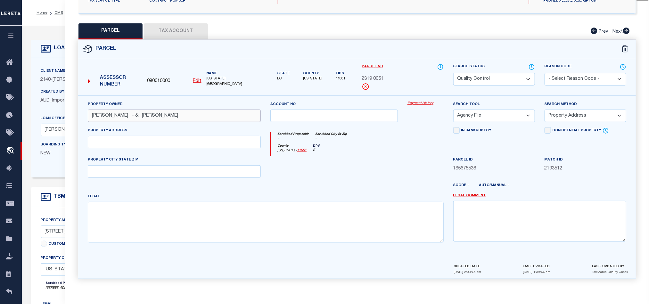
type input "SHAFTER, JAIME F - &: SHAFTER, STEVEN V"
click at [364, 172] on div at bounding box center [334, 169] width 137 height 26
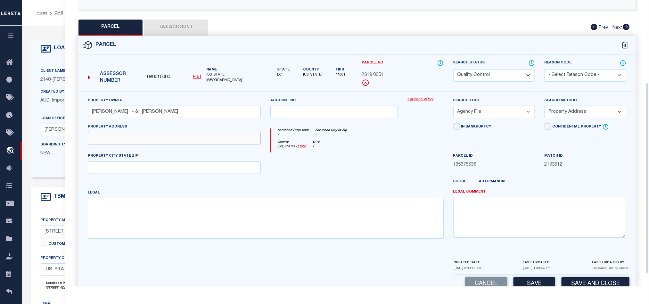
click at [204, 143] on input "text" at bounding box center [174, 138] width 173 height 12
paste input "6007 UTAH AVE NW WASHINGTON DC 20015"
drag, startPoint x: 137, startPoint y: 143, endPoint x: 270, endPoint y: 140, distance: 133.3
click at [270, 140] on div "Property Owner SHAFTER, JAIME F - &: SHAFTER, STEVEN V Account no Payment Histo…" at bounding box center [357, 170] width 548 height 147
type input "6007 UTAH AVE NW"
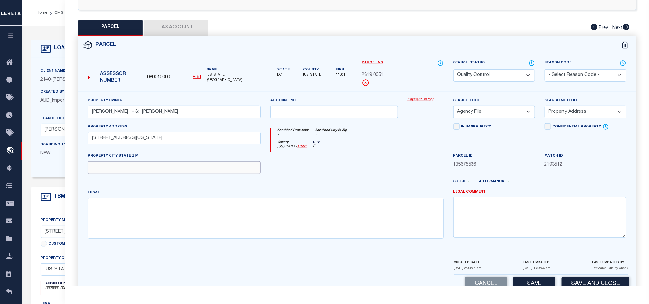
drag, startPoint x: 210, startPoint y: 172, endPoint x: 245, endPoint y: 177, distance: 36.2
click at [210, 172] on input "text" at bounding box center [174, 167] width 173 height 12
paste input "WASHINGTON DC 20015"
type input "WASHINGTON DC 20015"
click at [380, 177] on div at bounding box center [334, 166] width 137 height 26
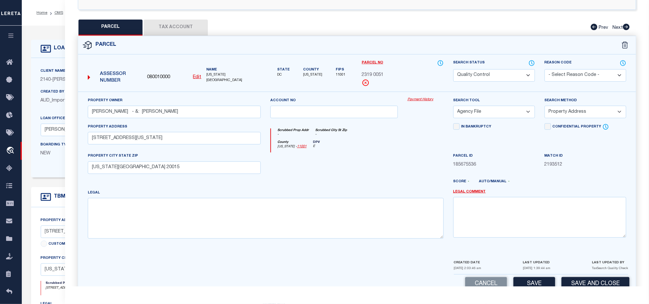
drag, startPoint x: 583, startPoint y: 112, endPoint x: 583, endPoint y: 119, distance: 7.0
click at [583, 112] on select "-- Select Search Method -- Property Address Legal Liability Info Provided" at bounding box center [586, 112] width 82 height 12
select select "LEG"
click at [545, 108] on select "-- Select Search Method -- Property Address Legal Liability Info Provided" at bounding box center [586, 112] width 82 height 12
drag, startPoint x: 491, startPoint y: 111, endPoint x: 493, endPoint y: 120, distance: 9.5
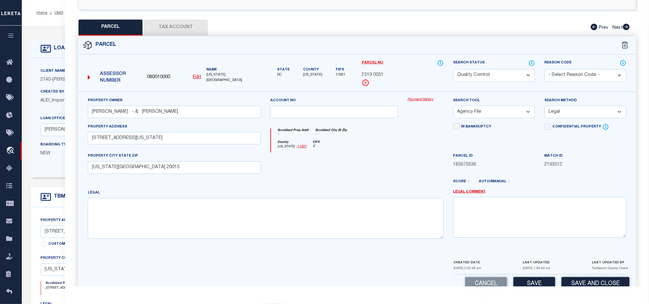
click at [491, 111] on select "-- Select Search Tool -- 3rd Party Website Agency File Agency Website ATLS CNV-…" at bounding box center [494, 112] width 82 height 12
select select "AGW"
click at [453, 108] on select "-- Select Search Tool -- 3rd Party Website Agency File Agency Website ATLS CNV-…" at bounding box center [494, 112] width 82 height 12
click at [357, 167] on div at bounding box center [334, 166] width 137 height 26
click at [168, 35] on button "Tax Account" at bounding box center [176, 28] width 64 height 16
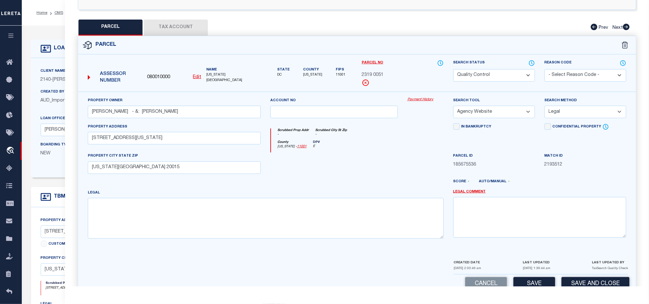
scroll to position [0, 0]
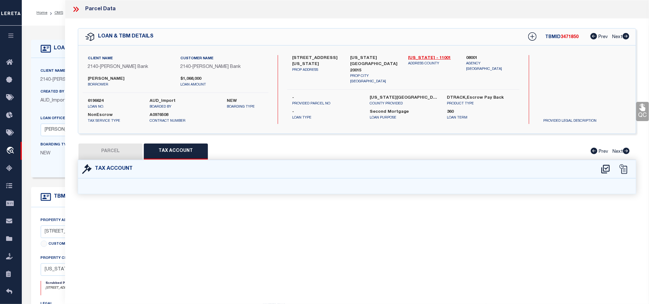
select select "100"
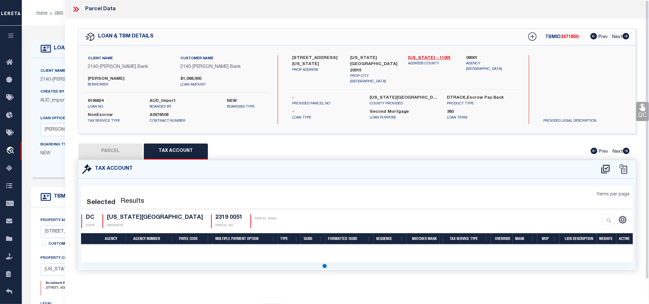
select select "100"
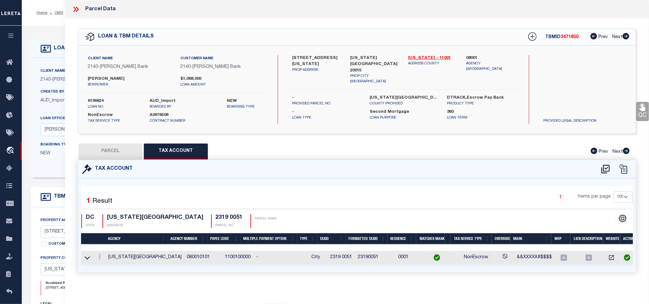
click at [115, 148] on button "PARCEL" at bounding box center [111, 152] width 64 height 16
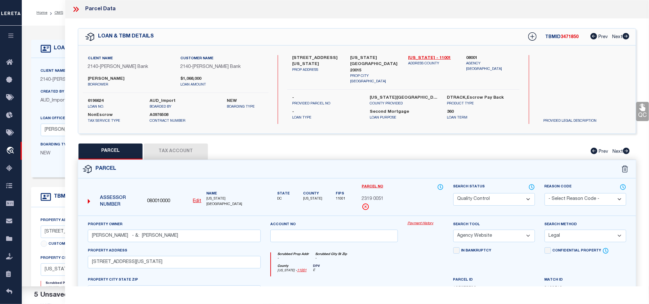
click at [491, 202] on select "Automated Search Bad Parcel Complete Duplicate Parcel High Dollar Reporting In …" at bounding box center [494, 199] width 82 height 12
select select "CP"
click at [371, 166] on div "Parcel" at bounding box center [357, 169] width 558 height 18
click at [647, 110] on div "Parcel Data QC QC QC - Select Status - Ready to QC" at bounding box center [357, 143] width 584 height 286
click at [645, 113] on link "QC" at bounding box center [642, 111] width 13 height 19
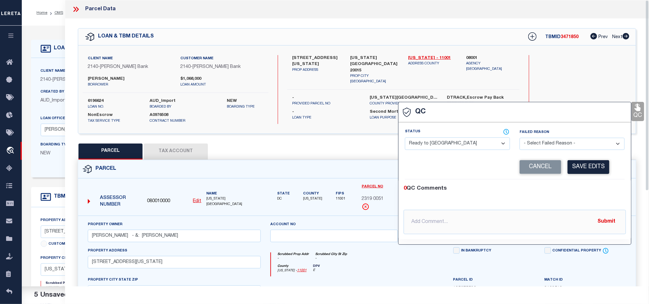
click at [453, 152] on div "Status - Select Status - Ready to QC Correct Incorrect" at bounding box center [457, 142] width 115 height 26
click at [460, 150] on select "- Select Status - Ready to QC Correct Incorrect" at bounding box center [457, 143] width 105 height 12
select select "COR"
drag, startPoint x: 596, startPoint y: 197, endPoint x: 586, endPoint y: 173, distance: 26.0
click at [596, 197] on div "0 QC Comments @Aakash Patel @Abdul Muzain @Adams, Pamela S @Adhikary Rinki @Agu…" at bounding box center [515, 210] width 233 height 50
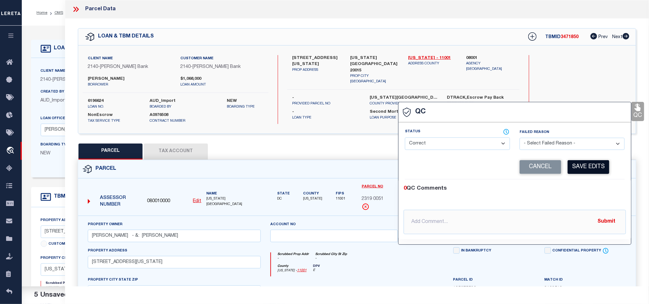
click at [584, 170] on button "Save Edits" at bounding box center [589, 167] width 42 height 14
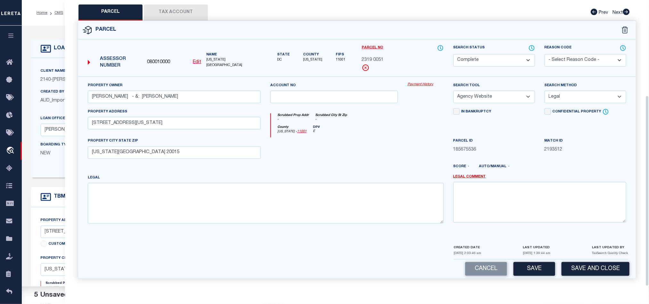
scroll to position [143, 0]
click at [583, 277] on div "Cancel Save Save and Close" at bounding box center [357, 269] width 558 height 19
click at [592, 268] on button "Save and Close" at bounding box center [596, 269] width 68 height 14
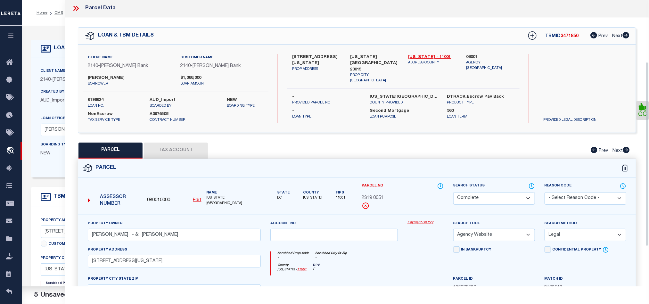
scroll to position [0, 0]
click at [73, 11] on icon at bounding box center [76, 9] width 8 height 8
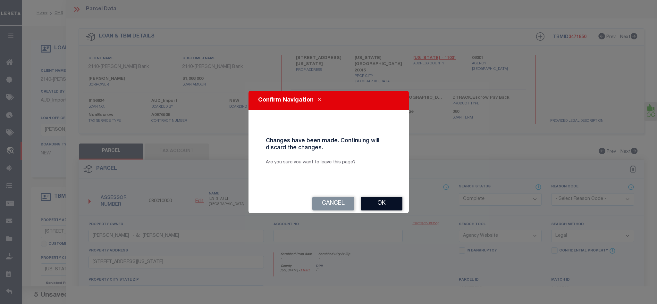
click at [399, 200] on button "Ok" at bounding box center [381, 204] width 42 height 14
select select "QC"
select select "AGF"
select select "ADD"
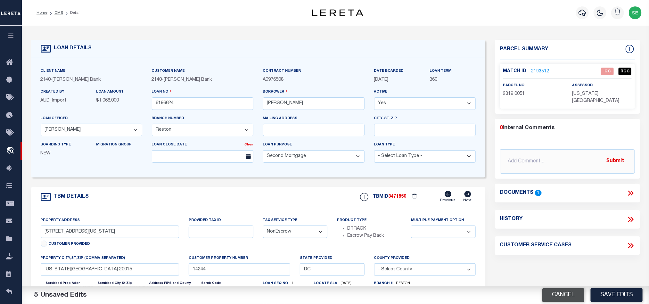
click at [560, 298] on button "Cancel" at bounding box center [563, 295] width 42 height 14
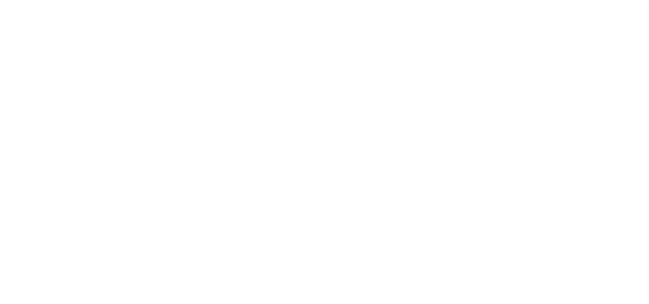
select select "100"
select select "NonEscrow"
type input "[STREET_ADDRESS][US_STATE]"
select select
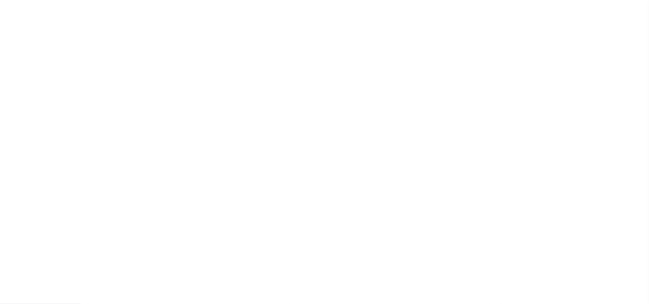
type input "[US_STATE][GEOGRAPHIC_DATA] 20015"
type input "14244"
type input "DC"
select select
select select "7935"
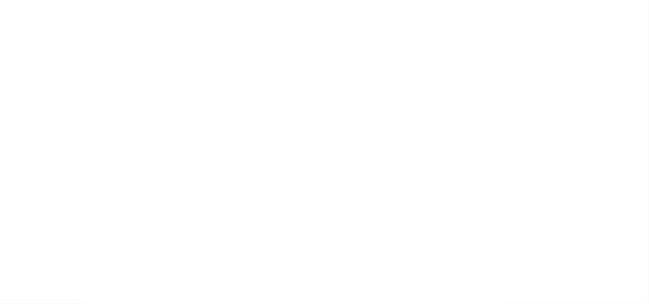
select select "3195"
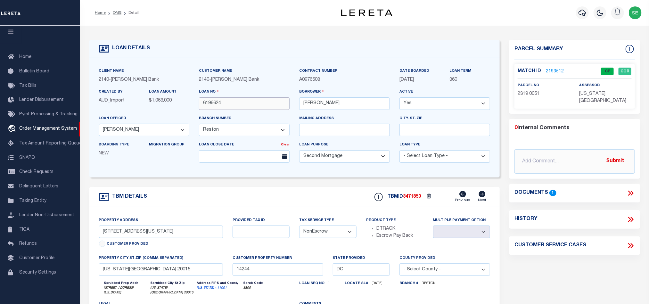
click at [240, 108] on input "6196624" at bounding box center [244, 103] width 91 height 12
click at [413, 195] on div "TBMID 3471850 Previous Next" at bounding box center [430, 197] width 120 height 12
copy span "3471850"
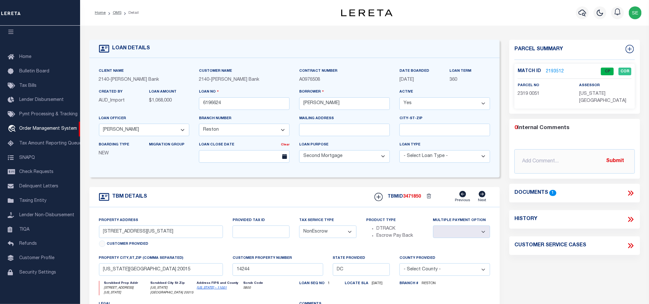
click at [599, 95] on span "[US_STATE][GEOGRAPHIC_DATA]" at bounding box center [603, 98] width 47 height 12
copy div "[US_STATE][GEOGRAPHIC_DATA]"
click at [530, 96] on span "2319 0051" at bounding box center [529, 94] width 22 height 4
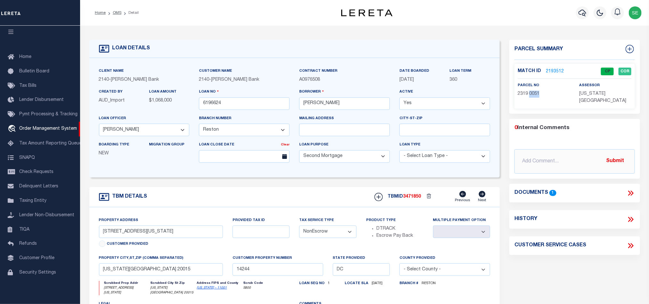
click at [530, 96] on span "2319 0051" at bounding box center [529, 94] width 22 height 4
copy div "2319 0051"
drag, startPoint x: 245, startPoint y: 200, endPoint x: 236, endPoint y: 184, distance: 19.0
click at [245, 200] on div "TBM DETAILS TBMID 3471850 Previous Next" at bounding box center [294, 197] width 411 height 20
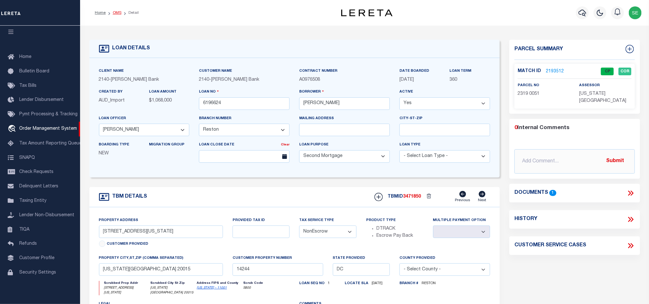
click at [113, 11] on link "OMS" at bounding box center [117, 13] width 9 height 4
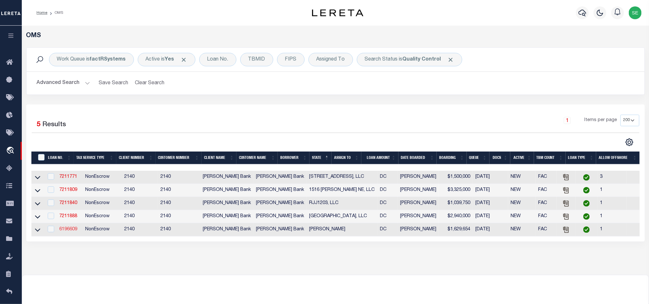
click at [63, 232] on link "6196609" at bounding box center [68, 229] width 18 height 4
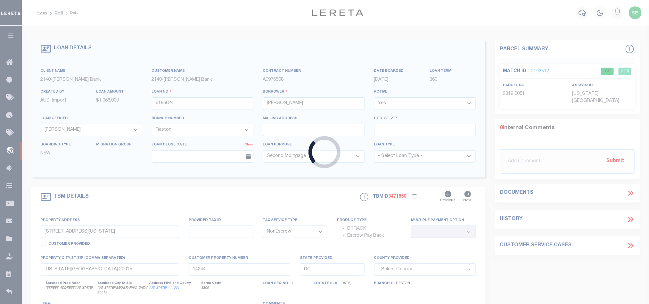
type input "6196609"
type input "[PERSON_NAME]"
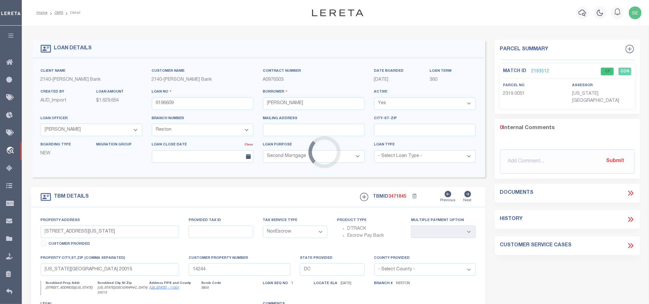
type input "[STREET_ADDRESS]"
select select
type input "[US_STATE][GEOGRAPHIC_DATA] 20003"
type input "14239"
select select
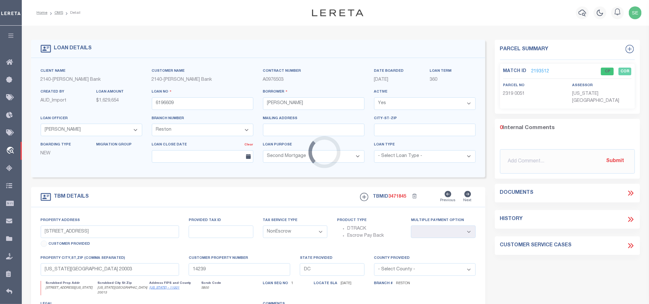
select select "7935"
select select "3195"
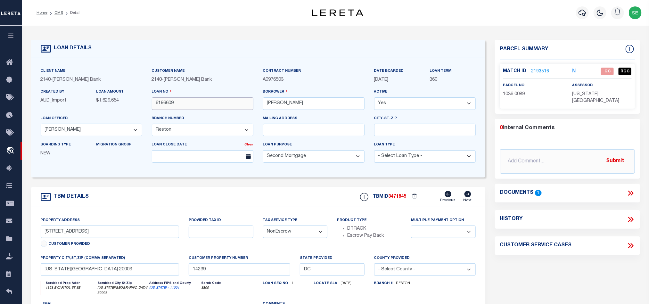
click at [193, 110] on input "6196609" at bounding box center [203, 103] width 102 height 12
click at [199, 201] on div "TBM DETAILS TBMID 3471845 Previous Next" at bounding box center [258, 197] width 454 height 20
click at [47, 235] on input "[STREET_ADDRESS]" at bounding box center [110, 232] width 139 height 12
drag, startPoint x: 44, startPoint y: 235, endPoint x: 83, endPoint y: 235, distance: 39.1
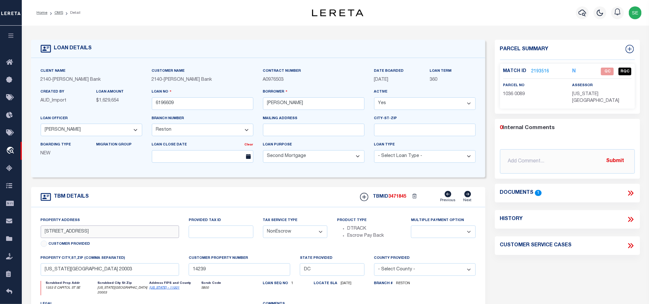
click at [83, 235] on input "[STREET_ADDRESS]" at bounding box center [110, 232] width 139 height 12
click at [285, 183] on form "LOAN DETAILS Client Name 2140 - Customer Name" at bounding box center [258, 217] width 454 height 355
click at [631, 189] on icon at bounding box center [631, 193] width 8 height 8
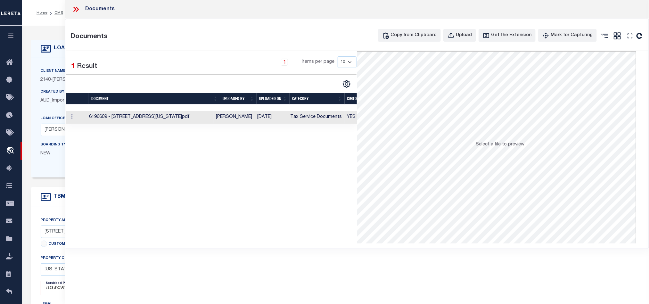
click at [294, 118] on td "Tax Service Documents" at bounding box center [316, 117] width 57 height 13
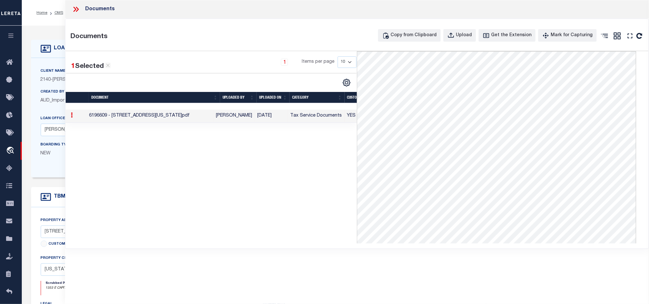
click at [73, 12] on icon at bounding box center [74, 9] width 3 height 5
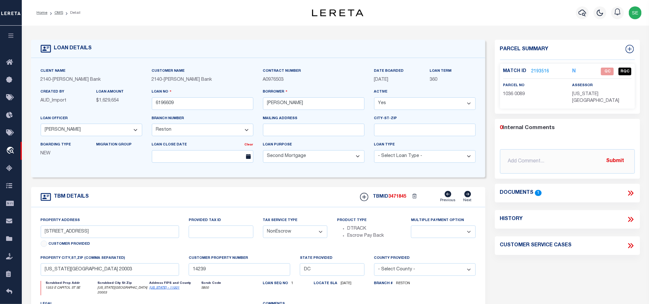
click at [538, 72] on link "2193516" at bounding box center [541, 71] width 18 height 7
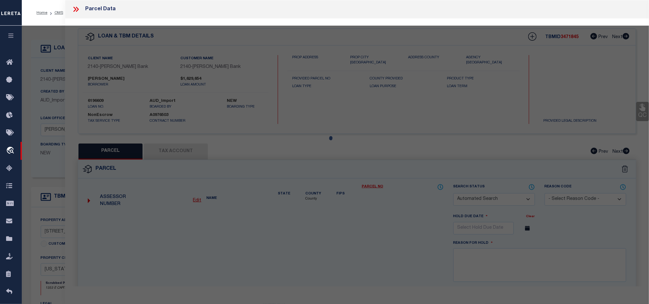
checkbox input "false"
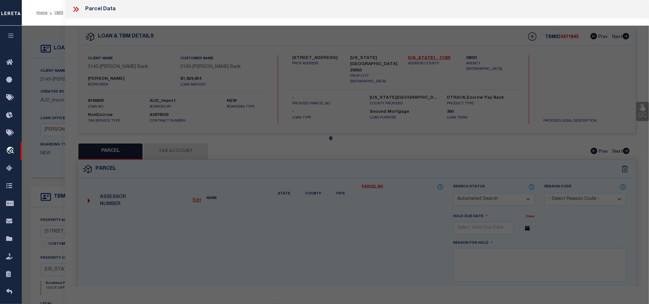
select select "QC"
type input "WAGUESPACK, RYAN"
select select "AGW"
select select "LEG"
type input "1353 EAST CAPITOL ST SE"
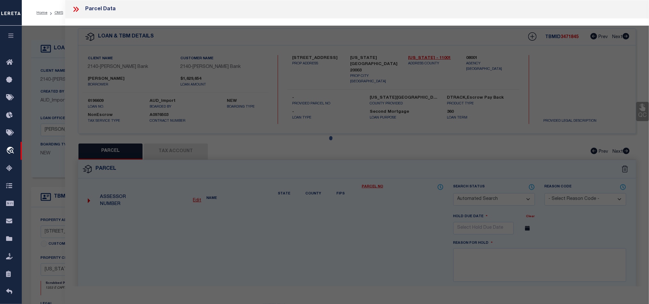
type input "WASHINGTON DC 20003"
type textarea "SQUARE 1036 LOT 0089 NBHD: OLD CITY 1"
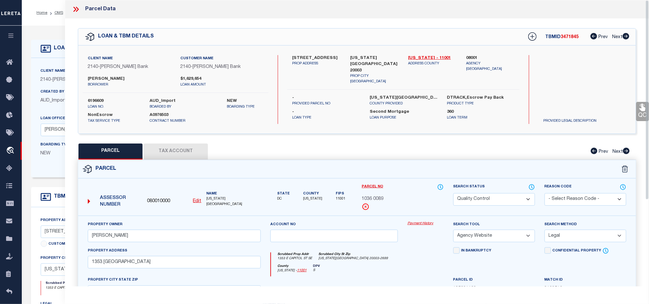
click at [410, 168] on div "Parcel" at bounding box center [357, 169] width 558 height 18
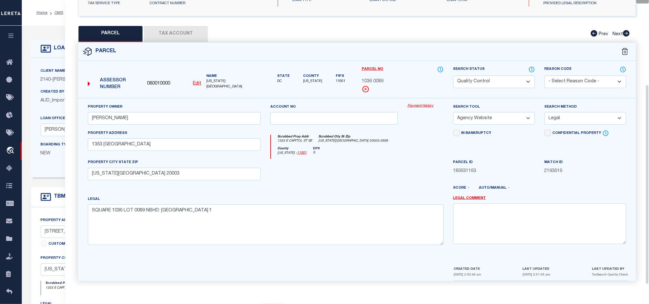
scroll to position [124, 0]
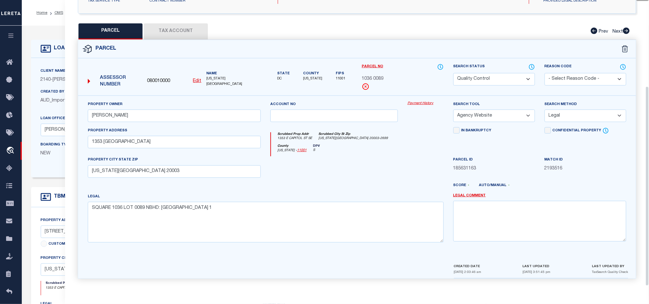
click at [388, 166] on div at bounding box center [334, 169] width 137 height 26
click at [532, 64] on icon at bounding box center [531, 66] width 5 height 5
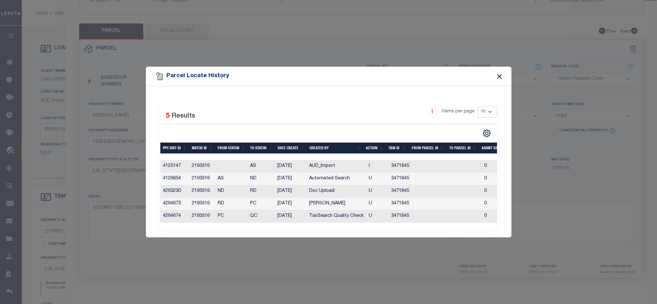
click at [500, 73] on button "Close" at bounding box center [499, 76] width 8 height 8
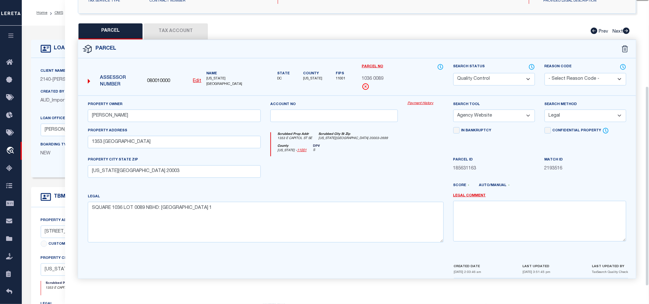
click at [185, 23] on button "Tax Account" at bounding box center [176, 31] width 64 height 16
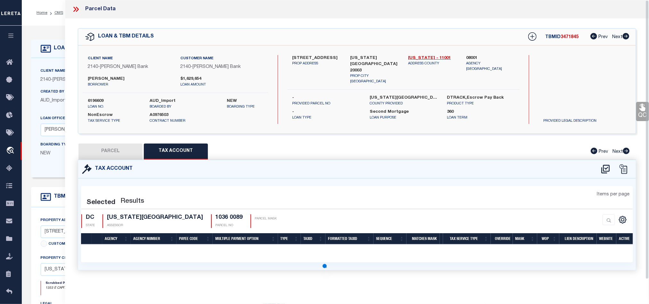
select select "100"
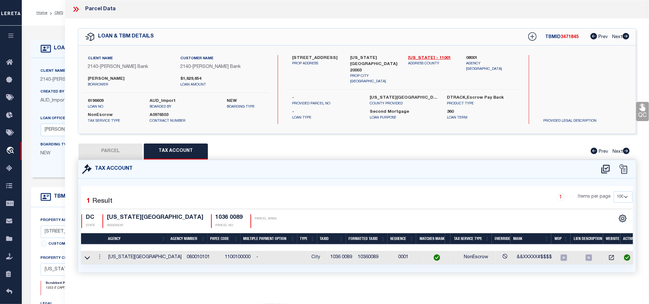
click at [114, 150] on button "PARCEL" at bounding box center [111, 152] width 64 height 16
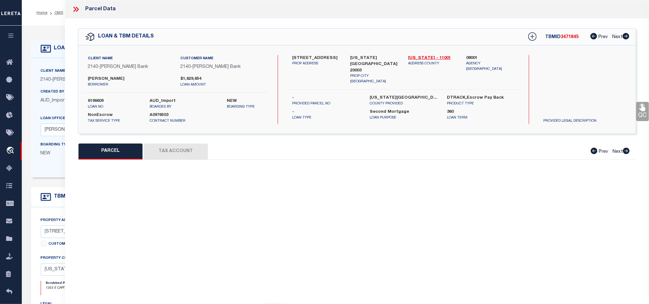
select select "AS"
select select
checkbox input "false"
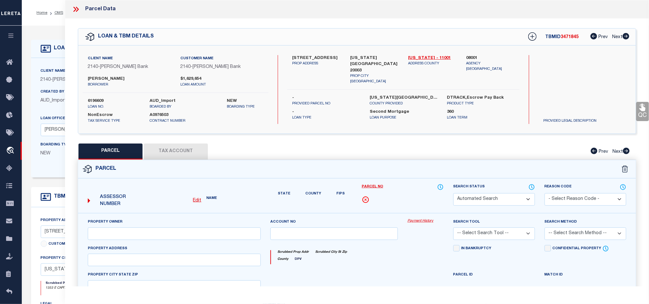
select select "QC"
type input "WAGUESPACK, RYAN"
select select "AGW"
select select "LEG"
type input "1353 EAST CAPITOL ST SE"
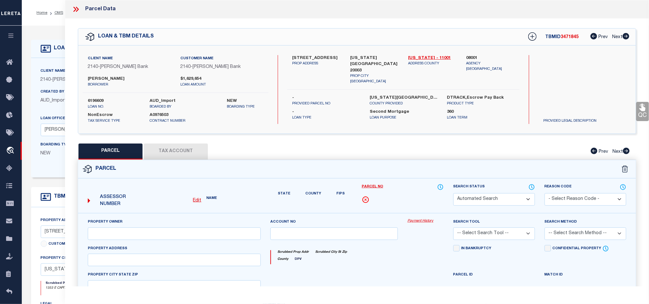
type input "WASHINGTON DC 20003"
type textarea "SQUARE 1036 LOT 0089 NBHD: OLD CITY 1"
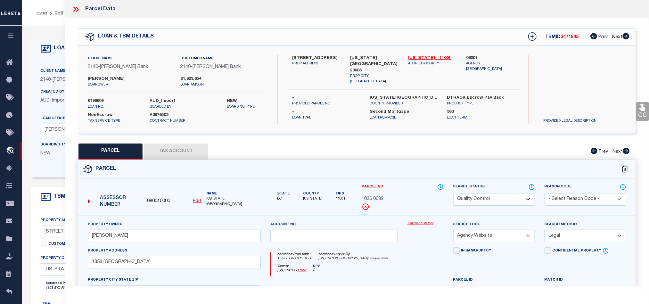
click at [487, 202] on select "Automated Search Bad Parcel Complete Duplicate Parcel High Dollar Reporting In …" at bounding box center [494, 199] width 82 height 12
select select "CP"
drag, startPoint x: 387, startPoint y: 268, endPoint x: 463, endPoint y: 240, distance: 81.5
click at [387, 268] on div "County District of Columbia - 11001 DPV S" at bounding box center [357, 270] width 172 height 12
click at [640, 115] on link "QC" at bounding box center [642, 111] width 13 height 19
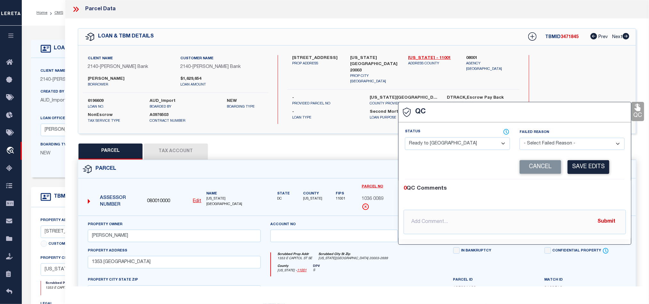
click at [468, 147] on select "- Select Status - Ready to QC Correct Incorrect" at bounding box center [457, 143] width 105 height 12
select select "COR"
click at [596, 192] on div "0 QC Comments" at bounding box center [514, 189] width 220 height 8
click at [597, 176] on div "Corrected Search Value Cancel Save Edits" at bounding box center [515, 167] width 220 height 24
click at [594, 164] on button "Save Edits" at bounding box center [589, 167] width 42 height 14
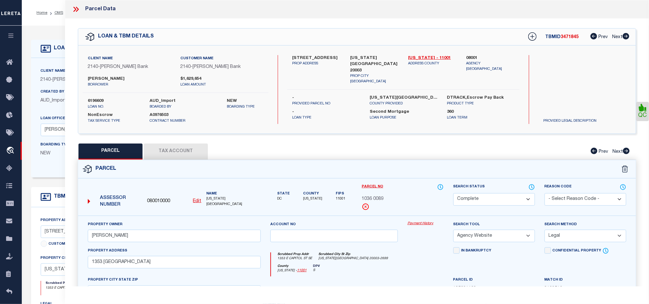
scroll to position [143, 0]
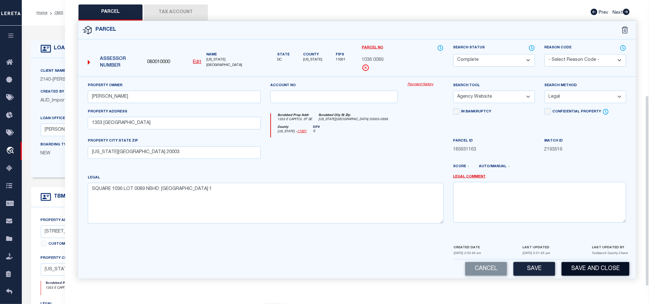
click at [582, 269] on button "Save and Close" at bounding box center [596, 269] width 68 height 14
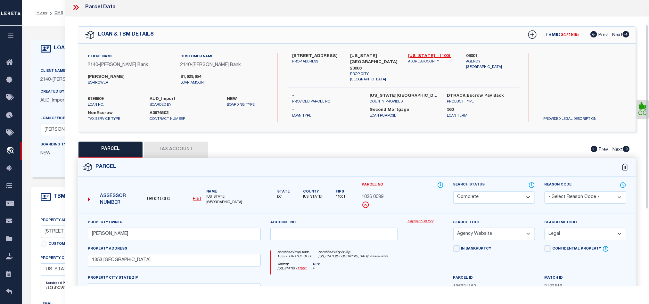
scroll to position [0, 0]
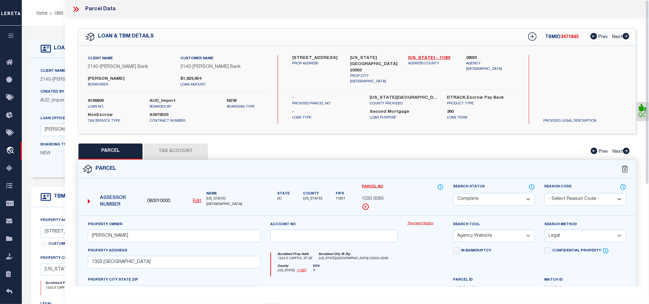
click at [76, 9] on icon at bounding box center [76, 9] width 8 height 8
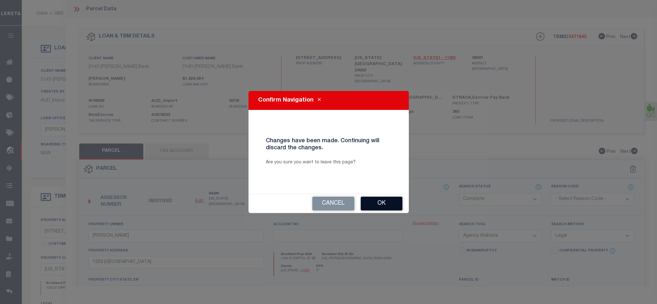
click at [386, 203] on button "Ok" at bounding box center [381, 204] width 42 height 14
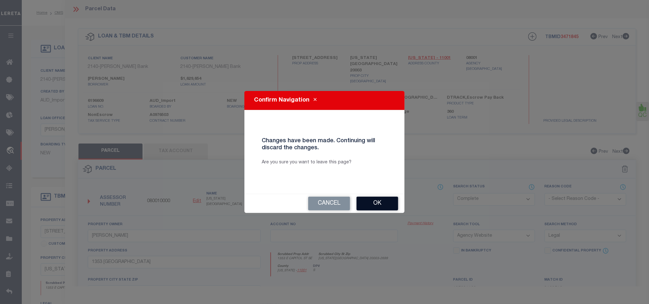
select select "QC"
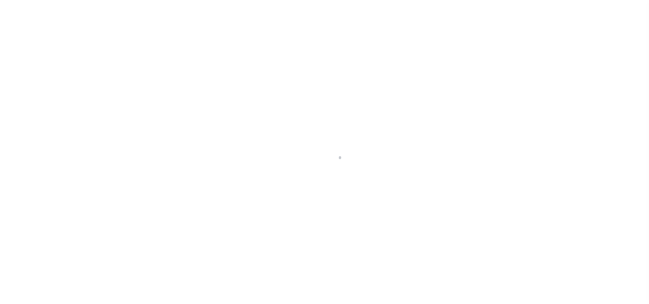
type input "6196609"
type input "[PERSON_NAME]"
select select
select select "100"
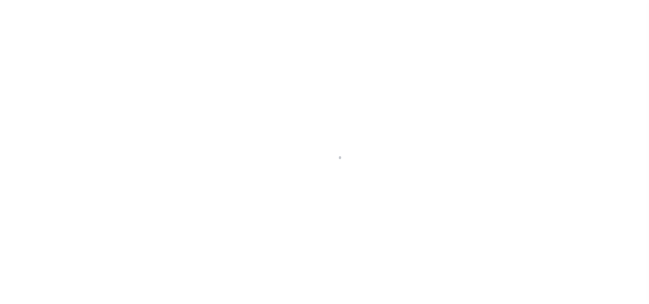
select select "NonEscrow"
select select "7935"
select select "3195"
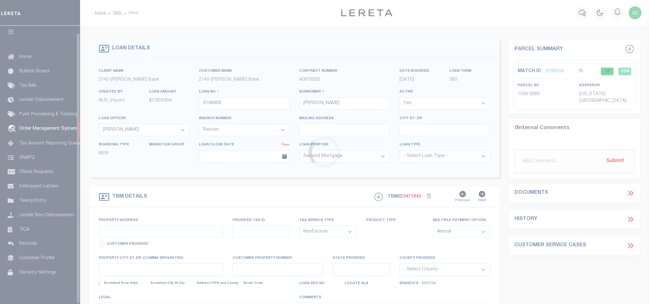
type input "[STREET_ADDRESS]"
select select
type input "[US_STATE][GEOGRAPHIC_DATA] 20003"
type input "14239"
type input "DC"
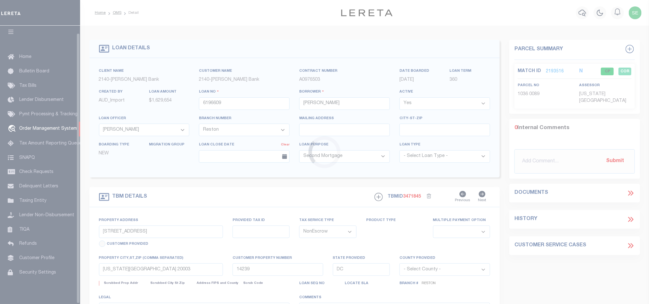
select select
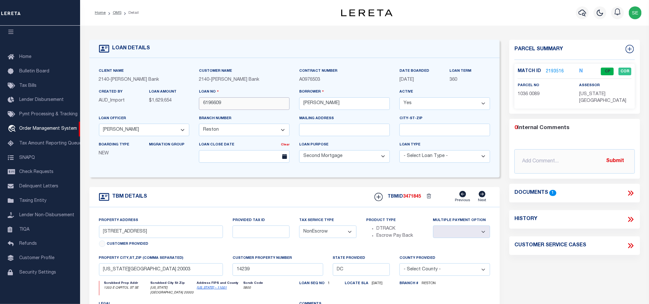
click at [220, 105] on input "6196609" at bounding box center [244, 103] width 91 height 12
click at [415, 199] on span "3471845" at bounding box center [412, 197] width 18 height 4
copy span "3471845"
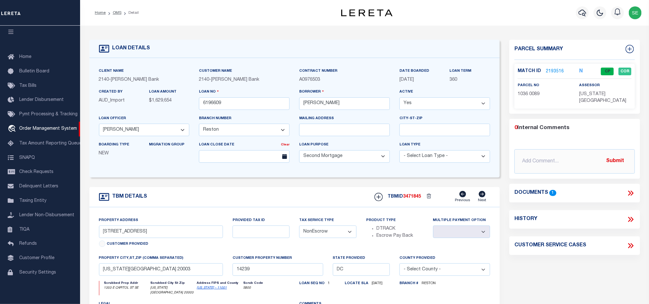
click at [607, 93] on span "[US_STATE][GEOGRAPHIC_DATA]" at bounding box center [603, 98] width 47 height 12
copy div "[US_STATE][GEOGRAPHIC_DATA]"
click at [517, 93] on div "parcel no 1036 0089" at bounding box center [544, 93] width 62 height 23
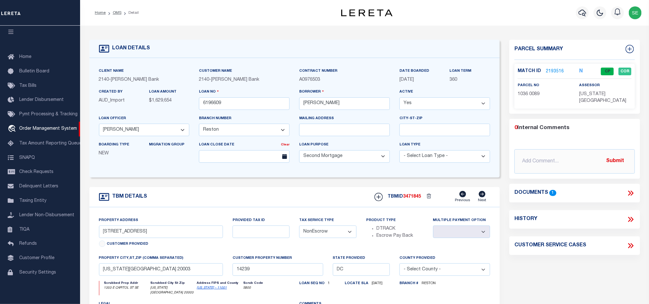
click at [520, 95] on span "1036 0089" at bounding box center [529, 94] width 22 height 4
copy div "1036 0089"
click at [340, 189] on form "LOAN DETAILS Client Name 2140 - Customer Name" at bounding box center [294, 217] width 411 height 355
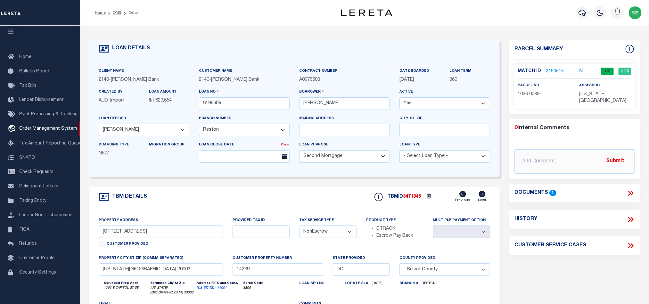
drag, startPoint x: 117, startPoint y: 12, endPoint x: 211, endPoint y: 48, distance: 100.2
click at [117, 12] on link "OMS" at bounding box center [117, 13] width 9 height 4
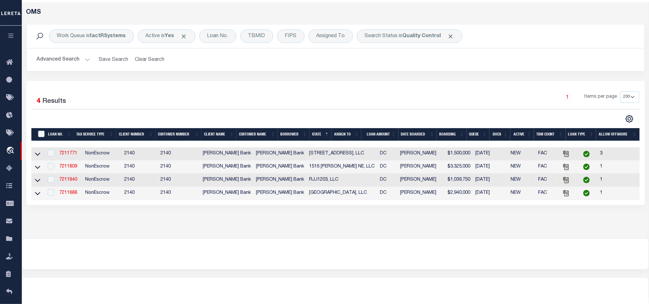
scroll to position [36, 0]
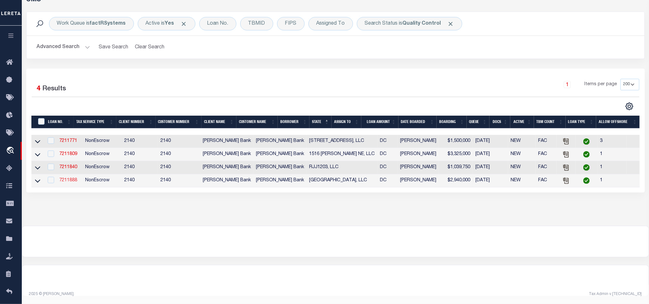
click at [67, 183] on link "7211888" at bounding box center [68, 180] width 18 height 4
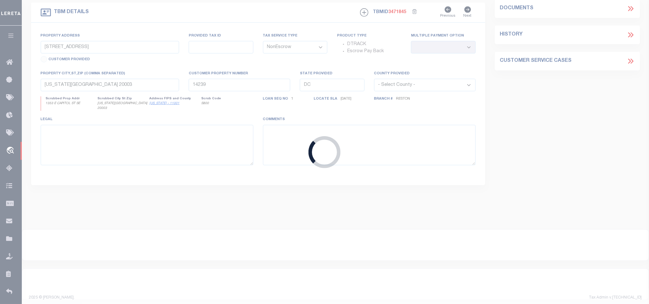
type input "7211888"
type input "[GEOGRAPHIC_DATA], LLC"
select select "51790"
select select "3200"
select select "10"
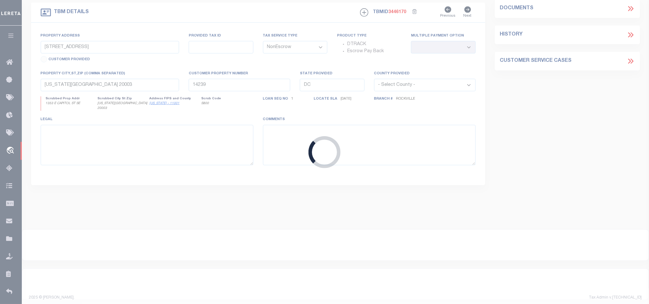
type input "[STREET_ADDRESS]"
select select
type input "[US_STATE][GEOGRAPHIC_DATA] 20019"
type input "14203"
select select
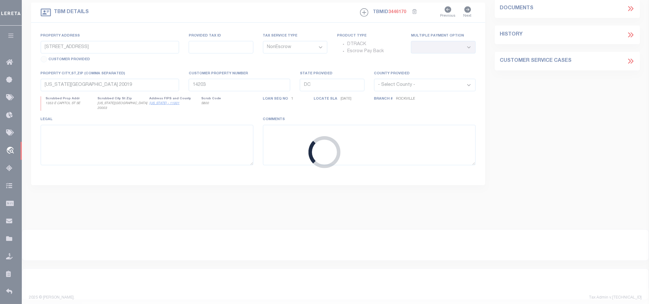
select select "51790"
select select "3200"
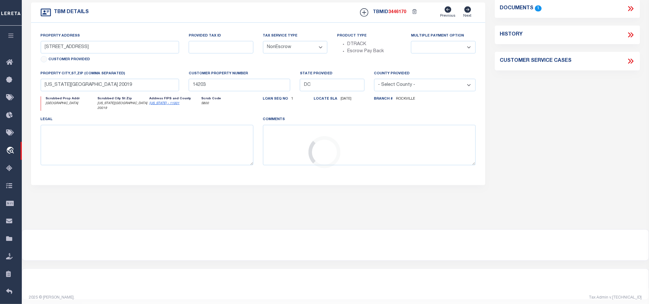
scroll to position [0, 0]
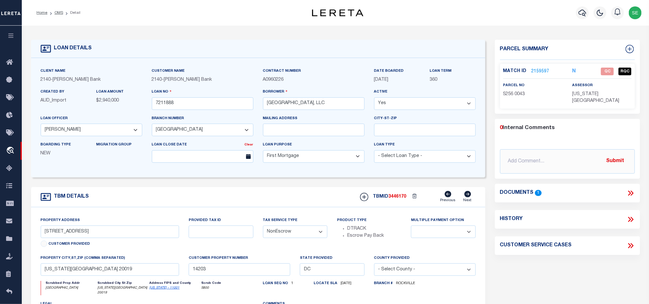
click at [566, 286] on div "Parcel Summary Match ID 2159597 N parcel no 5256 0043 0 1" at bounding box center [567, 217] width 155 height 355
drag, startPoint x: 45, startPoint y: 235, endPoint x: 68, endPoint y: 236, distance: 22.4
click at [68, 236] on input "[STREET_ADDRESS]" at bounding box center [110, 232] width 139 height 12
click at [287, 205] on div "TBM DETAILS TBMID 3446170 Previous Next" at bounding box center [258, 197] width 454 height 20
click at [632, 189] on icon at bounding box center [631, 193] width 8 height 8
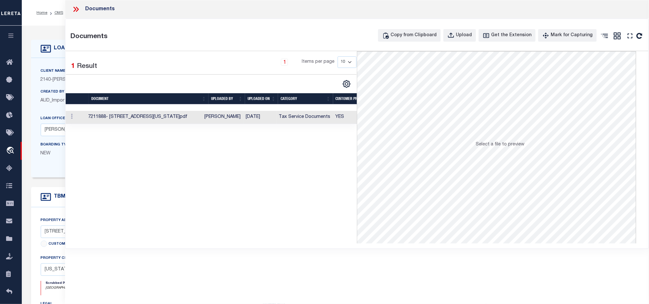
click at [202, 117] on td "7211888- [STREET_ADDRESS][US_STATE]pdf" at bounding box center [144, 117] width 116 height 13
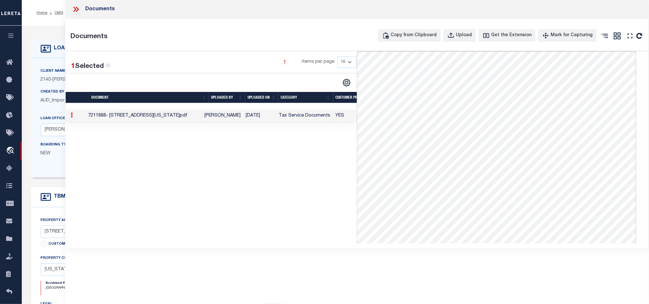
click at [77, 8] on icon at bounding box center [77, 9] width 3 height 5
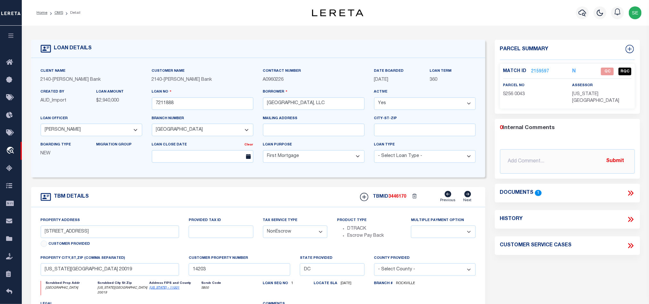
click at [535, 72] on link "2159597" at bounding box center [541, 71] width 18 height 7
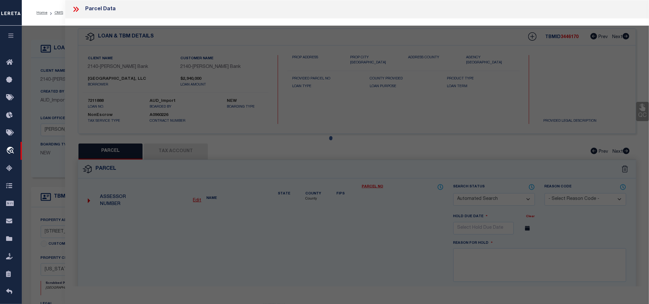
checkbox input "false"
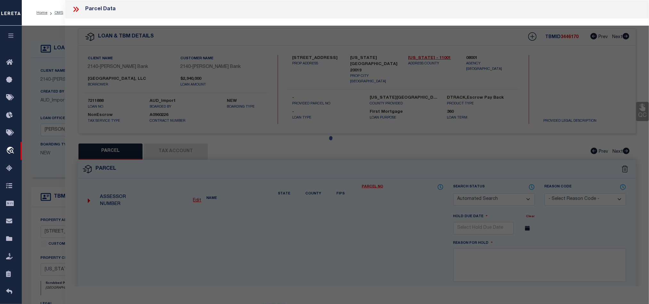
select select "QC"
type input "5811 FIELD NE LLC"
select select "AGW"
select select "LEG"
type input "5811 FIELD PL NE"
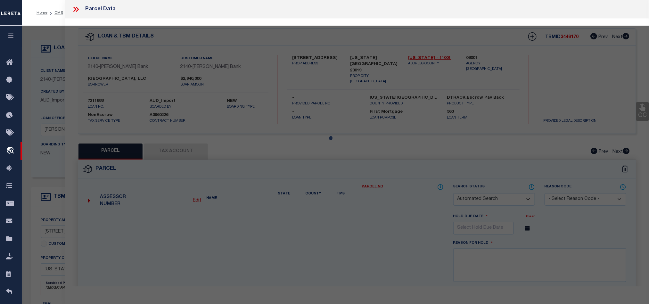
type input "WASHINGTON DC 20019"
type textarea "SQUARE 5256 LOT 0043 NBHD: DEANWOOD"
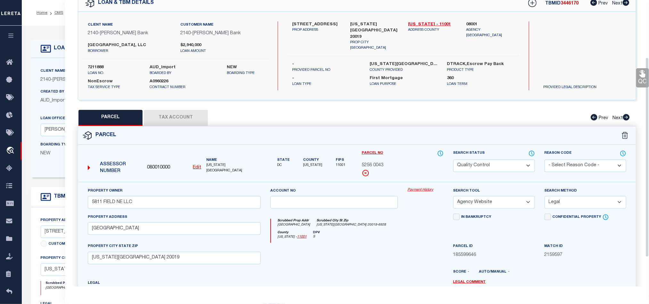
scroll to position [96, 0]
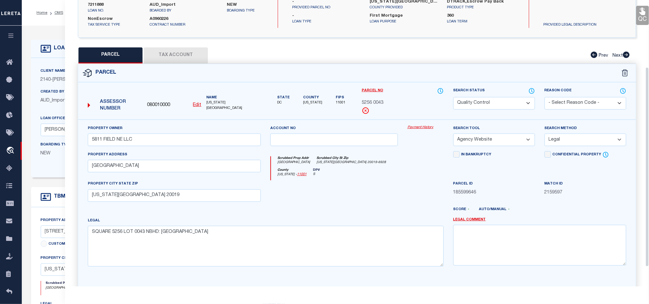
click at [183, 53] on button "Tax Account" at bounding box center [176, 55] width 64 height 16
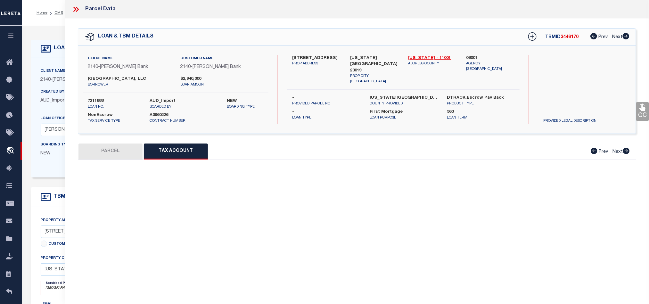
scroll to position [0, 0]
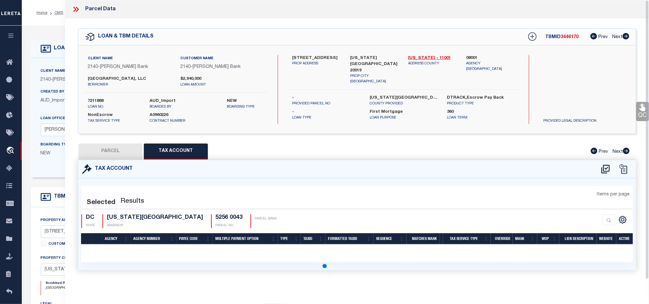
select select "100"
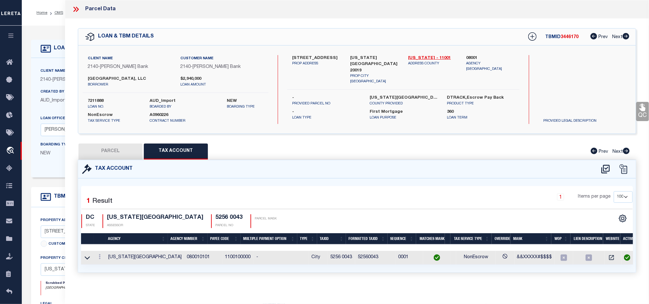
click at [116, 149] on button "PARCEL" at bounding box center [111, 152] width 64 height 16
select select "AS"
select select
checkbox input "false"
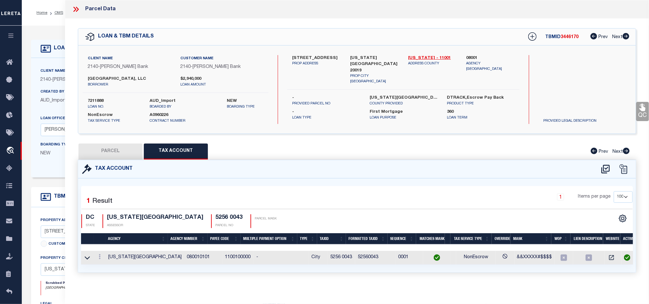
checkbox input "false"
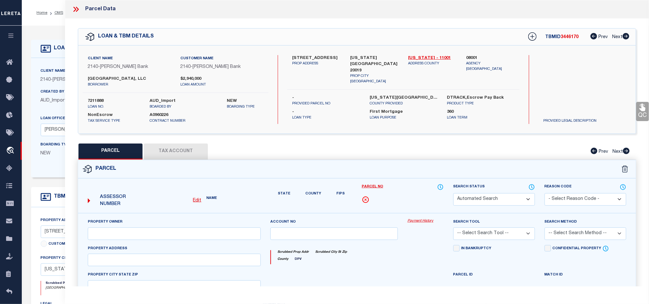
select select "QC"
type input "5811 FIELD NE LLC"
select select "AGW"
select select "LEG"
type input "5811 FIELD PL NE"
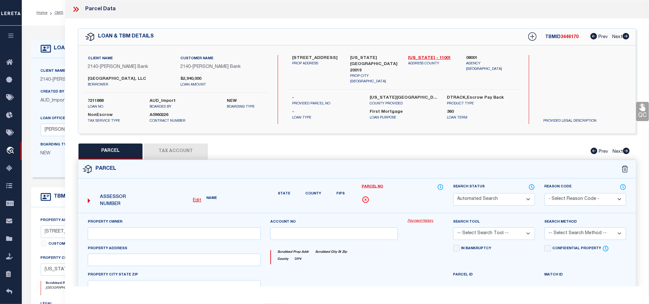
type input "WASHINGTON DC 20019"
type textarea "SQUARE 5256 LOT 0043 NBHD: DEANWOOD"
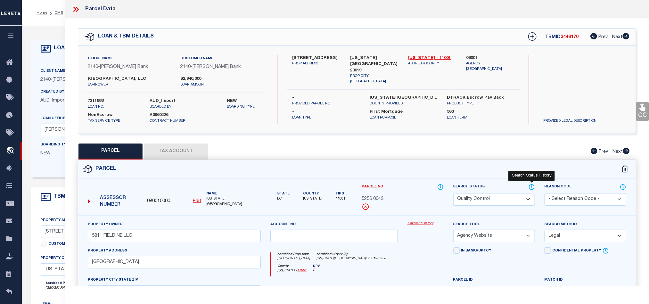
click at [533, 187] on icon at bounding box center [532, 187] width 6 height 7
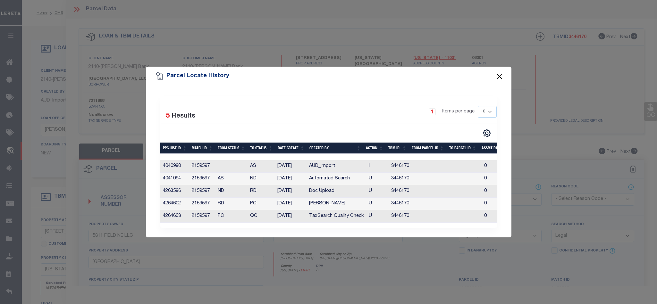
click at [501, 72] on button "Close" at bounding box center [499, 76] width 8 height 8
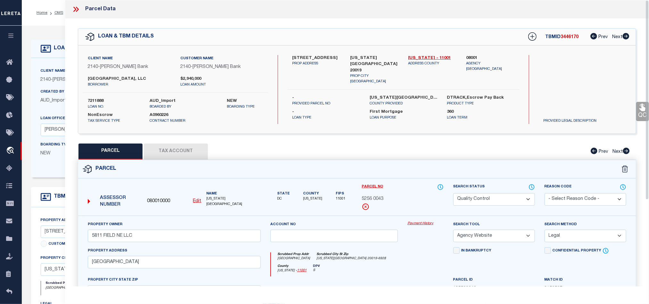
click at [508, 196] on select "Automated Search Bad Parcel Complete Duplicate Parcel High Dollar Reporting In …" at bounding box center [494, 199] width 82 height 12
select select "CP"
drag, startPoint x: 372, startPoint y: 274, endPoint x: 476, endPoint y: 227, distance: 113.7
click at [372, 274] on div "County District of Columbia - 11001 DPV S" at bounding box center [357, 270] width 172 height 12
click at [638, 112] on link "QC" at bounding box center [642, 111] width 13 height 19
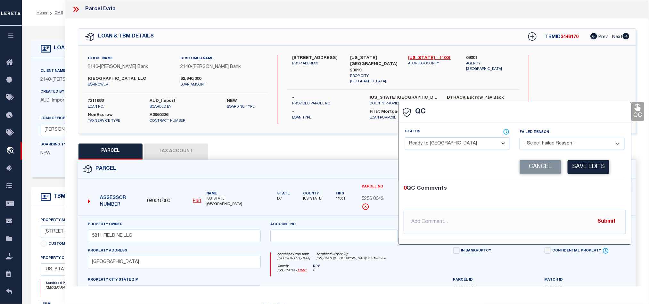
click at [429, 148] on select "- Select Status - Ready to QC Correct Incorrect" at bounding box center [457, 143] width 105 height 12
select select "COR"
click at [576, 186] on div "0 QC Comments" at bounding box center [514, 189] width 220 height 8
click at [583, 169] on button "Save Edits" at bounding box center [589, 167] width 42 height 14
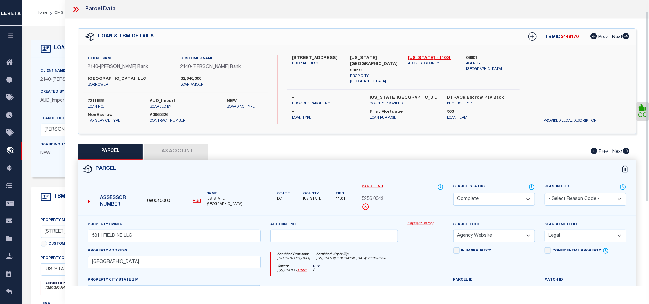
scroll to position [143, 0]
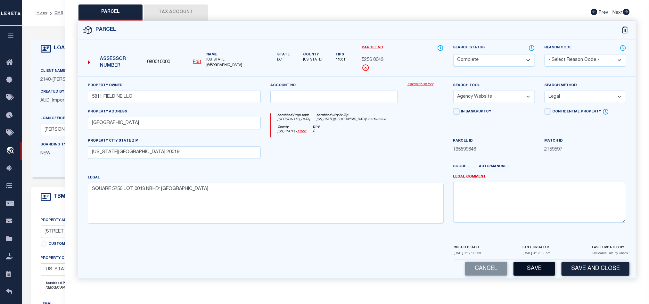
click at [531, 269] on button "Save" at bounding box center [535, 269] width 42 height 14
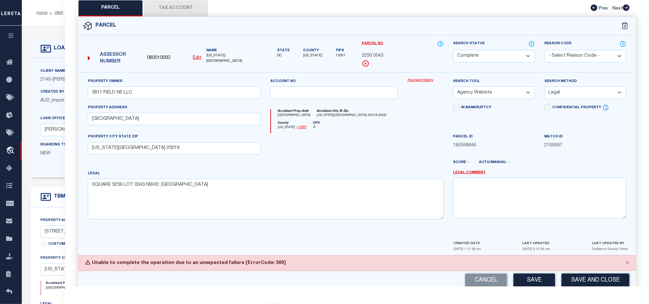
click at [377, 139] on div at bounding box center [334, 146] width 137 height 26
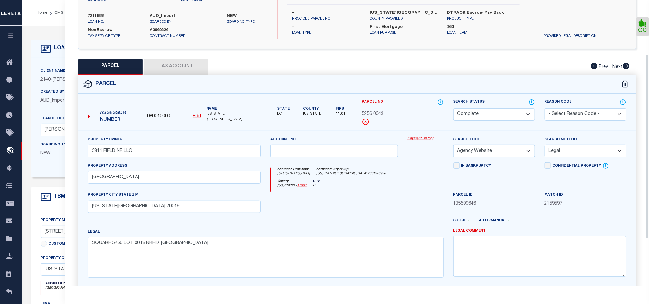
scroll to position [0, 0]
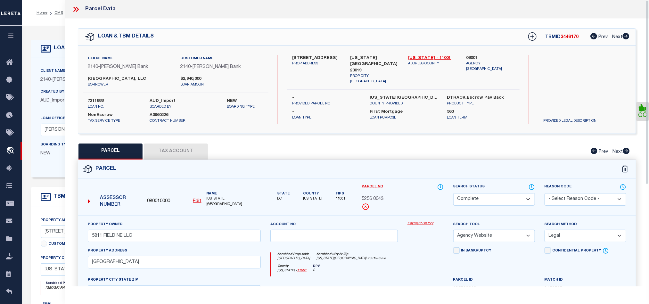
click at [76, 12] on icon at bounding box center [76, 9] width 8 height 8
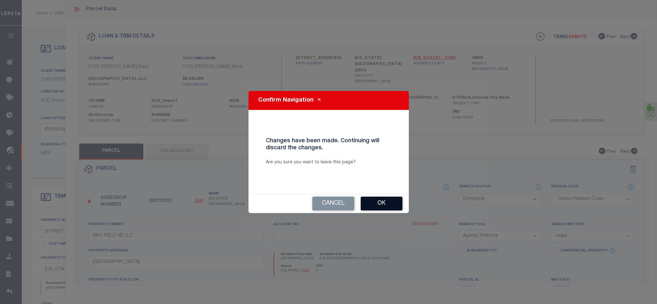
click at [383, 207] on button "Ok" at bounding box center [381, 204] width 42 height 14
select select "QC"
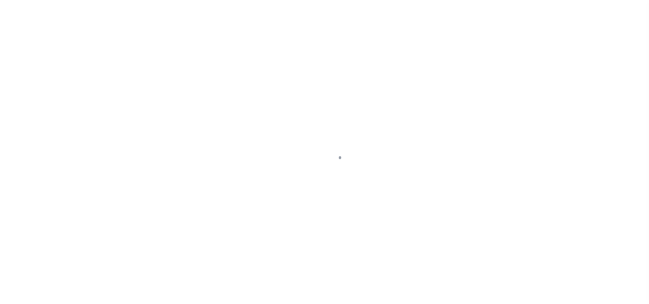
type input "7211888"
type input "[GEOGRAPHIC_DATA], LLC"
select select
select select "10"
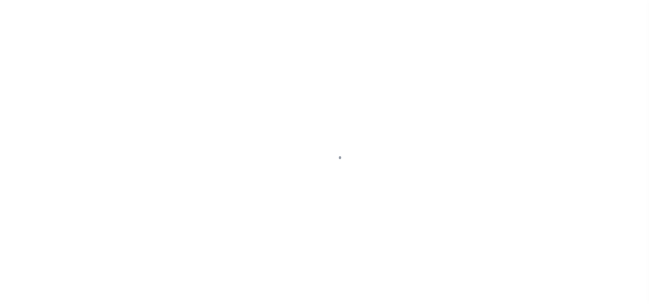
select select "NonEscrow"
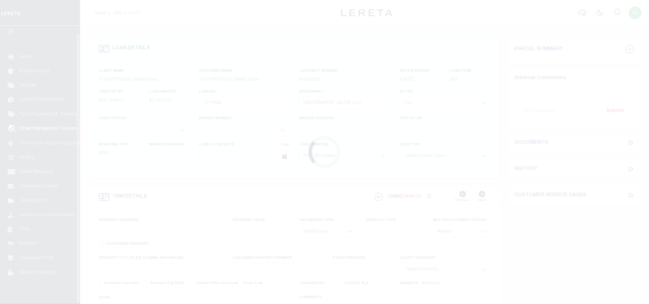
type input "[STREET_ADDRESS]"
select select
type input "[US_STATE][GEOGRAPHIC_DATA] 20019"
type input "14203"
type input "DC"
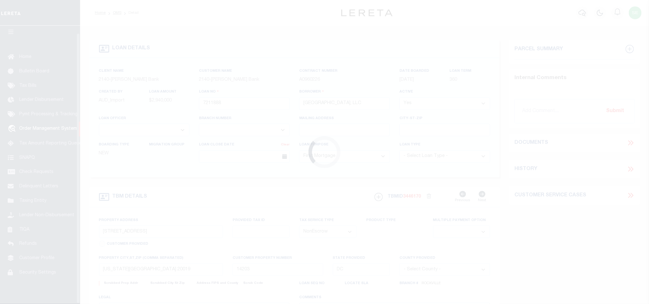
select select
select select "51790"
select select "3200"
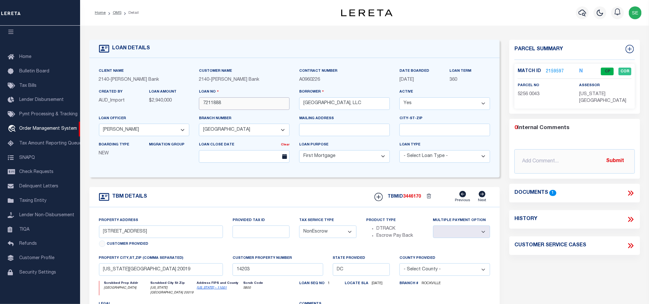
click at [234, 102] on input "7211888" at bounding box center [244, 103] width 91 height 12
click at [412, 197] on span "3446170" at bounding box center [412, 197] width 18 height 4
copy span "3446170"
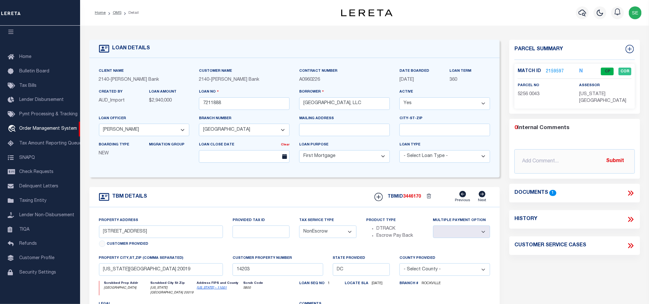
click at [601, 92] on span "[US_STATE][GEOGRAPHIC_DATA]" at bounding box center [603, 98] width 47 height 12
copy div "[US_STATE][GEOGRAPHIC_DATA]"
click at [537, 94] on span "5256 0043" at bounding box center [529, 94] width 22 height 4
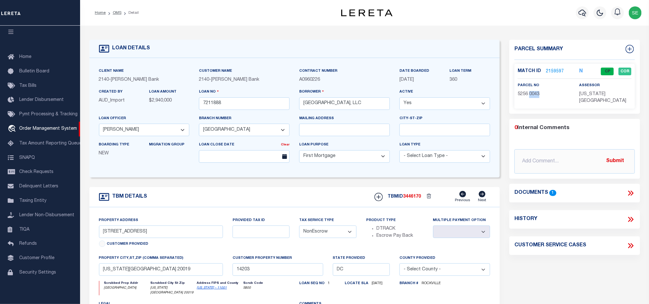
click at [537, 94] on span "5256 0043" at bounding box center [529, 94] width 22 height 4
copy div "5256 0043"
click at [553, 69] on link "2159597" at bounding box center [555, 71] width 18 height 7
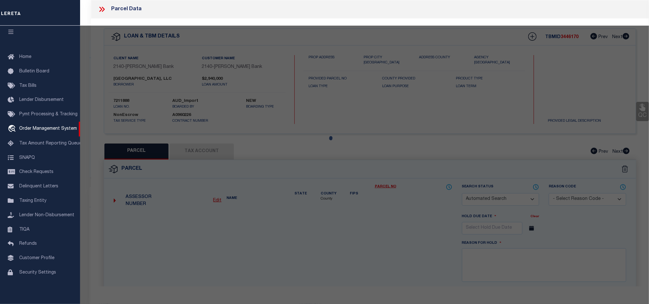
checkbox input "false"
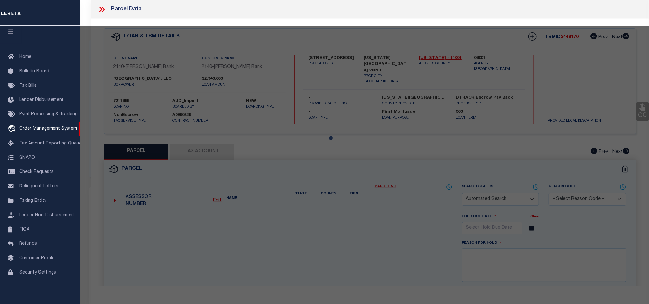
select select "CP"
type input "5811 FIELD NE LLC"
select select "AGW"
select select "LEG"
type input "[GEOGRAPHIC_DATA]"
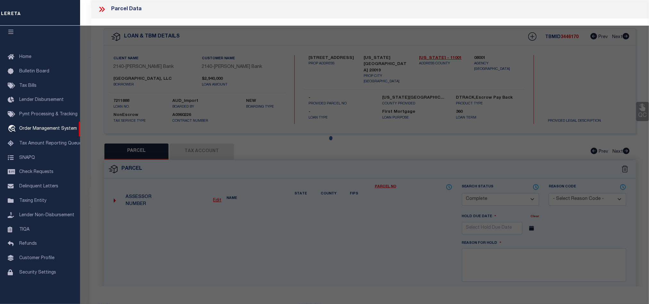
type input "[US_STATE][GEOGRAPHIC_DATA] 20019"
type textarea "SQUARE 5256 LOT 0043 NBHD: [GEOGRAPHIC_DATA]"
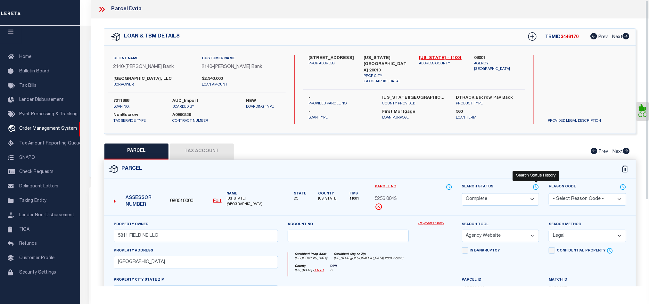
click at [535, 187] on icon at bounding box center [536, 187] width 6 height 7
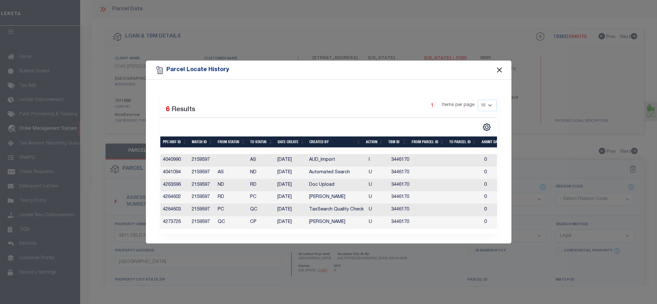
click at [497, 67] on button "Close" at bounding box center [499, 70] width 8 height 8
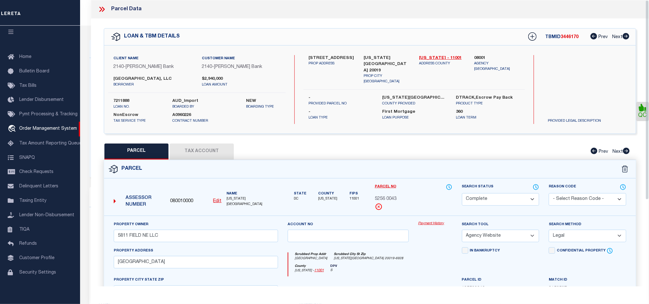
click at [101, 10] on icon at bounding box center [100, 9] width 3 height 5
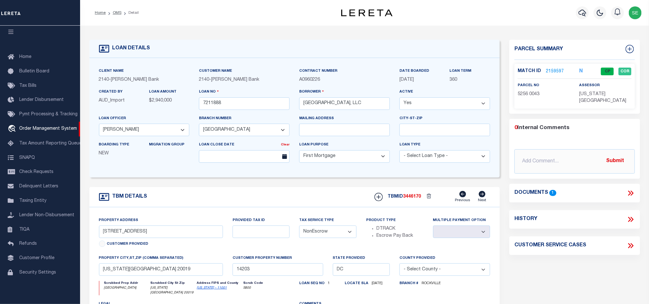
click at [282, 201] on div "TBM DETAILS TBMID 3446170 Previous Next" at bounding box center [294, 197] width 411 height 20
click at [118, 16] on ol "Home OMS Detail" at bounding box center [117, 12] width 54 height 13
click at [116, 14] on link "OMS" at bounding box center [117, 13] width 9 height 4
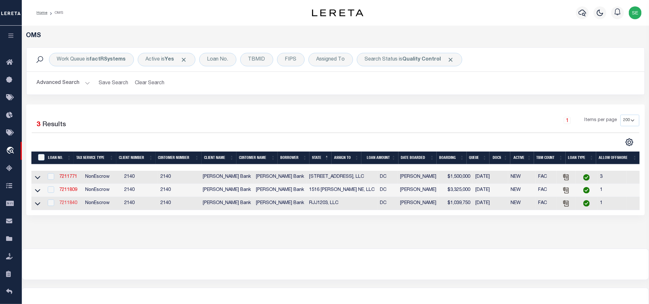
click at [67, 205] on link "7211840" at bounding box center [68, 203] width 18 height 4
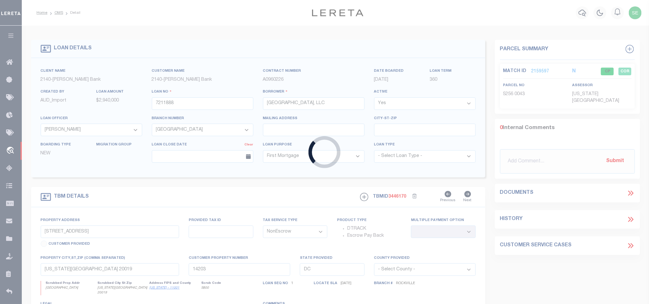
type input "7211840"
type input "RJJ1203, LLC"
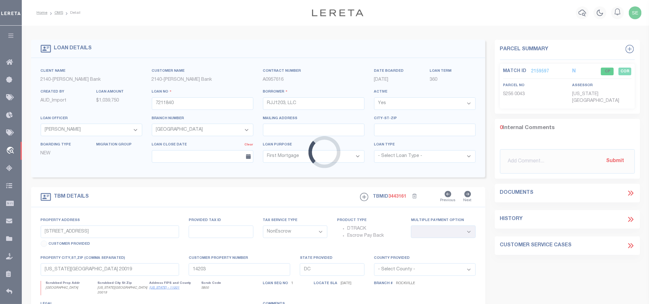
type input "[STREET_ADDRESS]"
select select
type input "[US_STATE][GEOGRAPHIC_DATA] 20002"
type input "14110"
select select
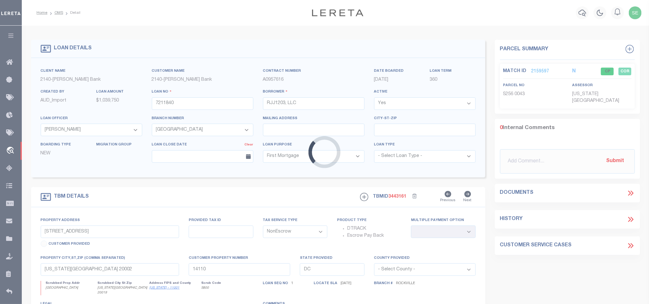
select select "51790"
select select "3200"
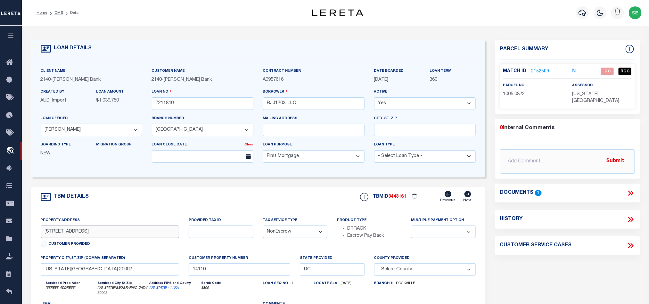
drag, startPoint x: 43, startPoint y: 230, endPoint x: 67, endPoint y: 235, distance: 24.6
click at [67, 235] on input "[STREET_ADDRESS]" at bounding box center [110, 232] width 139 height 12
click at [224, 192] on div "TBM DETAILS TBMID 3443161 Previous Next" at bounding box center [258, 197] width 454 height 20
click at [630, 189] on icon at bounding box center [631, 193] width 8 height 8
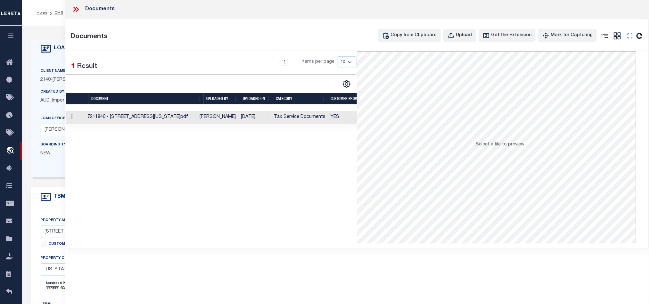
click at [278, 117] on td "Tax Service Documents" at bounding box center [300, 117] width 57 height 13
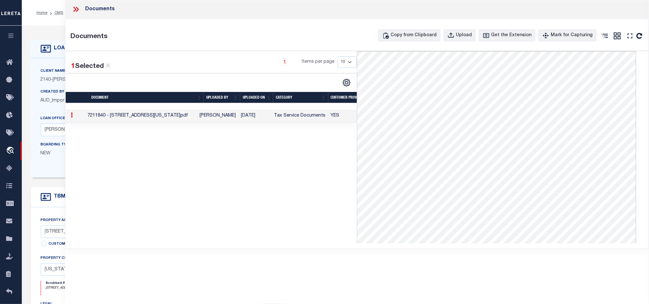
drag, startPoint x: 75, startPoint y: 5, endPoint x: 110, endPoint y: 21, distance: 38.0
click at [75, 5] on icon at bounding box center [76, 9] width 8 height 8
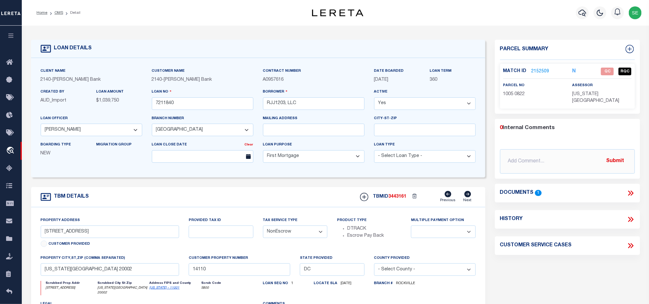
click at [541, 70] on link "2152509" at bounding box center [541, 71] width 18 height 7
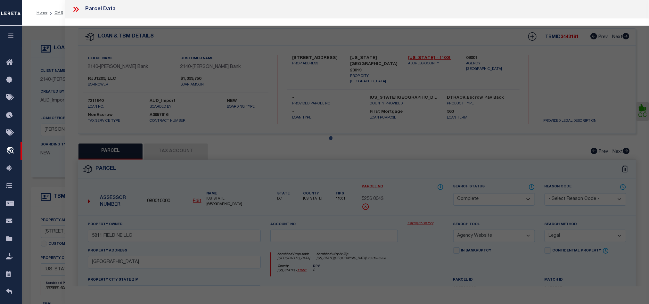
select select "AS"
select select
checkbox input "false"
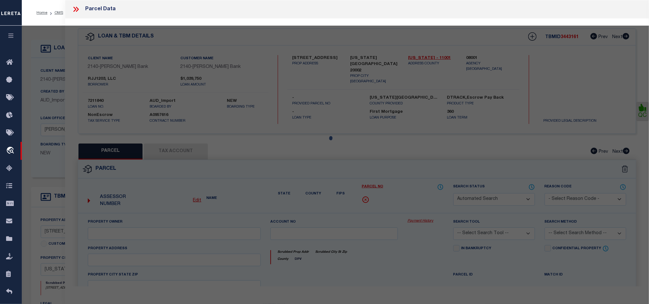
select select "QC"
type input "RJJ1203 LLC"
select select "AGW"
select select "LEG"
type input "[STREET_ADDRESS]"
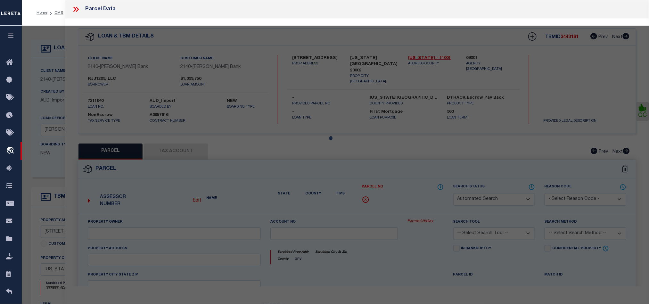
type input "WASHINGTON, DC 20002"
type textarea "SQUARE 1005 LOT 0822 NBHD: OLD CITY 1"
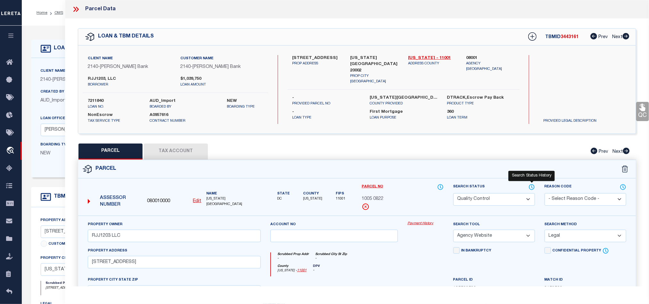
click at [534, 189] on icon at bounding box center [531, 187] width 5 height 5
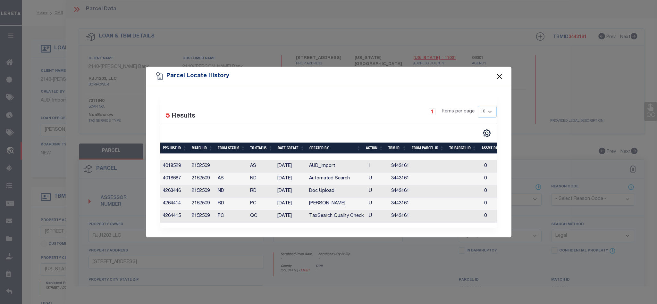
click at [501, 74] on button "Close" at bounding box center [499, 76] width 8 height 8
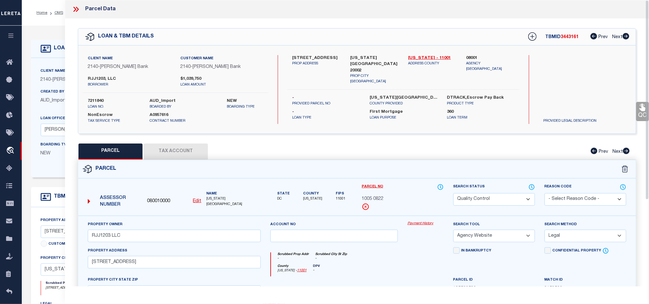
click at [165, 150] on button "Tax Account" at bounding box center [176, 152] width 64 height 16
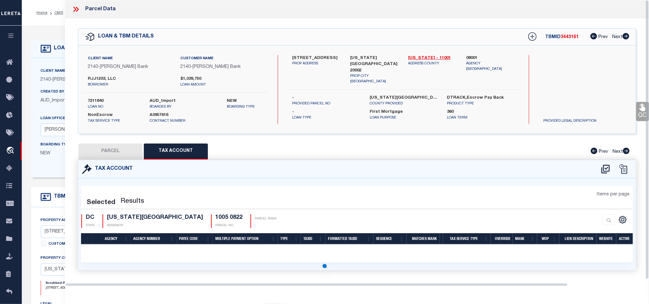
select select "100"
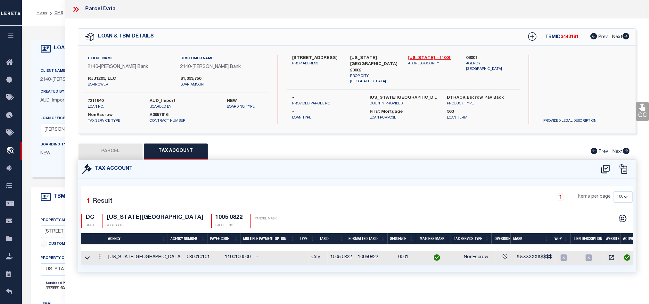
click at [115, 152] on button "PARCEL" at bounding box center [111, 152] width 64 height 16
select select "AS"
select select
checkbox input "false"
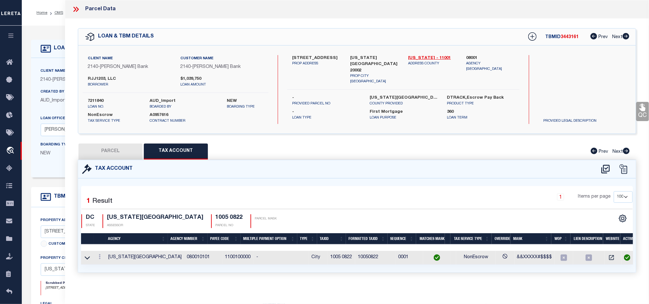
checkbox input "false"
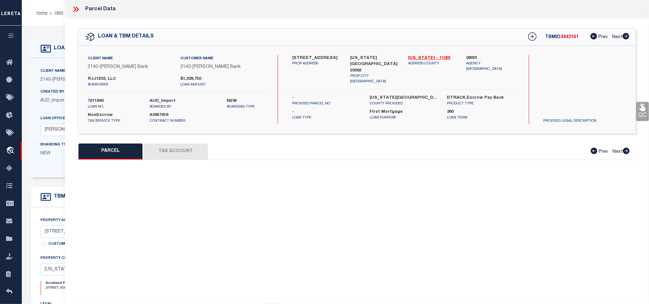
select select "QC"
type input "RJJ1203 LLC"
select select "AGW"
select select "LEG"
type input "[STREET_ADDRESS]"
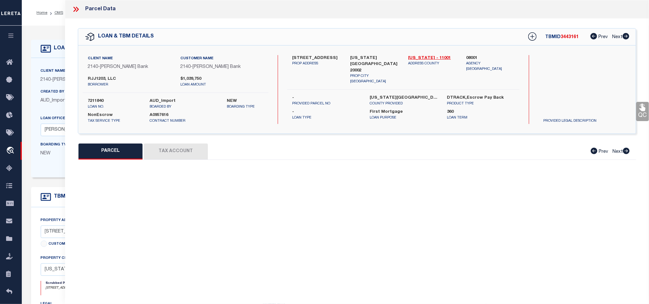
type input "WASHINGTON, DC 20002"
type textarea "SQUARE 1005 LOT 0822 NBHD: OLD CITY 1"
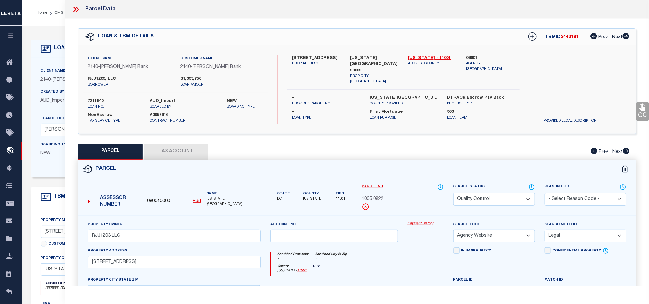
scroll to position [96, 0]
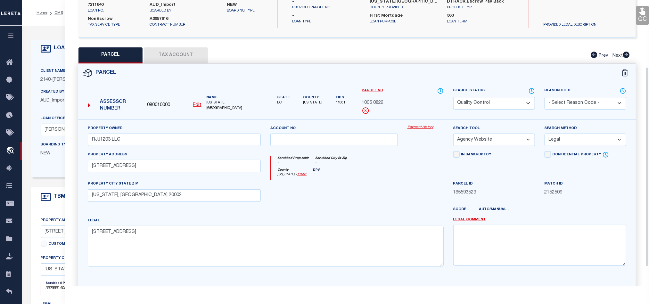
click at [346, 183] on div at bounding box center [334, 193] width 137 height 26
click at [511, 103] on select "Automated Search Bad Parcel Complete Duplicate Parcel High Dollar Reporting In …" at bounding box center [494, 103] width 82 height 12
select select "CP"
click at [340, 195] on div at bounding box center [334, 193] width 137 height 26
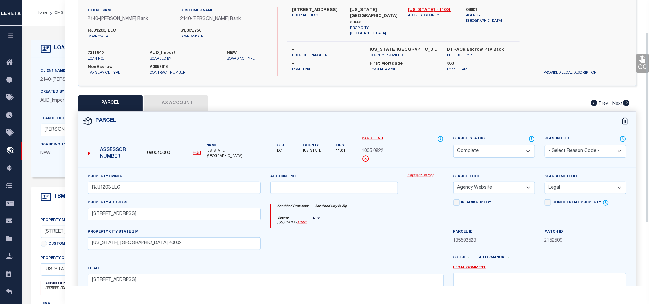
click at [647, 68] on div "Parcel Data QC QC QC - Select Status - Ready to QC" at bounding box center [357, 143] width 584 height 286
click at [640, 69] on link "QC" at bounding box center [642, 63] width 13 height 19
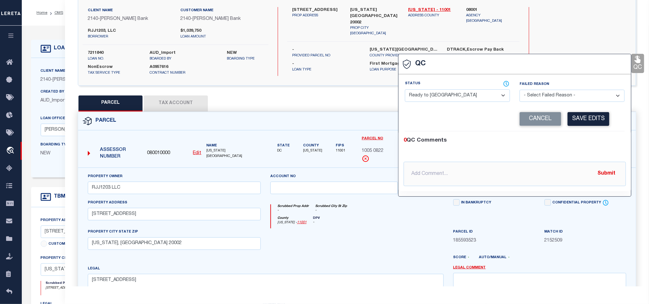
click at [434, 104] on div "Status - Select Status - Ready to QC Correct Incorrect" at bounding box center [457, 94] width 115 height 26
click at [447, 97] on select "- Select Status - Ready to QC Correct Incorrect" at bounding box center [457, 95] width 105 height 12
select select "COR"
drag, startPoint x: 570, startPoint y: 135, endPoint x: 590, endPoint y: 120, distance: 24.5
click at [570, 135] on div "0 QC Comments @Aakash Patel @Abdul Muzain @Adams, Pamela S @Adhikary Rinki @Agu…" at bounding box center [515, 161] width 233 height 60
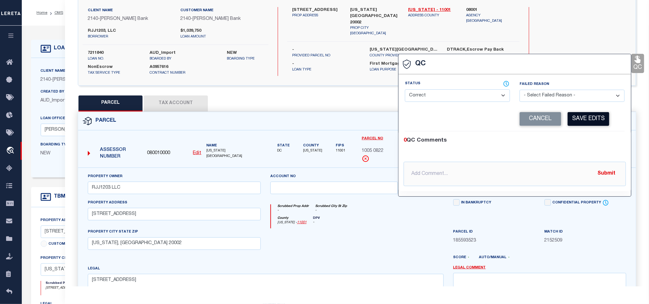
click at [593, 117] on button "Save Edits" at bounding box center [589, 119] width 42 height 14
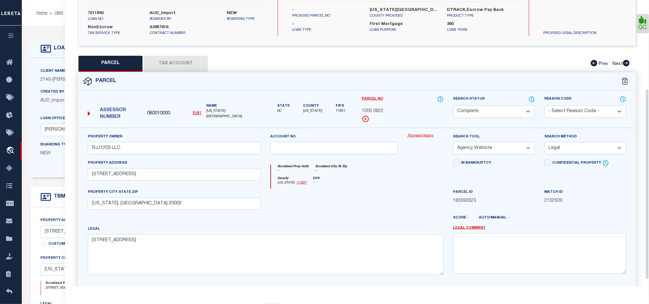
scroll to position [143, 0]
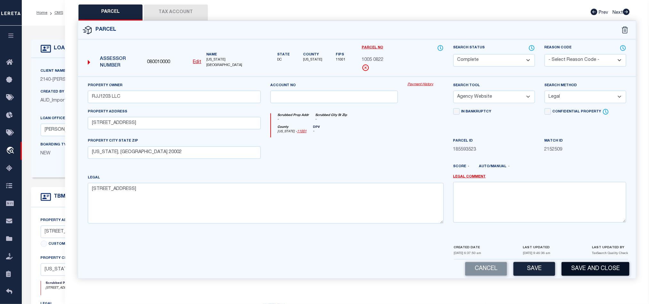
click at [594, 267] on button "Save and Close" at bounding box center [596, 269] width 68 height 14
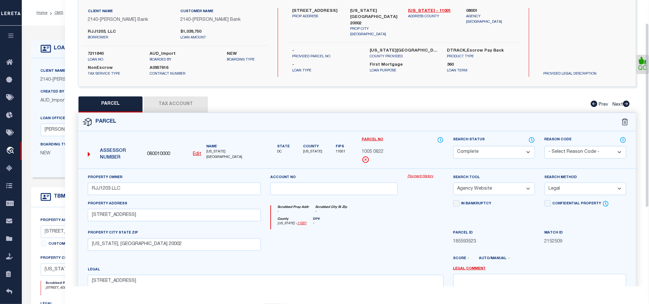
scroll to position [0, 0]
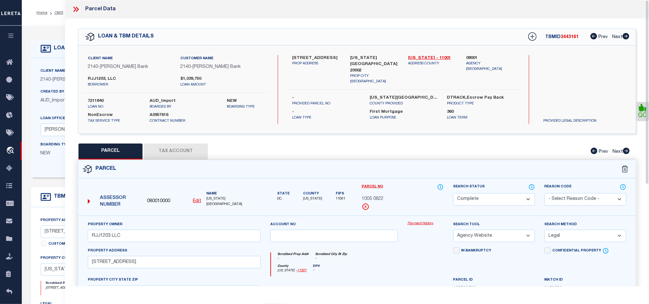
click at [75, 11] on icon at bounding box center [74, 9] width 3 height 5
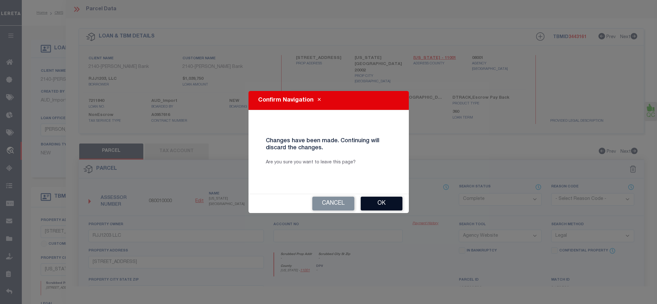
click at [390, 202] on button "Ok" at bounding box center [381, 204] width 42 height 14
select select "QC"
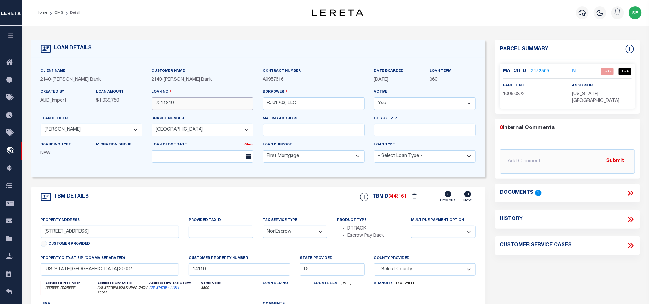
click at [189, 102] on input "7211840" at bounding box center [203, 103] width 102 height 12
click at [400, 198] on span "3443161" at bounding box center [398, 197] width 18 height 4
copy span "3443161"
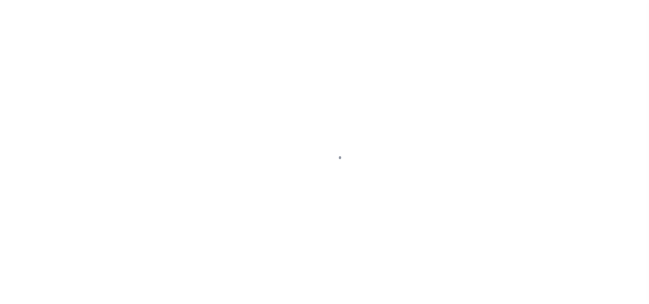
type input "7211840"
type input "RJJ1203, LLC"
select select
select select "10"
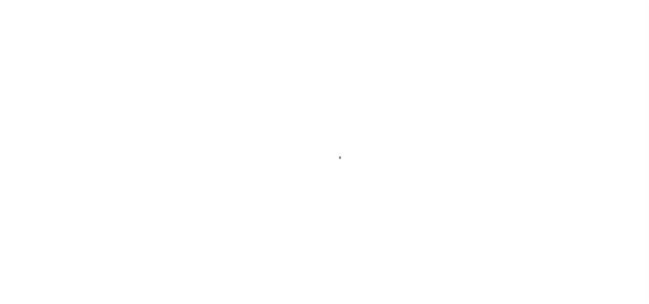
select select "NonEscrow"
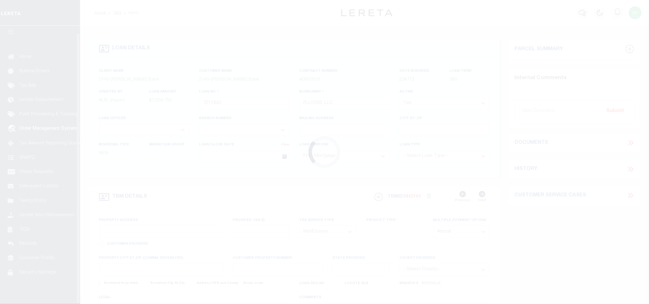
type input "[STREET_ADDRESS]"
select select
type input "[US_STATE][GEOGRAPHIC_DATA] 20002"
type input "14110"
type input "DC"
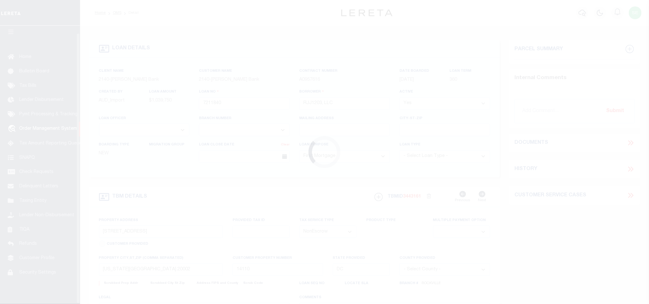
select select
select select "51790"
select select "3200"
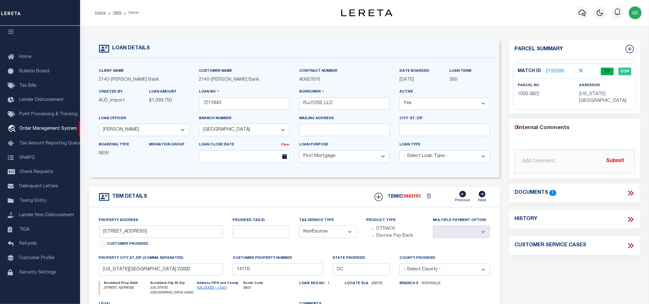
click at [588, 97] on p "[US_STATE][GEOGRAPHIC_DATA]" at bounding box center [606, 98] width 52 height 14
copy div "[US_STATE][GEOGRAPHIC_DATA]"
click at [522, 94] on span "1005 0822" at bounding box center [529, 94] width 22 height 4
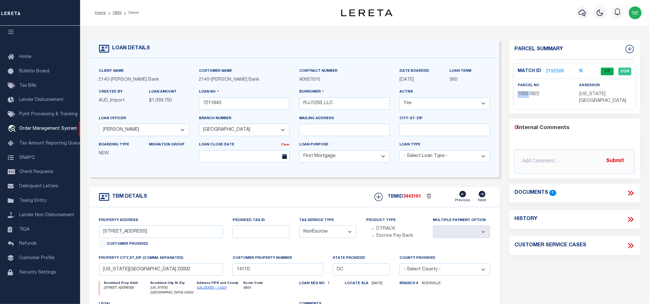
click at [522, 94] on span "1005 0822" at bounding box center [529, 94] width 22 height 4
copy div "1005 0822"
click at [313, 188] on form "LOAN DETAILS Client Name 2140 - Customer Name" at bounding box center [294, 217] width 411 height 355
click at [117, 11] on link "OMS" at bounding box center [117, 13] width 9 height 4
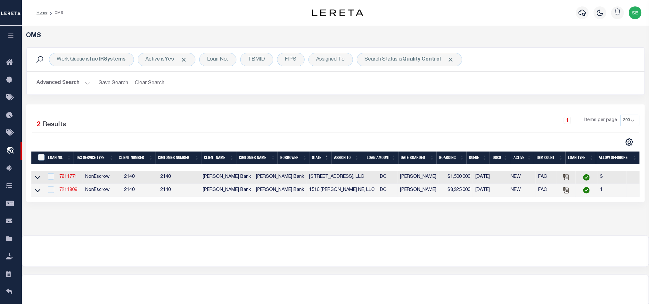
click at [63, 191] on link "7211809" at bounding box center [68, 190] width 18 height 4
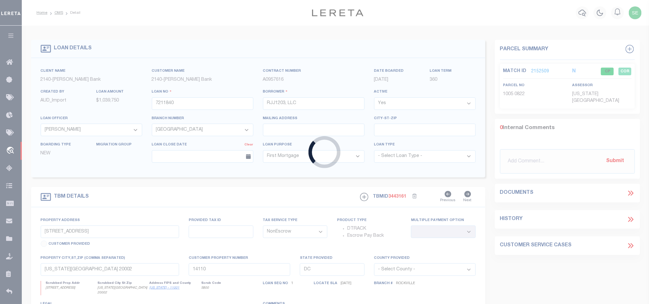
type input "7211809"
type input "1516 [PERSON_NAME] NE, LLC"
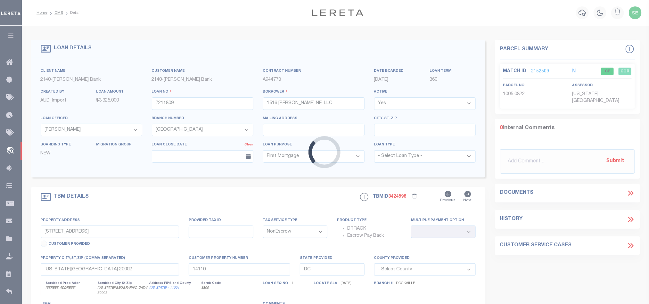
type input "[STREET_ADDRESS][PERSON_NAME]"
select select
type input "14047"
select select
select select "51790"
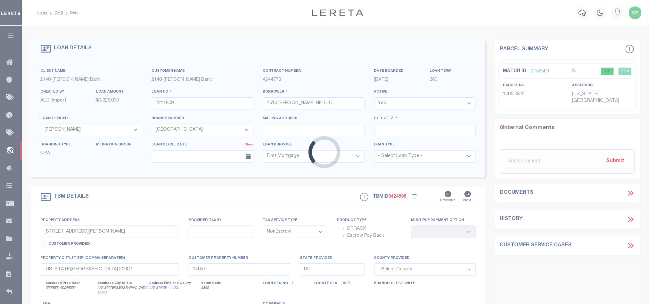
select select "3200"
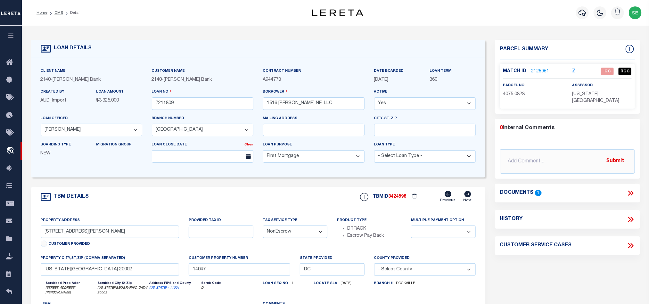
click at [279, 196] on div "TBM DETAILS TBMID 3424598 Previous Next" at bounding box center [258, 197] width 454 height 20
